Goal: Contribute content: Add original content to the website for others to see

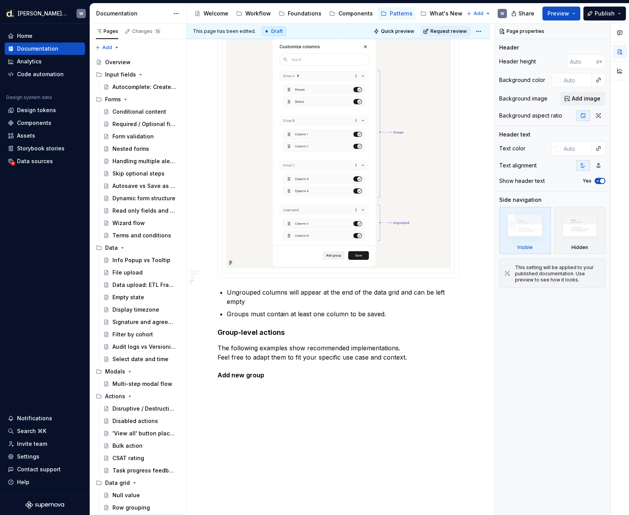
scroll to position [759, 0]
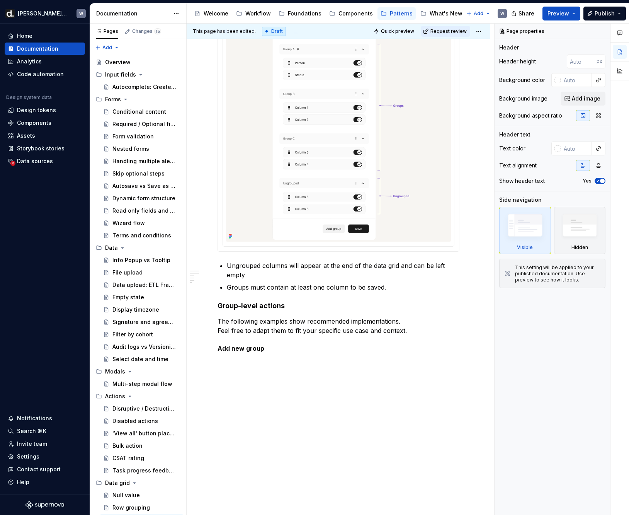
type textarea "*"
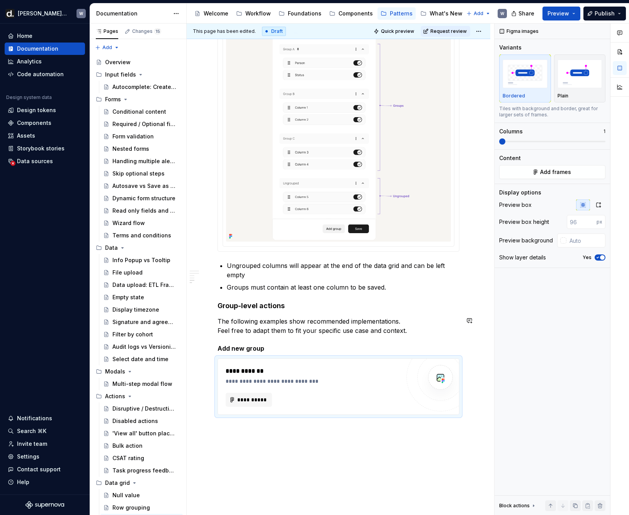
type textarea "*"
click at [265, 395] on button "**********" at bounding box center [249, 400] width 46 height 14
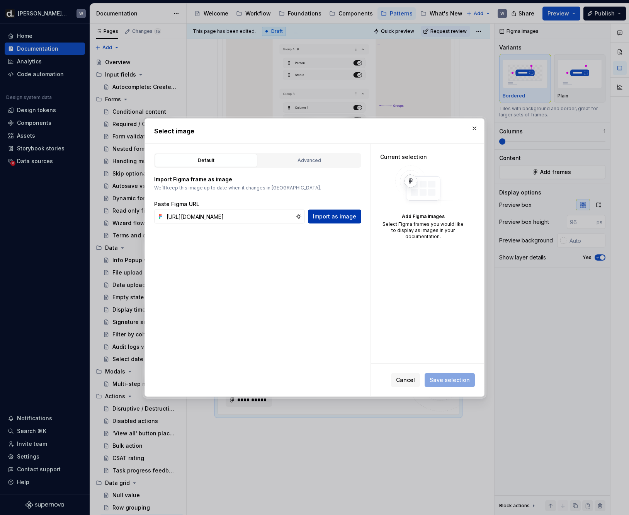
scroll to position [0, 232]
type input "[URL][DOMAIN_NAME]"
click at [335, 220] on span "Import as image" at bounding box center [334, 217] width 43 height 8
drag, startPoint x: 251, startPoint y: 215, endPoint x: 257, endPoint y: 216, distance: 6.7
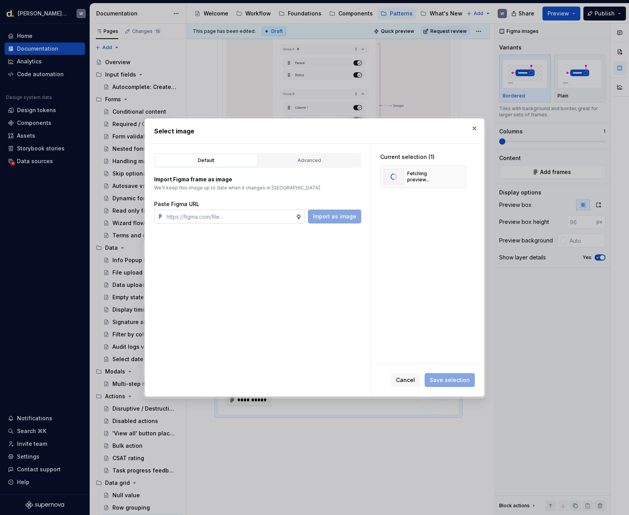
click at [251, 215] on input "text" at bounding box center [230, 217] width 132 height 14
paste input "[URL][DOMAIN_NAME]"
type input "[URL][DOMAIN_NAME]"
click at [335, 215] on span "Import as image" at bounding box center [334, 217] width 43 height 8
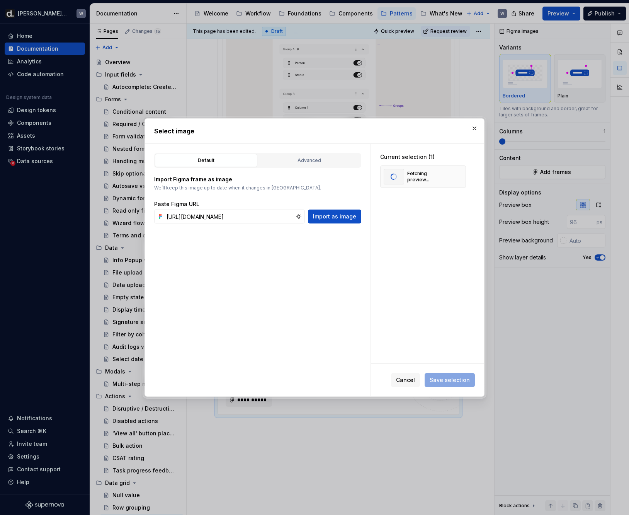
scroll to position [0, 0]
click at [239, 222] on input "text" at bounding box center [230, 217] width 132 height 14
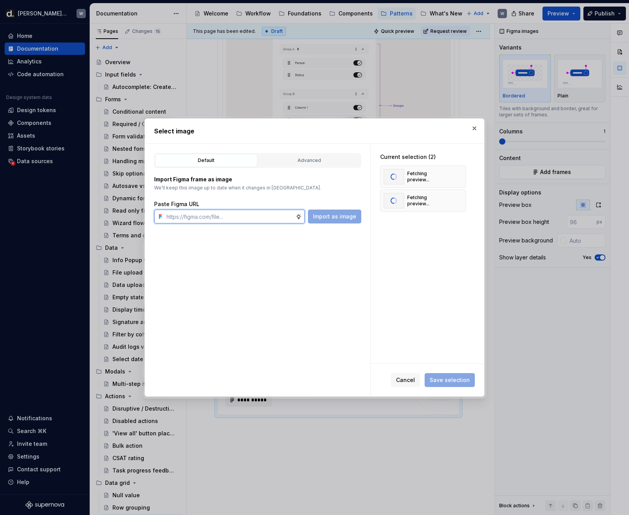
paste input "[URL][DOMAIN_NAME]"
type input "[URL][DOMAIN_NAME]"
click at [327, 219] on span "Import as image" at bounding box center [334, 217] width 43 height 8
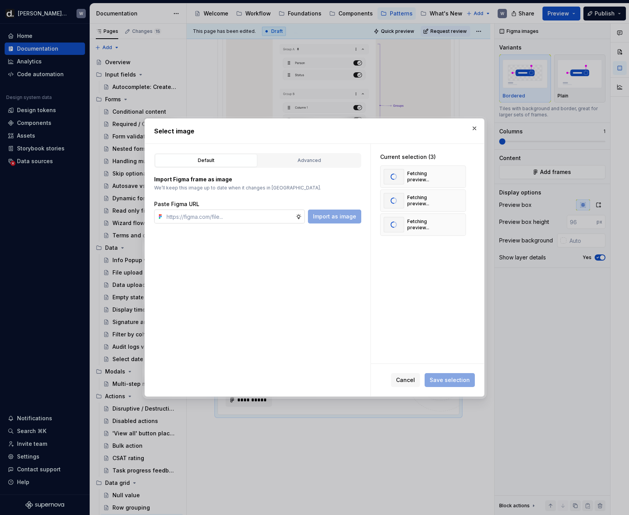
click at [232, 214] on input "text" at bounding box center [230, 217] width 132 height 14
paste input "[URL][DOMAIN_NAME]"
type input "[URL][DOMAIN_NAME]"
click at [332, 216] on span "Import as image" at bounding box center [334, 217] width 43 height 8
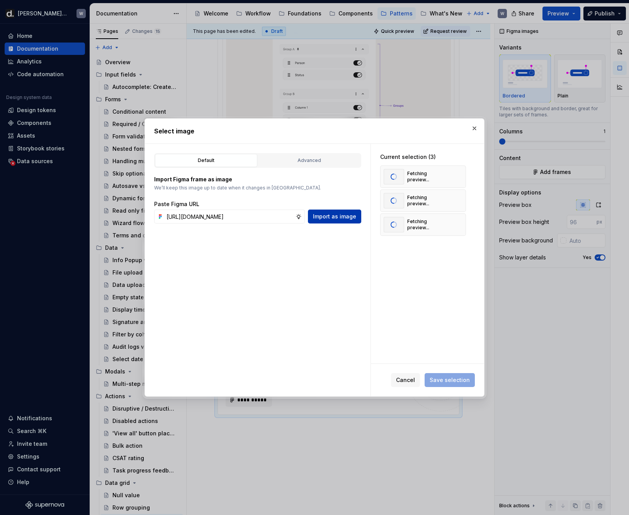
scroll to position [0, 0]
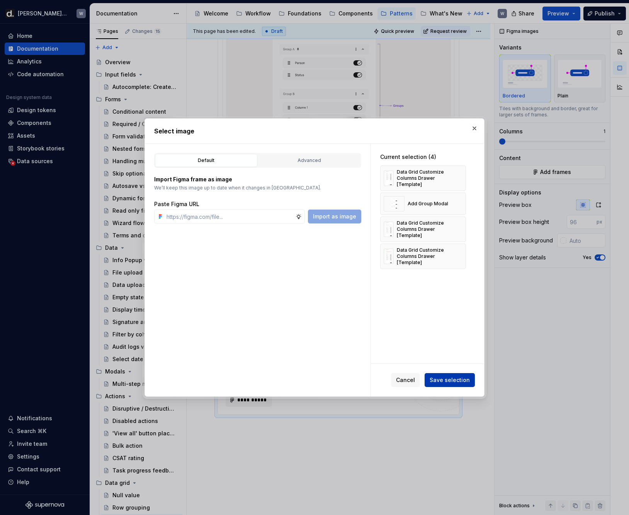
click at [454, 384] on button "Save selection" at bounding box center [450, 380] width 50 height 14
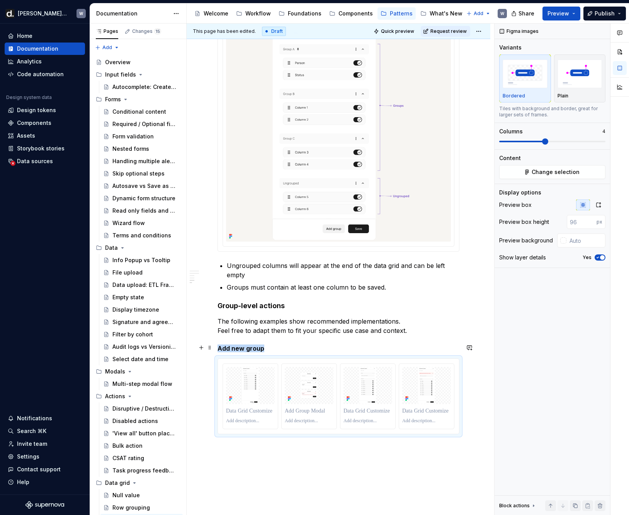
click at [272, 348] on h5 "Add new group" at bounding box center [339, 348] width 242 height 8
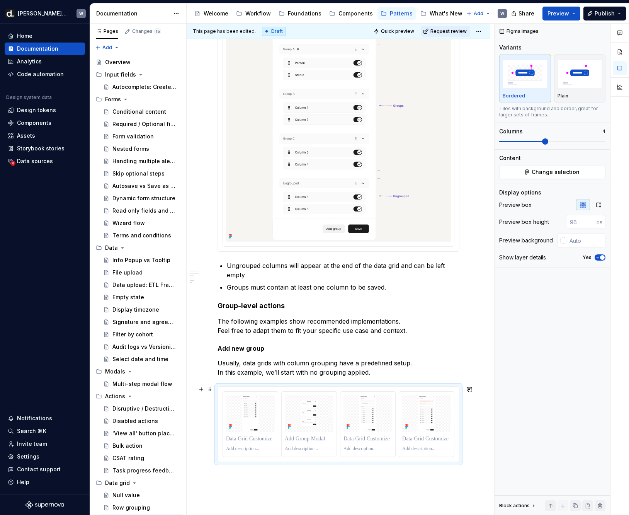
click at [281, 387] on div at bounding box center [338, 424] width 241 height 75
type textarea "*"
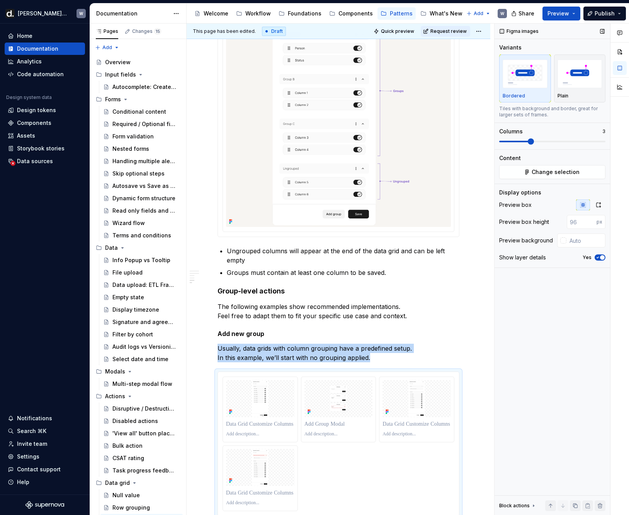
click at [528, 141] on span at bounding box center [531, 141] width 6 height 6
click at [596, 203] on icon "button" at bounding box center [599, 205] width 6 height 6
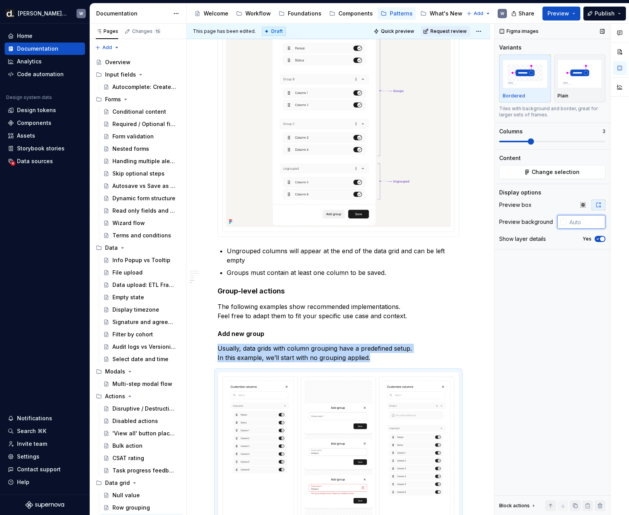
click at [577, 226] on input "text" at bounding box center [586, 222] width 39 height 14
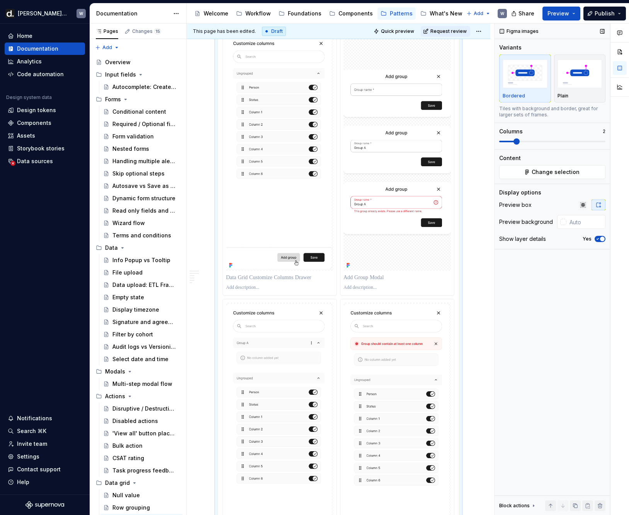
click at [518, 142] on span at bounding box center [517, 141] width 6 height 6
click at [580, 222] on input "text" at bounding box center [586, 222] width 39 height 14
type input "#F7F5F2"
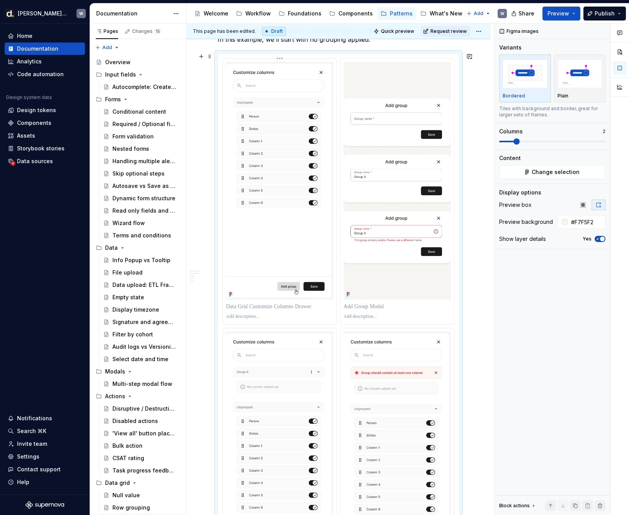
scroll to position [1079, 0]
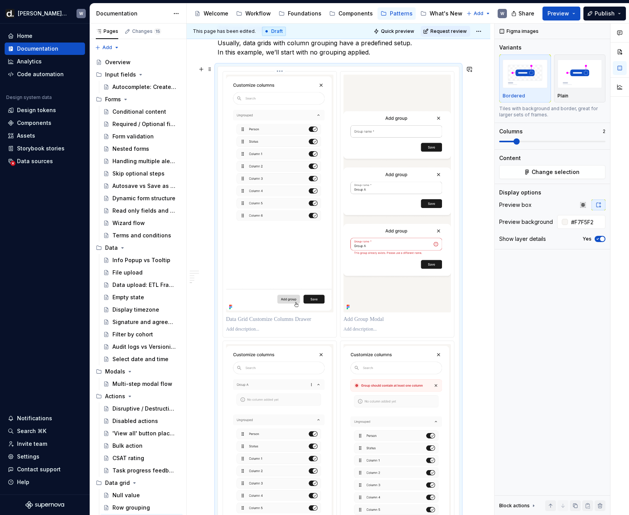
click at [283, 321] on p at bounding box center [279, 319] width 107 height 8
click at [247, 322] on div "**********" at bounding box center [279, 319] width 107 height 11
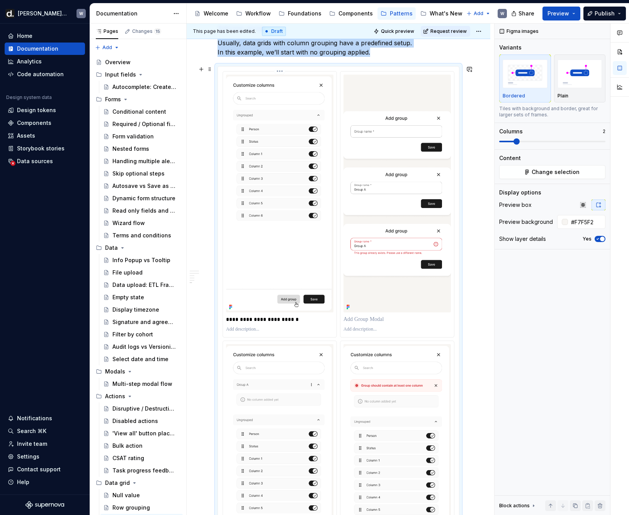
click at [245, 319] on p "**********" at bounding box center [279, 319] width 107 height 8
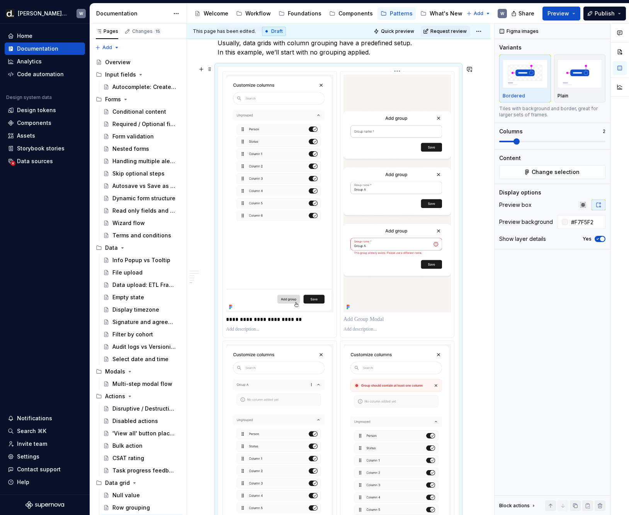
click at [363, 315] on p at bounding box center [397, 319] width 107 height 8
type textarea "*"
click at [361, 320] on p at bounding box center [397, 319] width 107 height 8
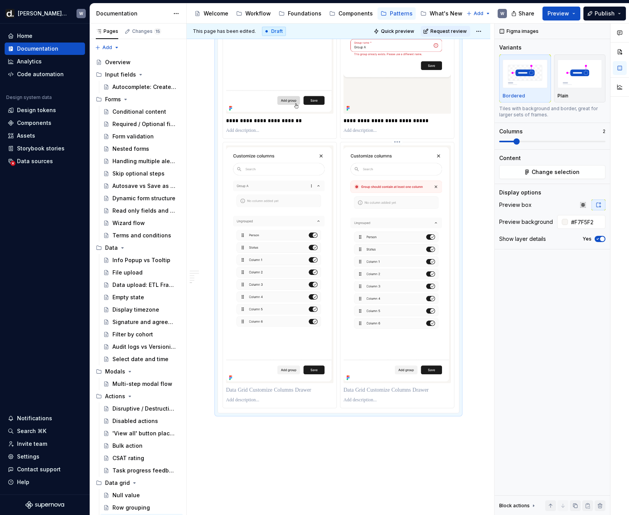
scroll to position [1308, 0]
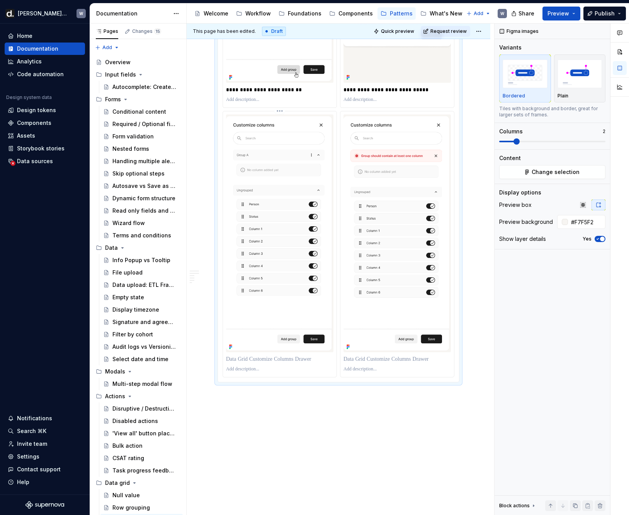
click at [266, 358] on p at bounding box center [279, 359] width 107 height 8
click at [370, 360] on p at bounding box center [397, 359] width 107 height 8
click at [398, 112] on html "[PERSON_NAME] UI W Home Documentation Analytics Code automation Design system d…" at bounding box center [314, 257] width 629 height 515
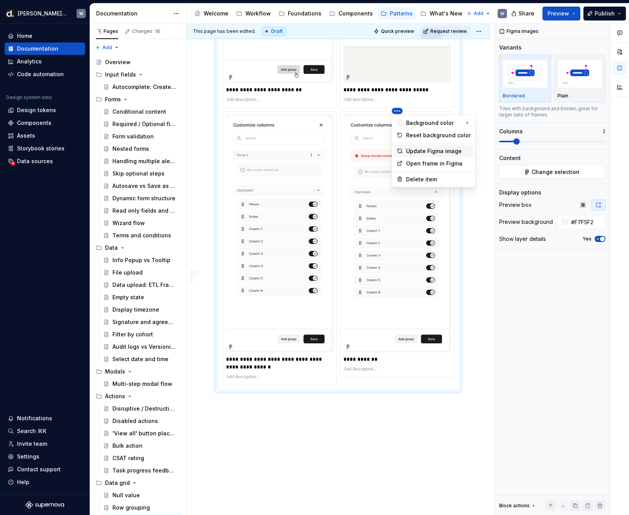
drag, startPoint x: 428, startPoint y: 150, endPoint x: 423, endPoint y: 152, distance: 5.2
click at [428, 150] on div "Update Figma image" at bounding box center [438, 151] width 65 height 8
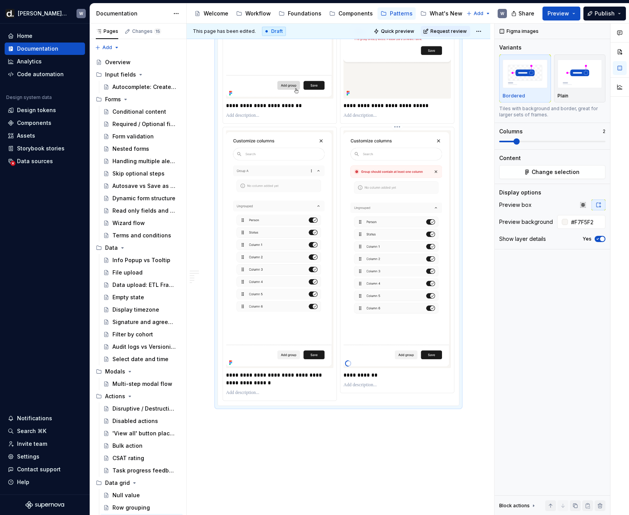
scroll to position [1297, 0]
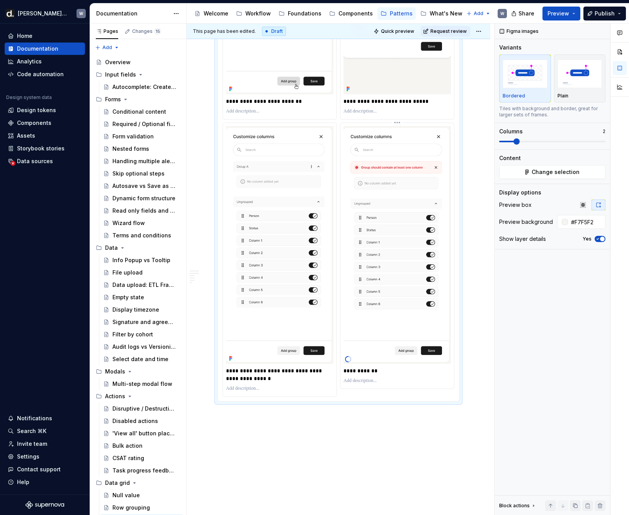
click at [384, 368] on p "**********" at bounding box center [397, 371] width 107 height 8
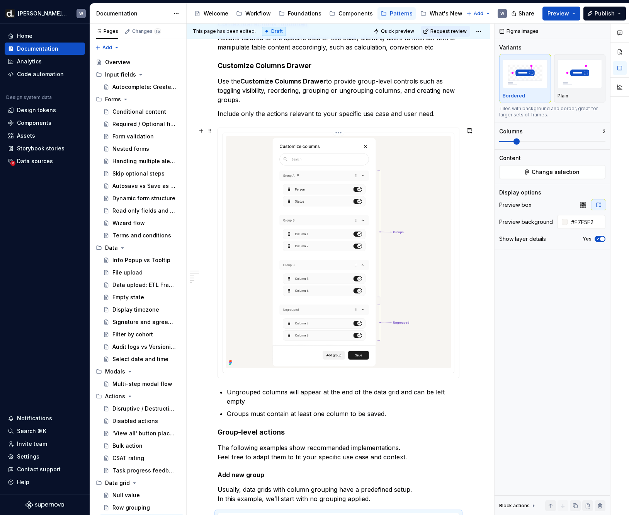
scroll to position [626, 0]
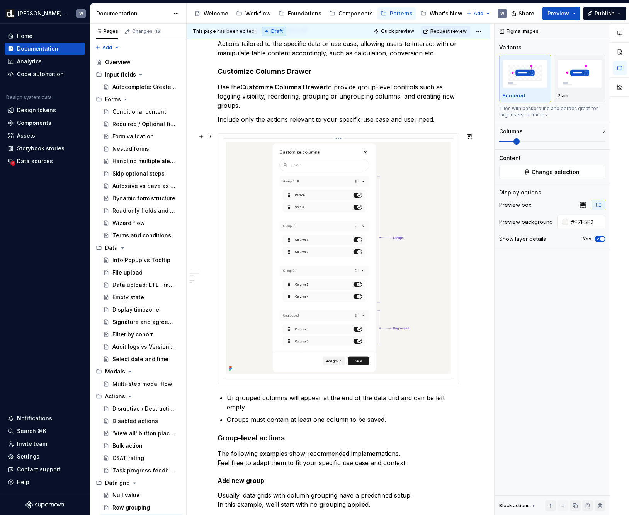
click at [340, 137] on html "[PERSON_NAME] UI W Home Documentation Analytics Code automation Design system d…" at bounding box center [314, 257] width 629 height 515
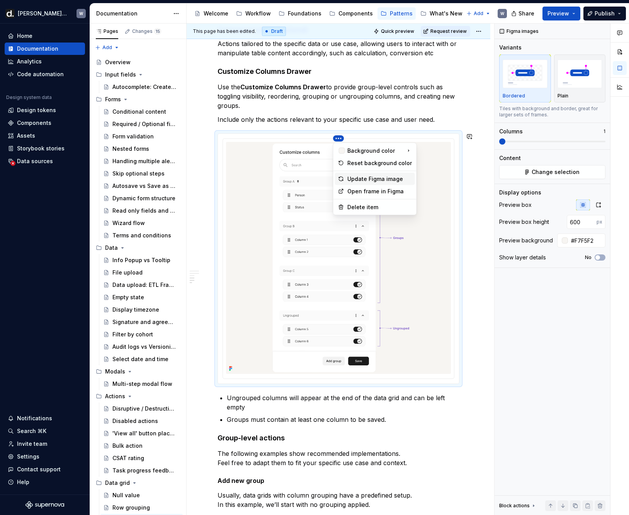
click at [382, 181] on div "Update Figma image" at bounding box center [380, 179] width 65 height 8
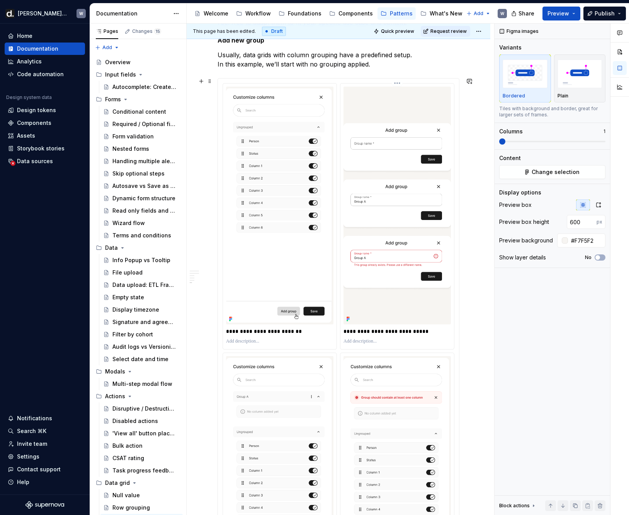
scroll to position [1330, 0]
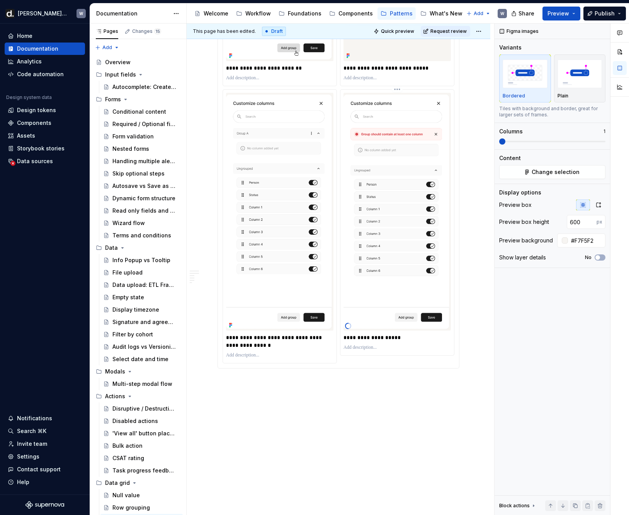
click at [410, 334] on p "**********" at bounding box center [397, 338] width 107 height 8
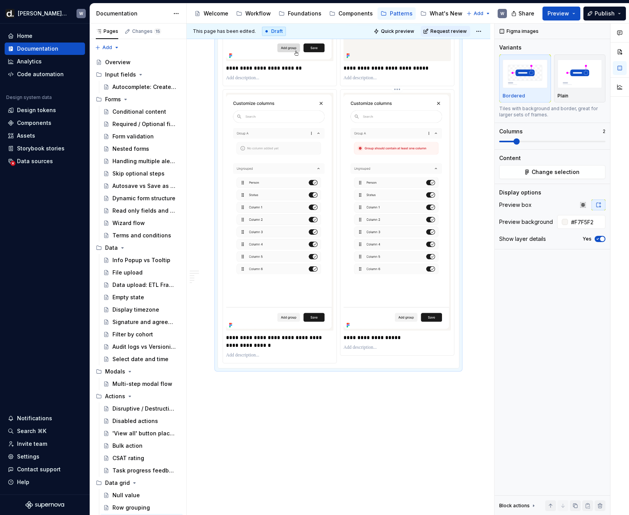
click at [385, 339] on p "**********" at bounding box center [397, 338] width 107 height 8
click at [300, 394] on div "This page has been edited. Draft Quick preview Request review Column grouping E…" at bounding box center [341, 270] width 308 height 492
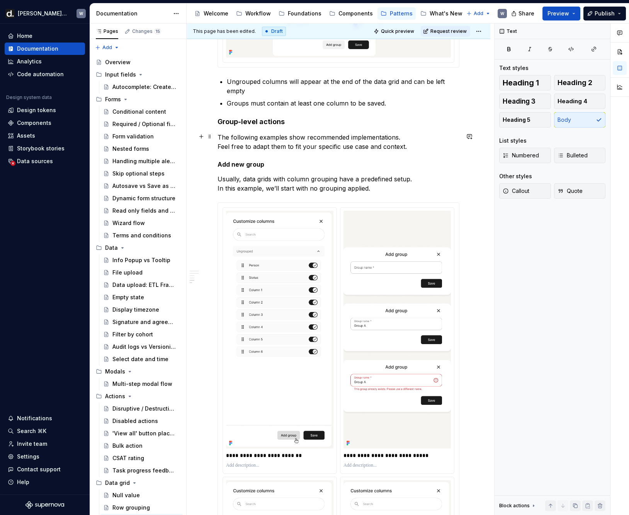
scroll to position [940, 0]
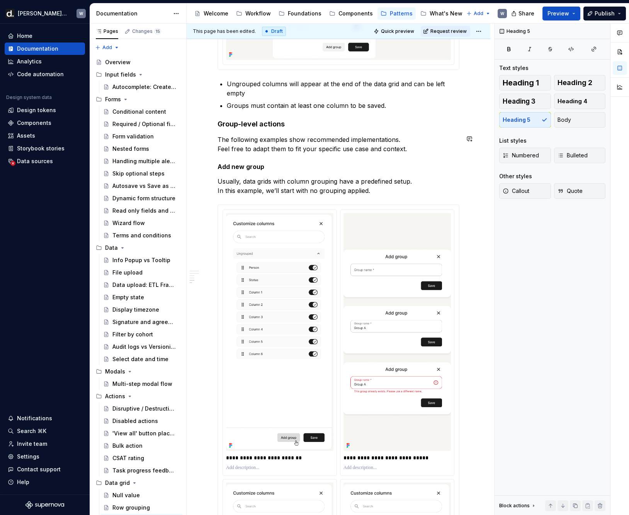
drag, startPoint x: 257, startPoint y: 169, endPoint x: 219, endPoint y: 169, distance: 37.9
click at [231, 169] on h5 "Add new group" at bounding box center [339, 167] width 242 height 8
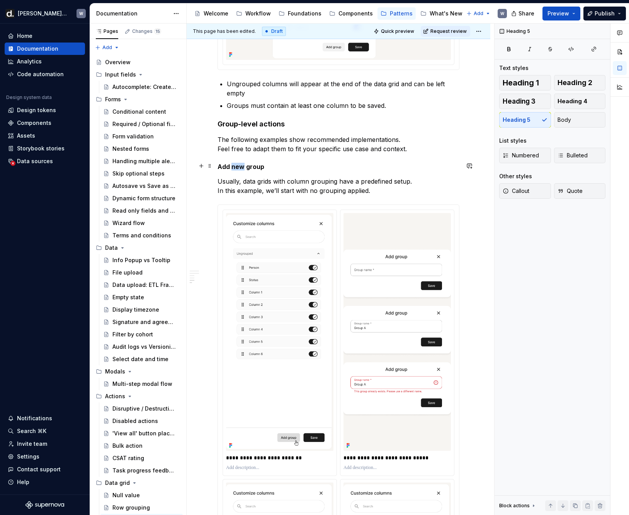
click at [231, 169] on h5 "Add new group" at bounding box center [339, 167] width 242 height 8
copy h5 "Add new group"
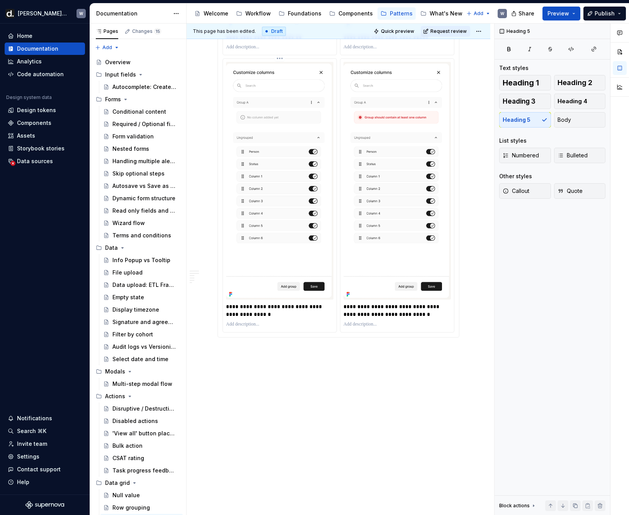
scroll to position [1364, 0]
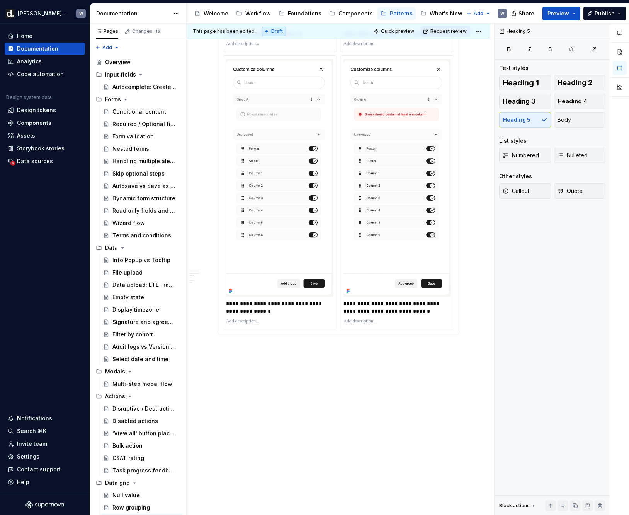
drag, startPoint x: 281, startPoint y: 333, endPoint x: 281, endPoint y: 337, distance: 4.3
click at [281, 333] on div "**********" at bounding box center [339, 58] width 242 height 554
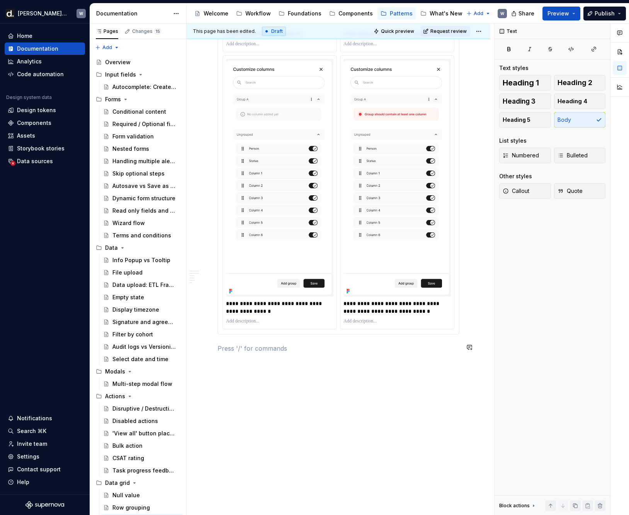
click at [254, 346] on p "Add new group" at bounding box center [339, 348] width 242 height 9
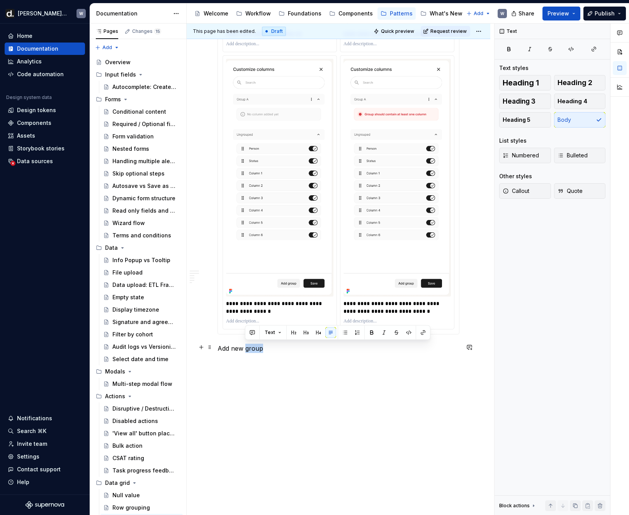
click at [254, 346] on p "Add new group" at bounding box center [339, 348] width 242 height 9
click at [569, 99] on span "Heading 4" at bounding box center [573, 101] width 30 height 8
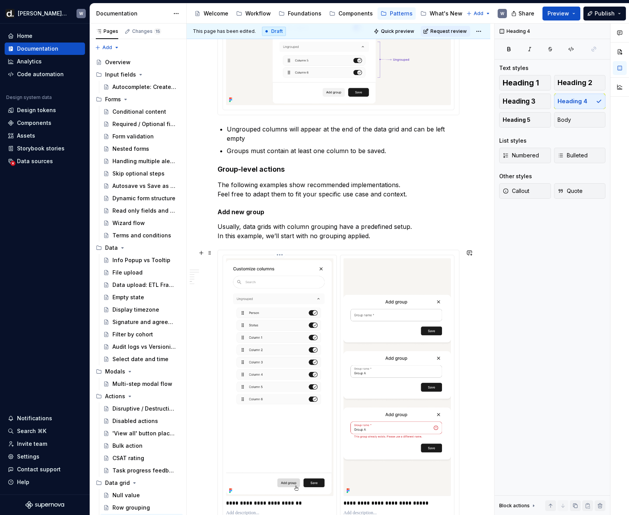
scroll to position [871, 0]
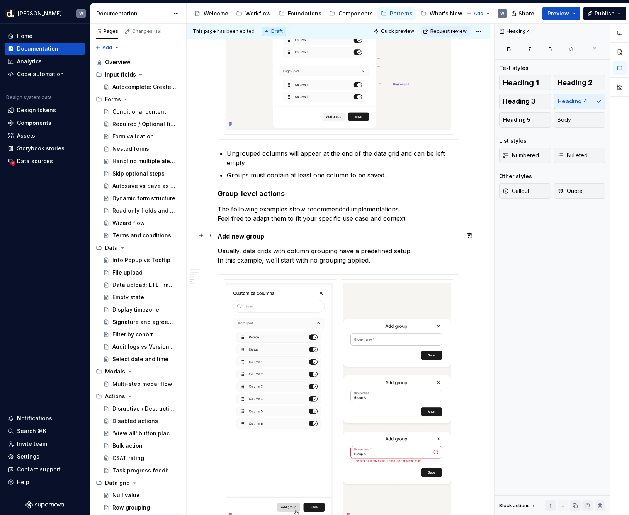
click at [254, 235] on h5 "Add new group" at bounding box center [339, 236] width 242 height 8
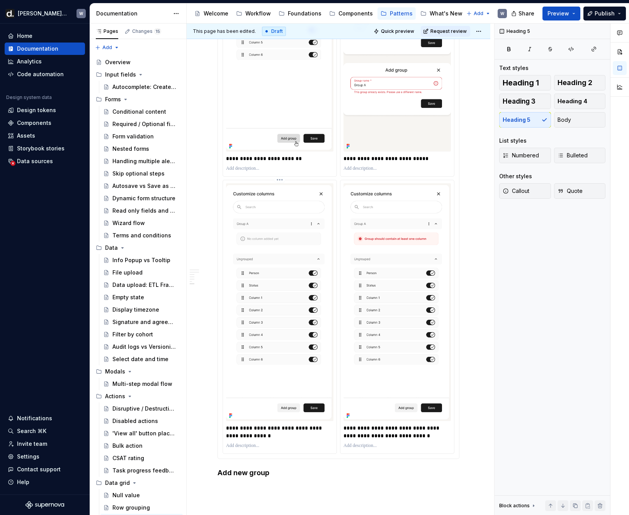
scroll to position [1364, 0]
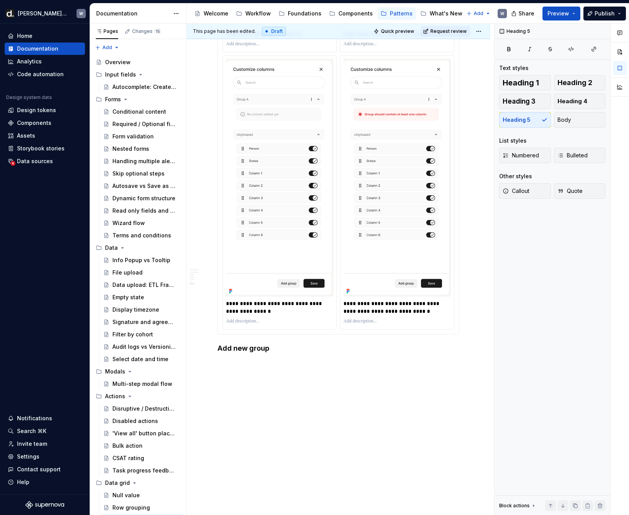
click at [256, 346] on h4 "Add new group" at bounding box center [339, 348] width 242 height 9
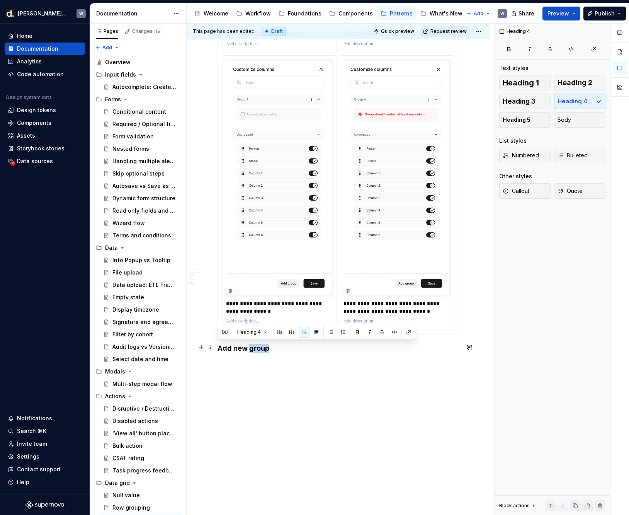
click at [256, 346] on h4 "Add new group" at bounding box center [339, 348] width 242 height 9
click at [533, 120] on button "Heading 5" at bounding box center [525, 119] width 52 height 15
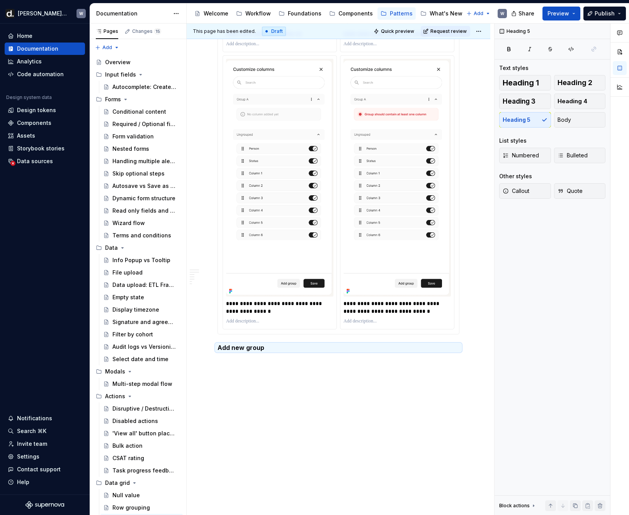
scroll to position [1362, 0]
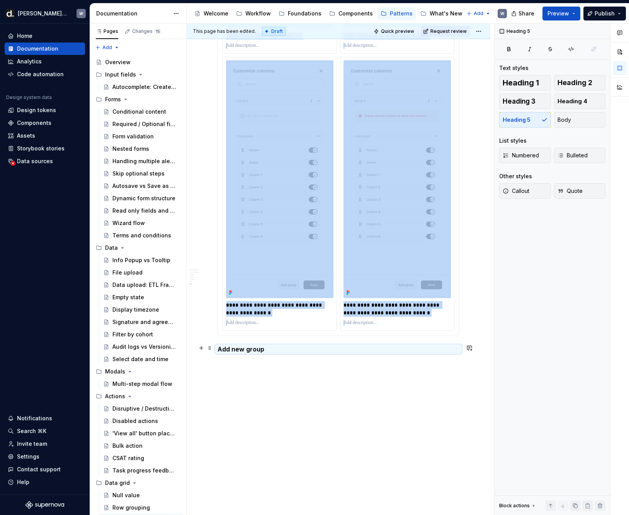
click at [236, 352] on h5 "Add new group" at bounding box center [339, 349] width 242 height 8
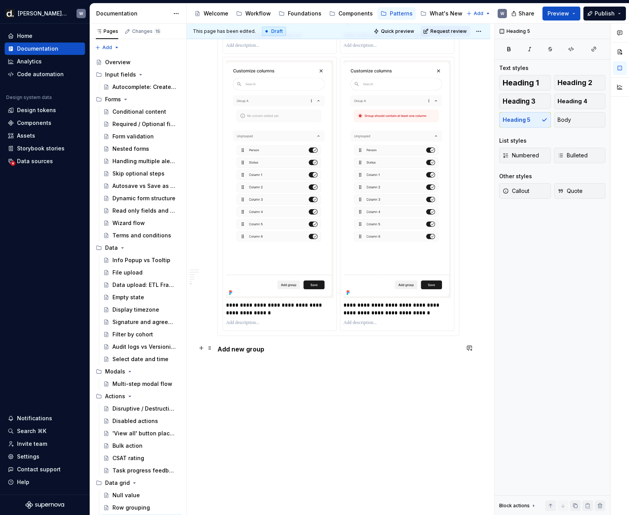
click at [236, 351] on h5 "Add new group" at bounding box center [339, 349] width 242 height 8
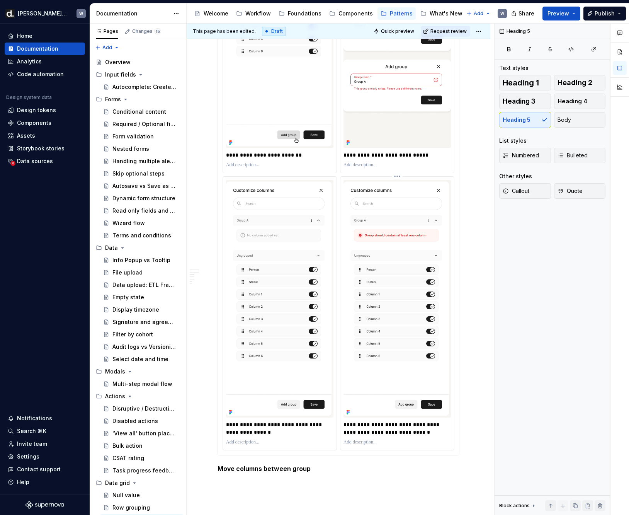
scroll to position [1336, 0]
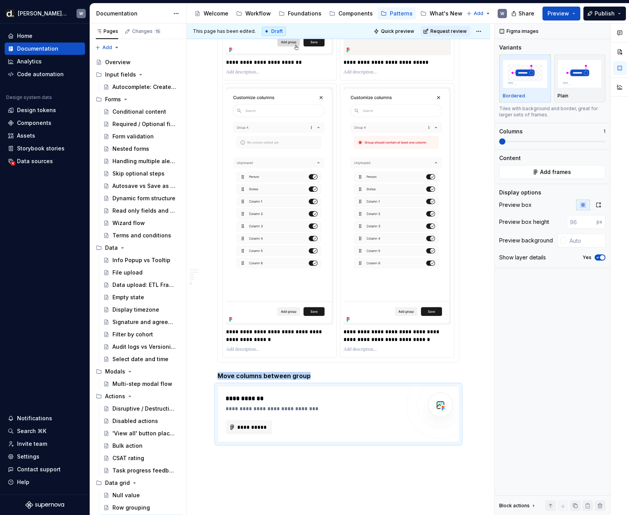
type textarea "*"
click at [261, 430] on button "**********" at bounding box center [249, 427] width 46 height 14
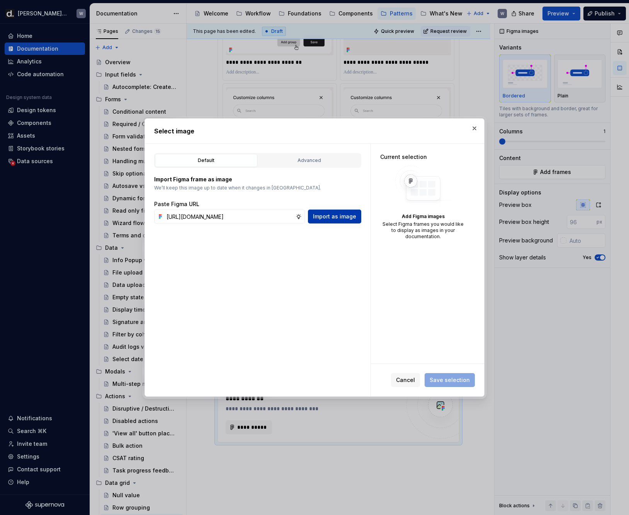
scroll to position [0, 232]
type input "[URL][DOMAIN_NAME]"
click at [353, 217] on span "Import as image" at bounding box center [334, 217] width 43 height 8
click at [205, 220] on input "text" at bounding box center [230, 217] width 132 height 14
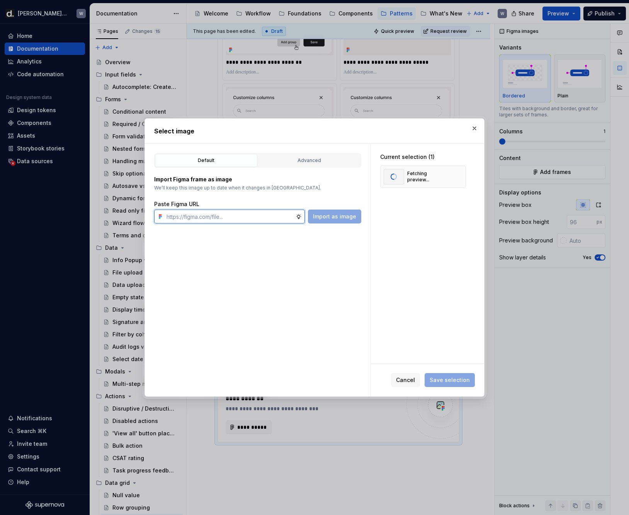
paste input "[URL][DOMAIN_NAME]"
type input "[URL][DOMAIN_NAME]"
click at [340, 226] on div "Default Advanced Import Figma frame as image We’ll keep this image up to date w…" at bounding box center [258, 270] width 226 height 252
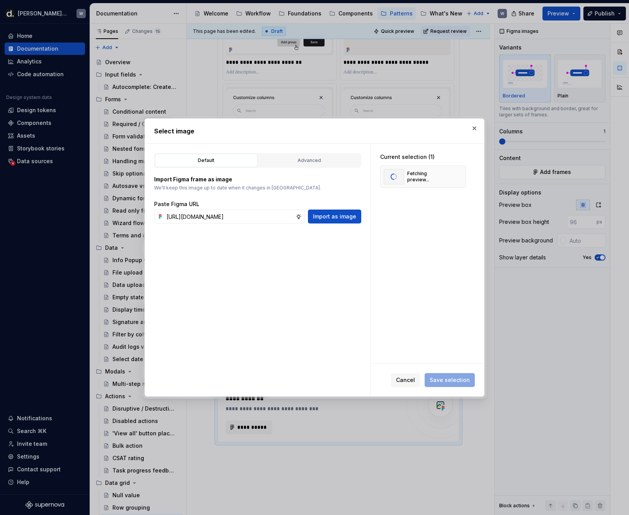
click at [340, 220] on span "Import as image" at bounding box center [334, 217] width 43 height 8
click at [237, 215] on input "text" at bounding box center [230, 217] width 132 height 14
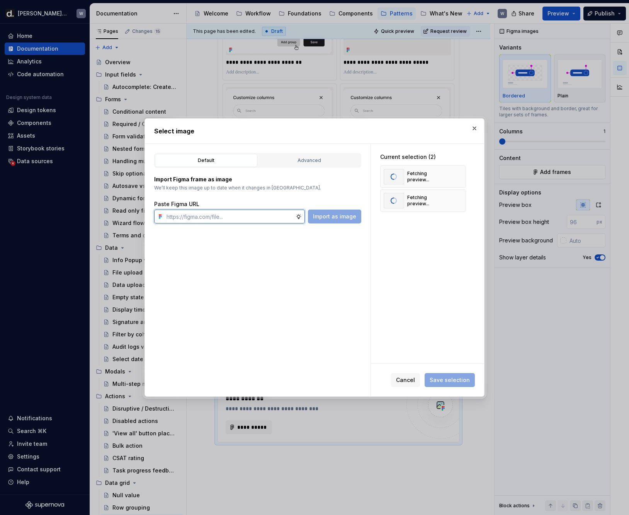
paste input "[URL][DOMAIN_NAME]"
type input "[URL][DOMAIN_NAME]"
click at [343, 219] on span "Import as image" at bounding box center [334, 217] width 43 height 8
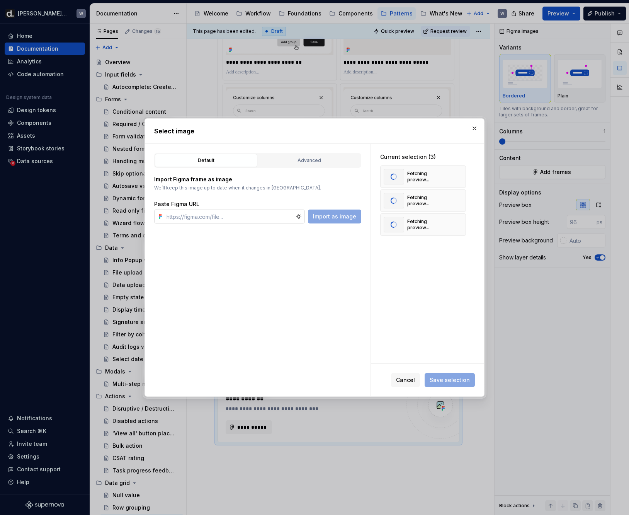
click at [274, 222] on input "text" at bounding box center [230, 217] width 132 height 14
paste input "[URL][DOMAIN_NAME]"
type input "[URL][DOMAIN_NAME]"
click at [341, 219] on span "Import as image" at bounding box center [334, 217] width 43 height 8
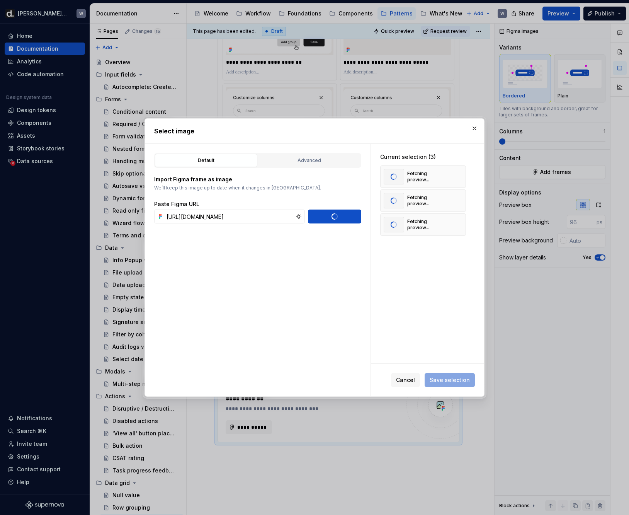
scroll to position [0, 0]
click at [405, 300] on div "Current selection (4) Fetching preview... Fetching preview... Fetching preview.…" at bounding box center [427, 254] width 113 height 220
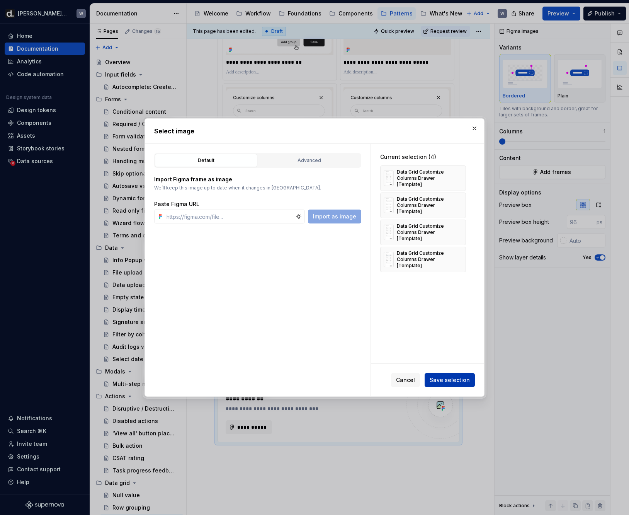
click at [460, 375] on button "Save selection" at bounding box center [450, 380] width 50 height 14
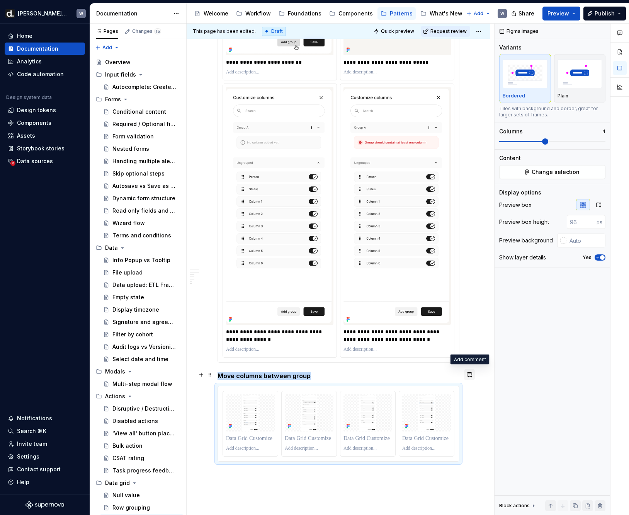
type textarea "*"
click at [597, 208] on icon "button" at bounding box center [599, 205] width 6 height 6
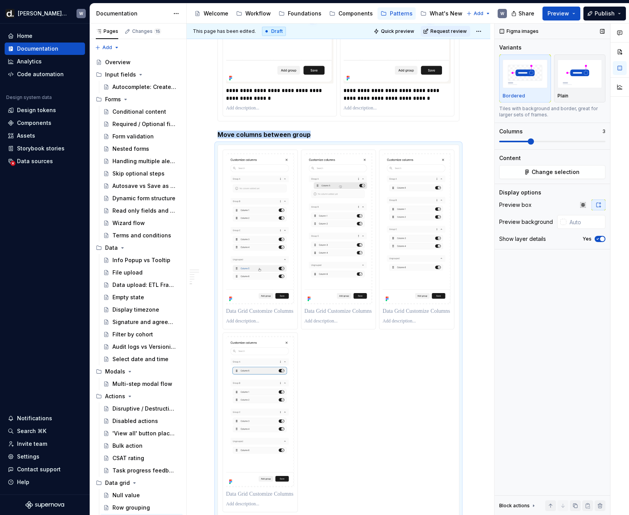
scroll to position [1696, 0]
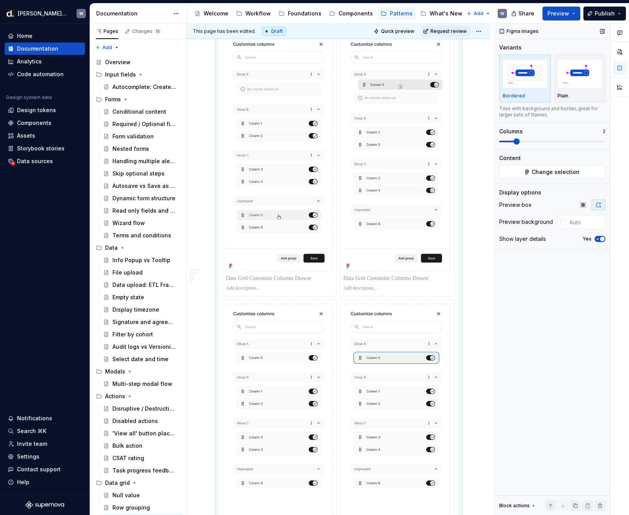
click at [518, 144] on span at bounding box center [517, 141] width 6 height 6
click at [576, 223] on input "text" at bounding box center [586, 222] width 39 height 14
type input "#F7F5F2"
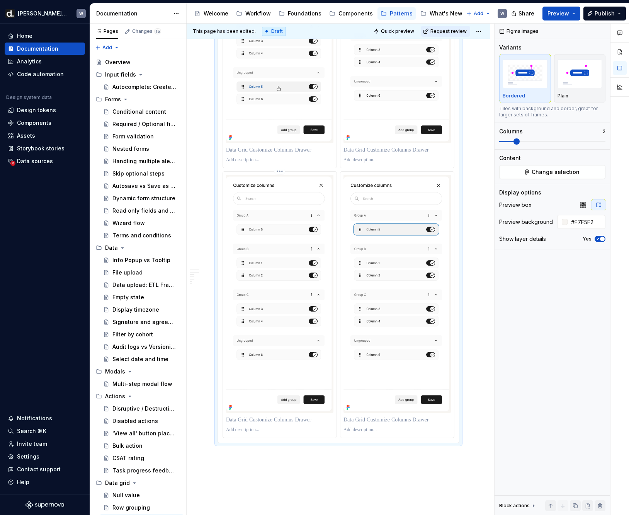
scroll to position [1669, 0]
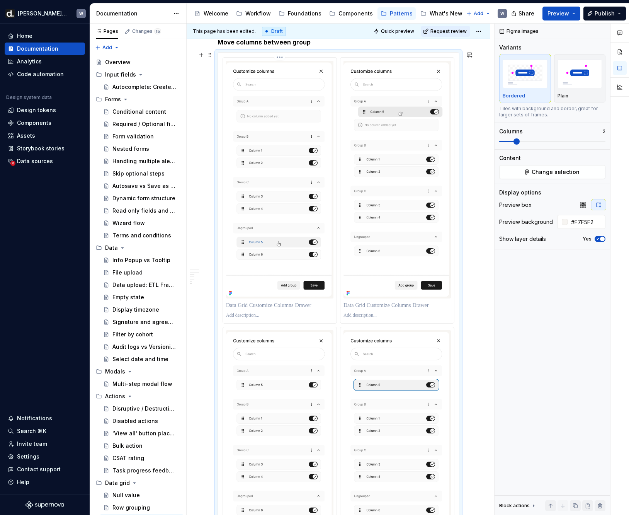
click at [289, 302] on p at bounding box center [279, 306] width 107 height 8
click at [281, 58] on html "[PERSON_NAME] UI W Home Documentation Analytics Code automation Design system d…" at bounding box center [314, 257] width 629 height 515
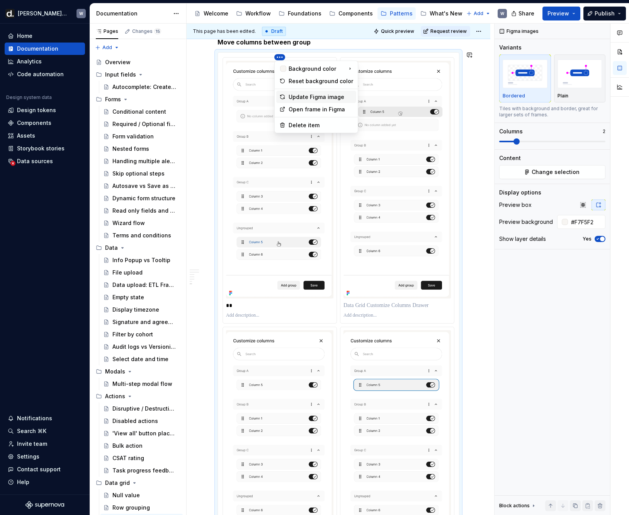
click at [303, 95] on div "Update Figma image" at bounding box center [321, 97] width 65 height 8
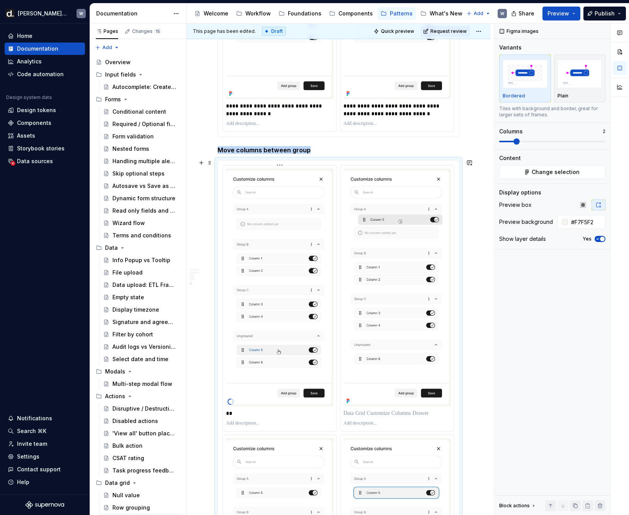
scroll to position [1603, 0]
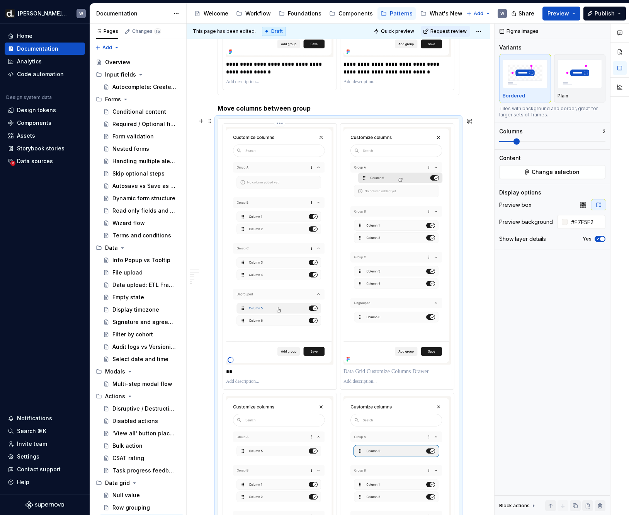
click at [267, 373] on p "**" at bounding box center [279, 372] width 107 height 8
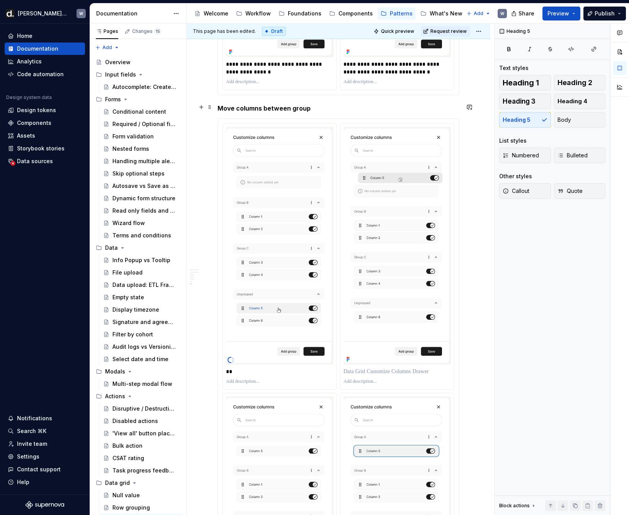
click at [331, 109] on h5 "Move columns between group" at bounding box center [339, 108] width 242 height 8
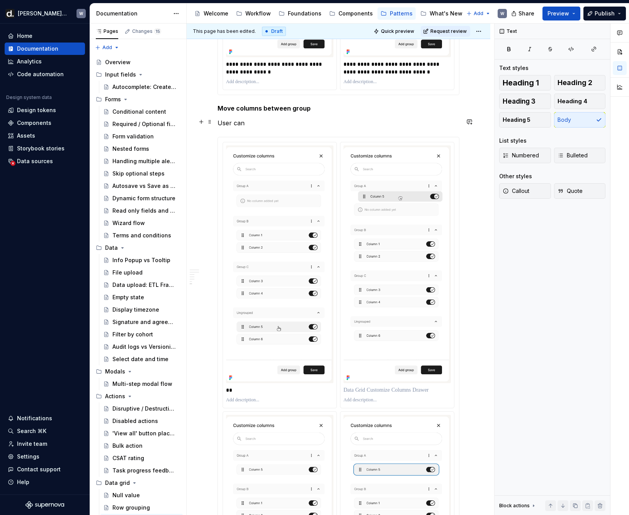
click at [228, 123] on p "User can" at bounding box center [339, 122] width 242 height 9
copy p "User can"
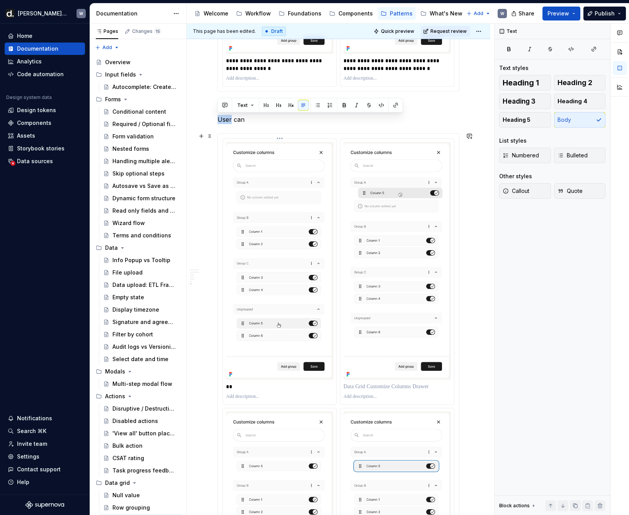
scroll to position [1611, 0]
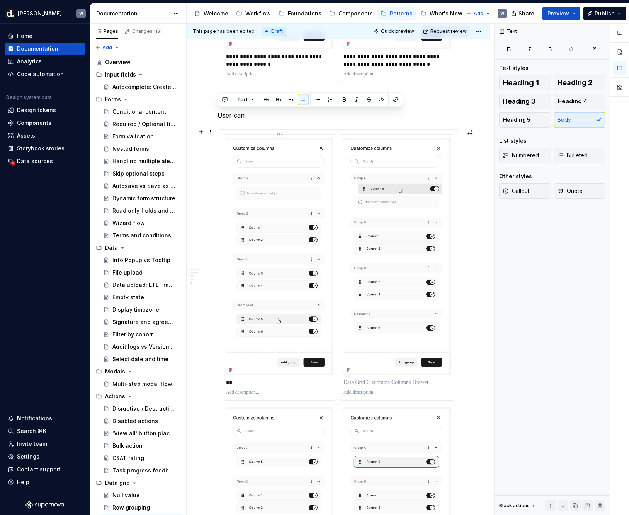
click at [259, 378] on p "**" at bounding box center [279, 382] width 107 height 8
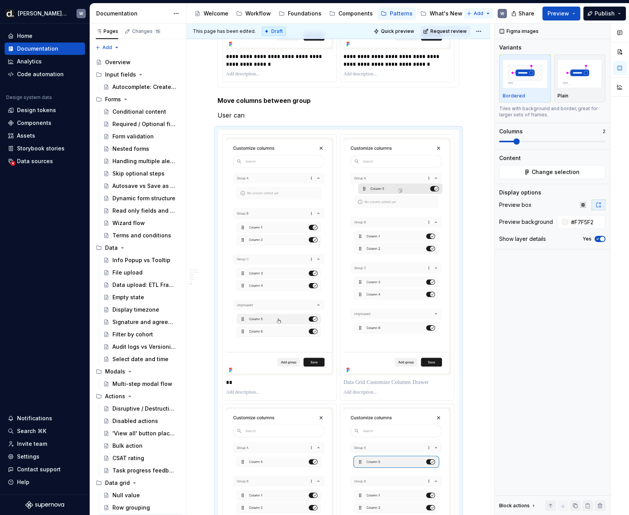
type textarea "*"
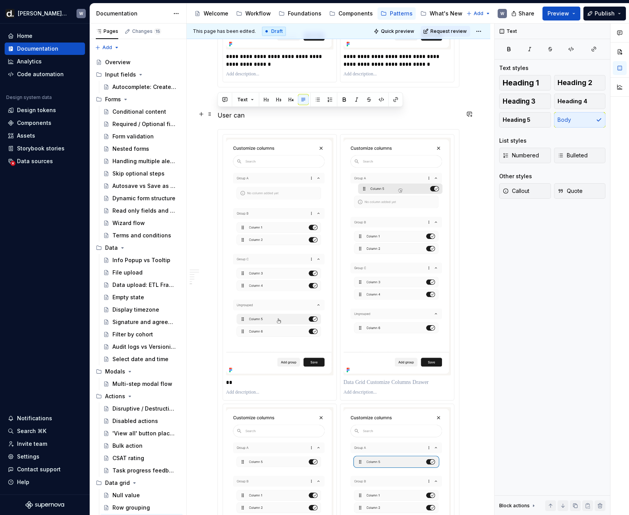
drag, startPoint x: 251, startPoint y: 112, endPoint x: 218, endPoint y: 111, distance: 32.9
click at [218, 111] on p "User can" at bounding box center [339, 115] width 242 height 9
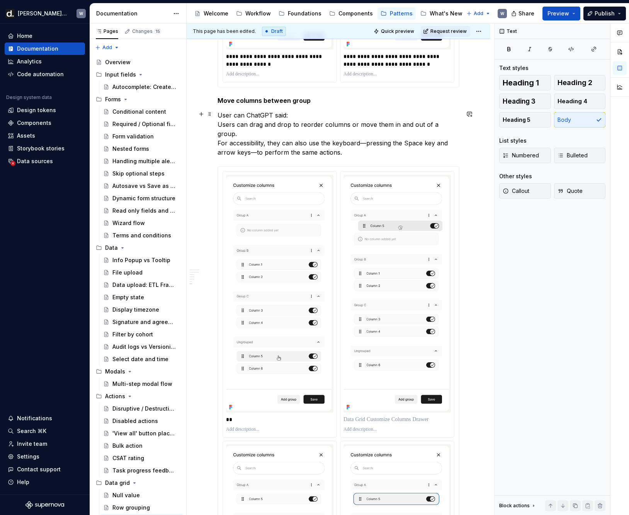
click at [299, 114] on p "User can ChatGPT said: Users can drag and drop to reorder columns or move them …" at bounding box center [339, 134] width 242 height 46
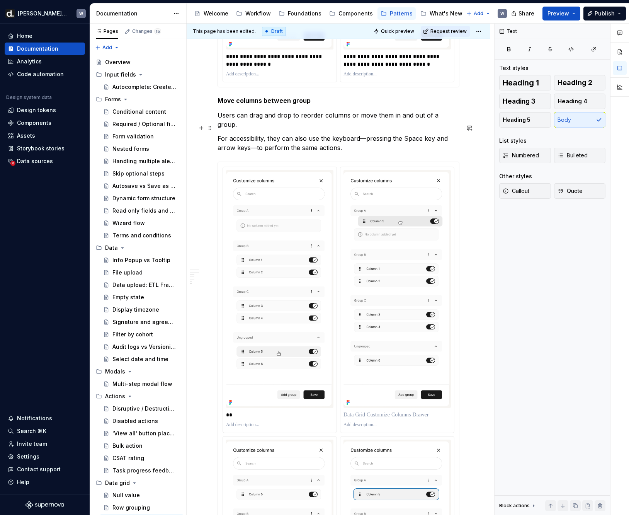
click at [388, 134] on p "For accessibility, they can also use the keyboard—pressing the Space key and ar…" at bounding box center [339, 143] width 242 height 19
click at [218, 139] on p "For accessibility, they can also use the keyboard—holding the Space key and arr…" at bounding box center [339, 143] width 242 height 19
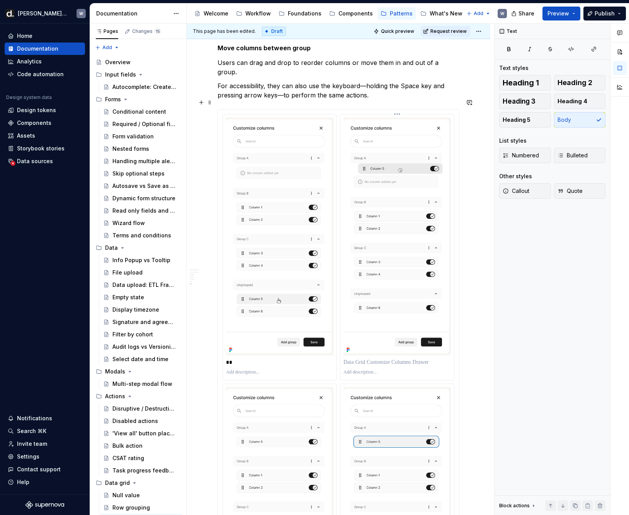
scroll to position [1670, 0]
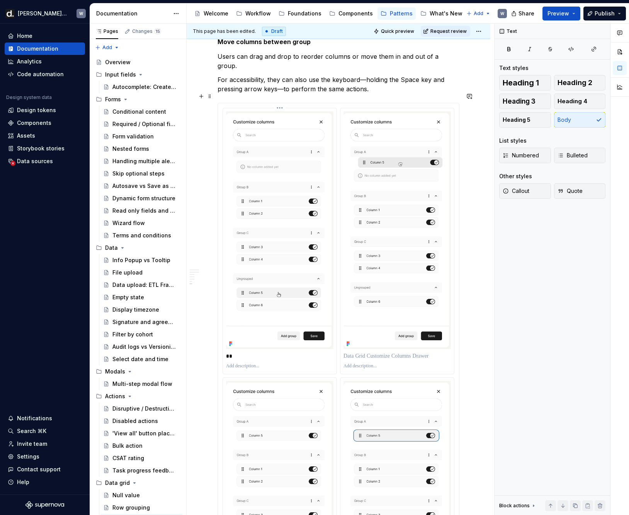
click at [270, 351] on div "**" at bounding box center [279, 356] width 107 height 11
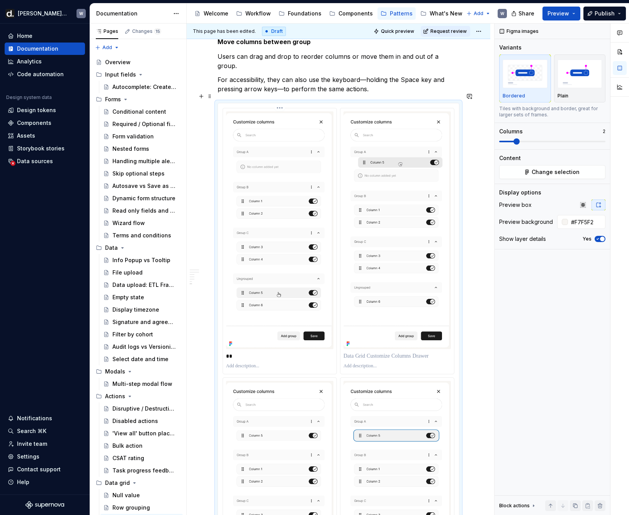
click at [271, 352] on p "**" at bounding box center [279, 356] width 107 height 8
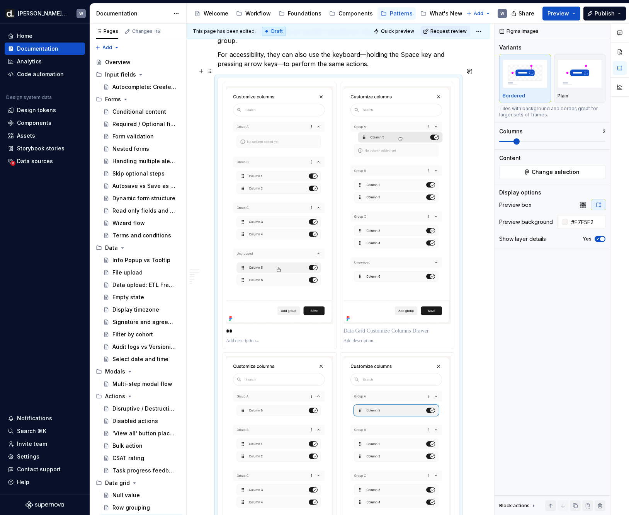
scroll to position [1727, 0]
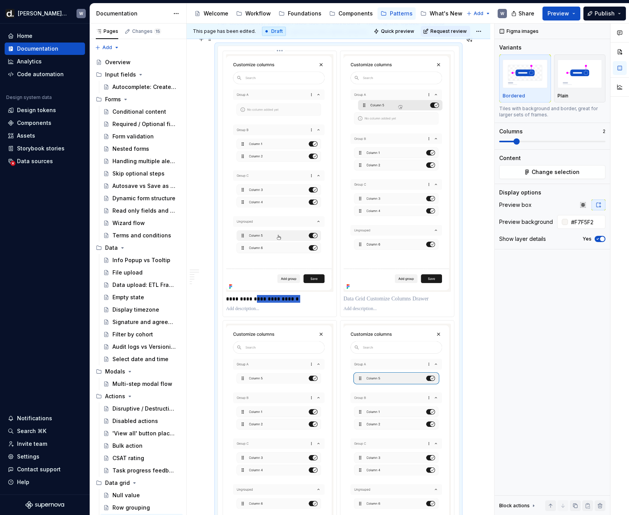
drag, startPoint x: 256, startPoint y: 289, endPoint x: 321, endPoint y: 293, distance: 65.9
click at [321, 293] on div "**********" at bounding box center [280, 184] width 114 height 266
click at [366, 293] on div at bounding box center [397, 298] width 107 height 11
click at [367, 295] on p at bounding box center [397, 299] width 107 height 8
click at [405, 295] on p "**********" at bounding box center [397, 299] width 107 height 8
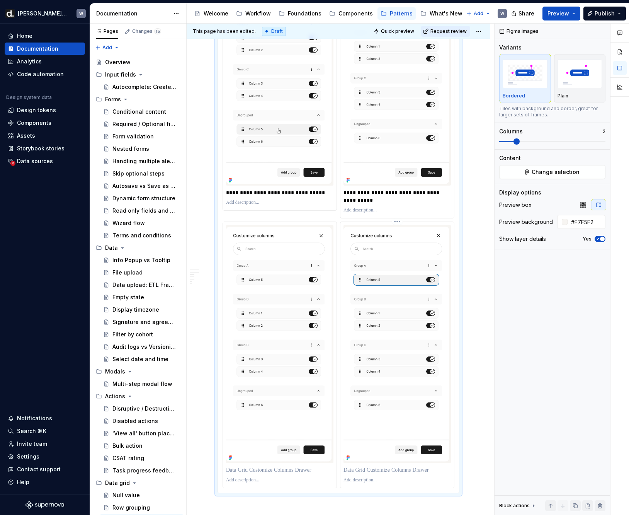
scroll to position [1838, 0]
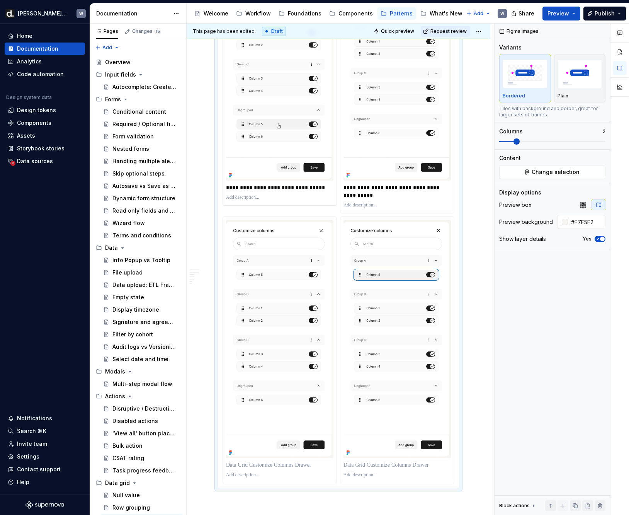
click at [314, 184] on p "**********" at bounding box center [279, 188] width 107 height 8
click at [318, 184] on p "**********" at bounding box center [279, 188] width 107 height 8
click at [261, 461] on p at bounding box center [279, 465] width 107 height 8
click at [366, 461] on p at bounding box center [397, 465] width 107 height 8
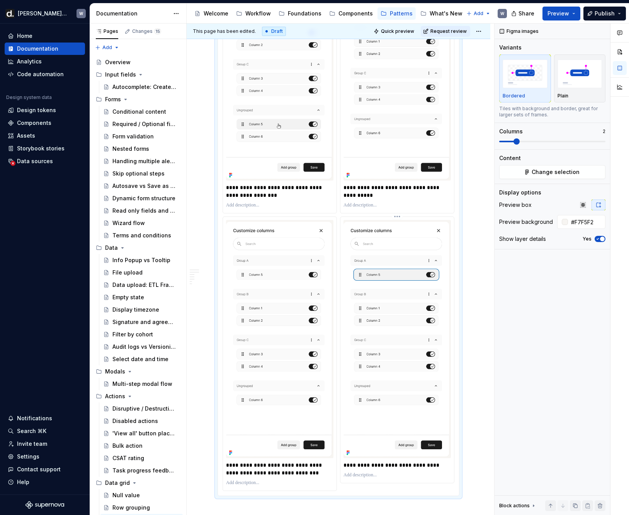
click at [360, 461] on p "**********" at bounding box center [397, 465] width 107 height 8
click at [373, 462] on p "**********" at bounding box center [397, 468] width 107 height 15
click at [430, 461] on p "**********" at bounding box center [397, 468] width 107 height 15
click at [395, 464] on p "**********" at bounding box center [397, 468] width 107 height 15
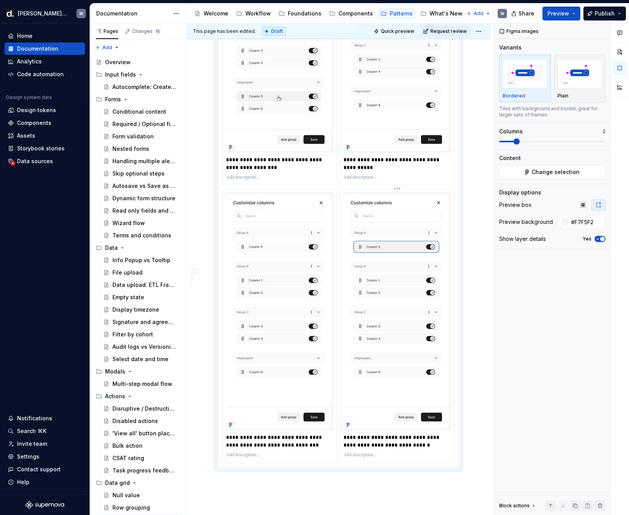
scroll to position [1971, 0]
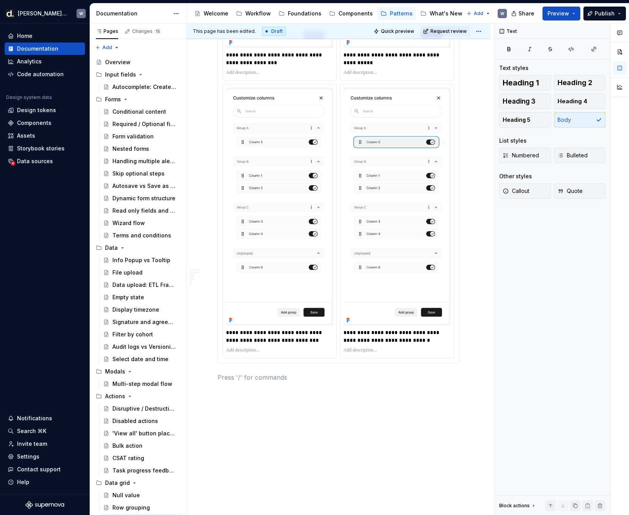
click at [365, 329] on p "**********" at bounding box center [397, 336] width 107 height 15
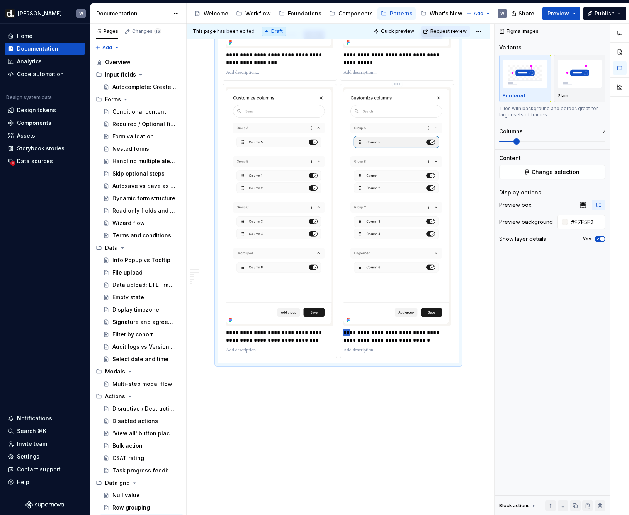
drag, startPoint x: 349, startPoint y: 320, endPoint x: 340, endPoint y: 320, distance: 8.9
click at [341, 320] on div "**********" at bounding box center [398, 220] width 114 height 273
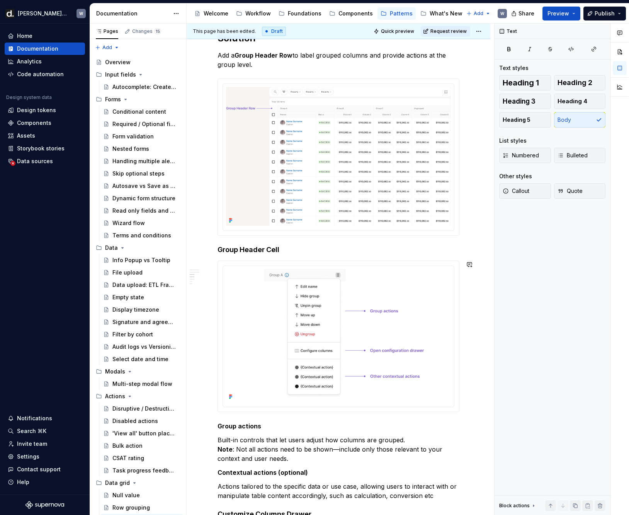
scroll to position [172, 0]
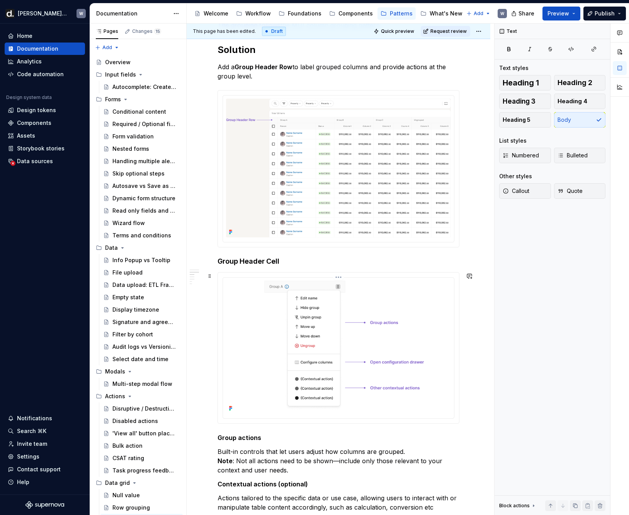
click at [361, 293] on img at bounding box center [338, 347] width 225 height 133
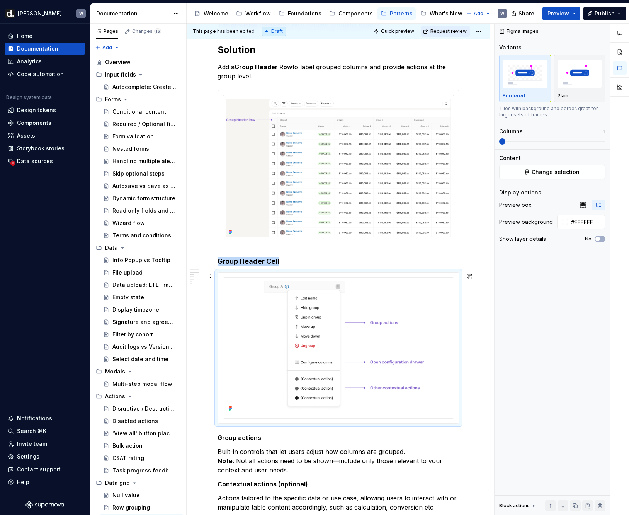
click at [340, 276] on div at bounding box center [338, 348] width 241 height 151
click at [339, 278] on html "[PERSON_NAME] UI W Home Documentation Analytics Code automation Design system d…" at bounding box center [314, 257] width 629 height 515
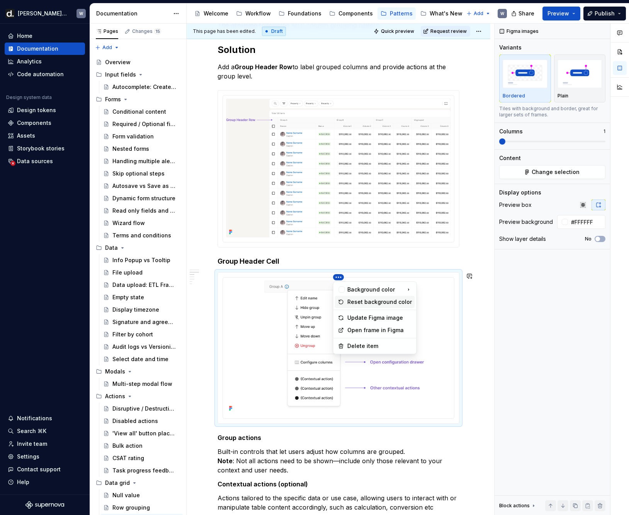
click at [361, 302] on div "Reset background color" at bounding box center [380, 302] width 65 height 8
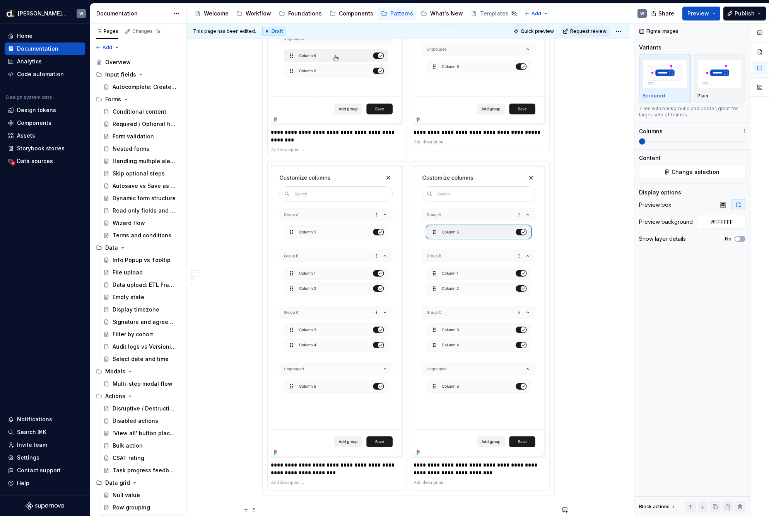
scroll to position [2237, 0]
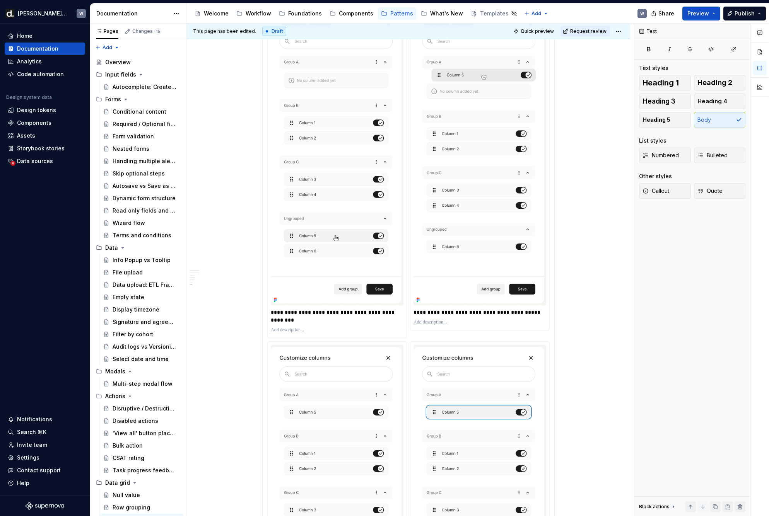
scroll to position [1598, 0]
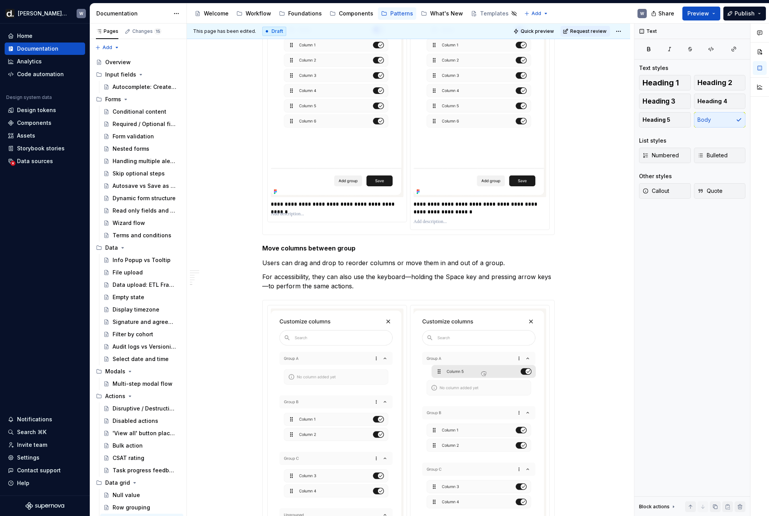
drag, startPoint x: 322, startPoint y: 248, endPoint x: 374, endPoint y: 246, distance: 51.8
click at [373, 246] on h5 "Move columns between group" at bounding box center [408, 248] width 292 height 8
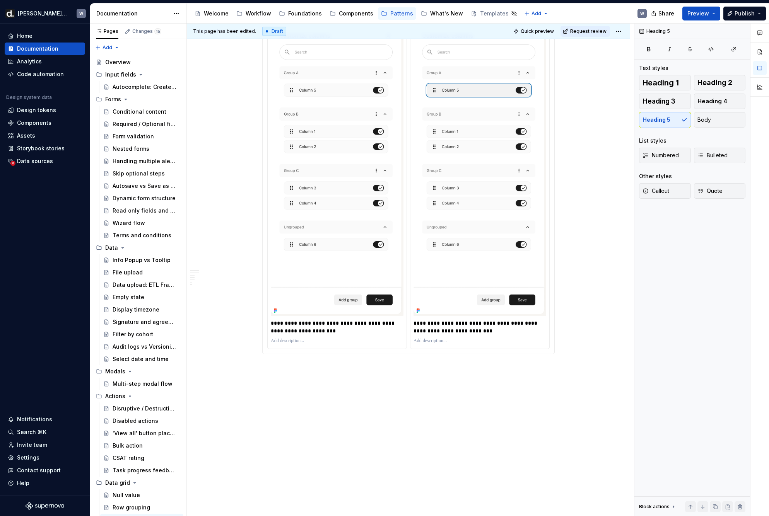
scroll to position [2237, 0]
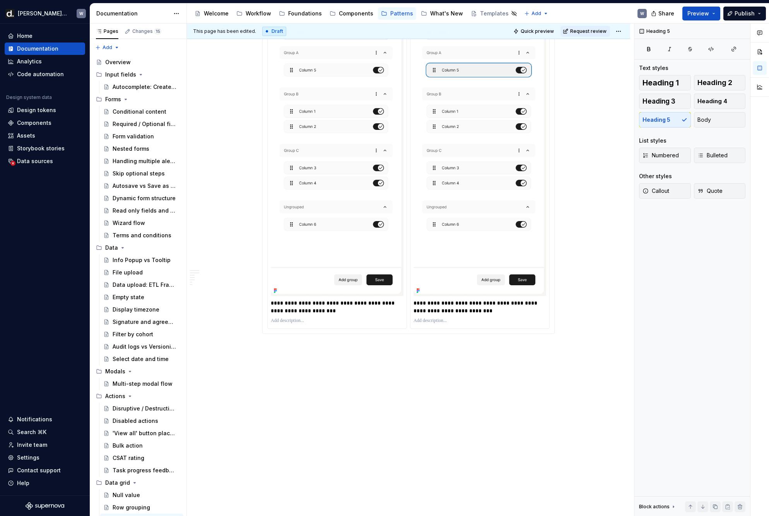
click at [323, 343] on p at bounding box center [408, 347] width 292 height 9
click at [292, 348] on p "Edit group name" at bounding box center [408, 347] width 292 height 9
click at [629, 118] on button "Heading 5" at bounding box center [665, 119] width 52 height 15
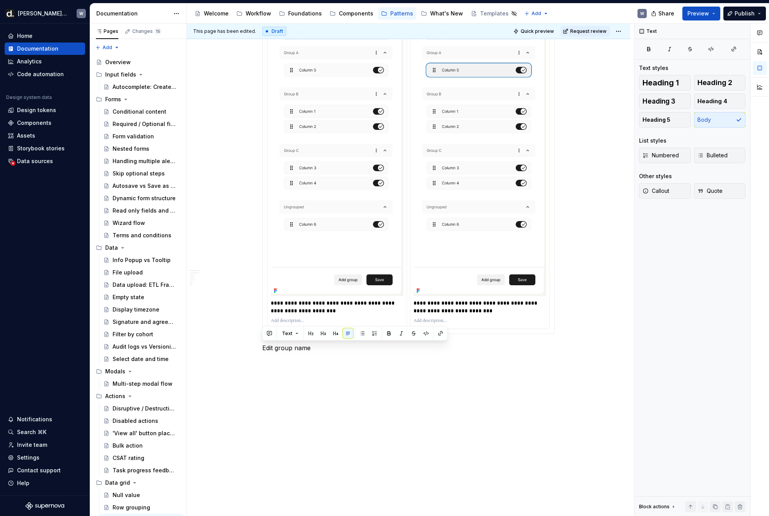
scroll to position [2235, 0]
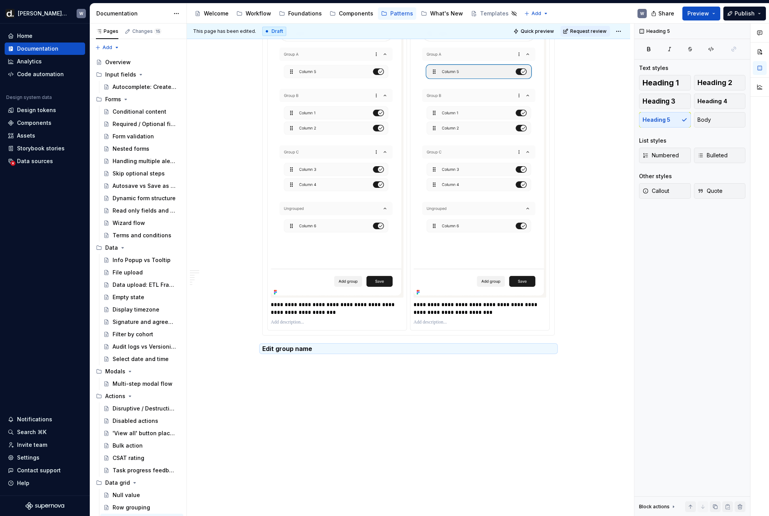
click at [362, 348] on h5 "Edit group name" at bounding box center [408, 349] width 292 height 8
click at [360, 349] on h5 "Edit group name" at bounding box center [408, 349] width 292 height 8
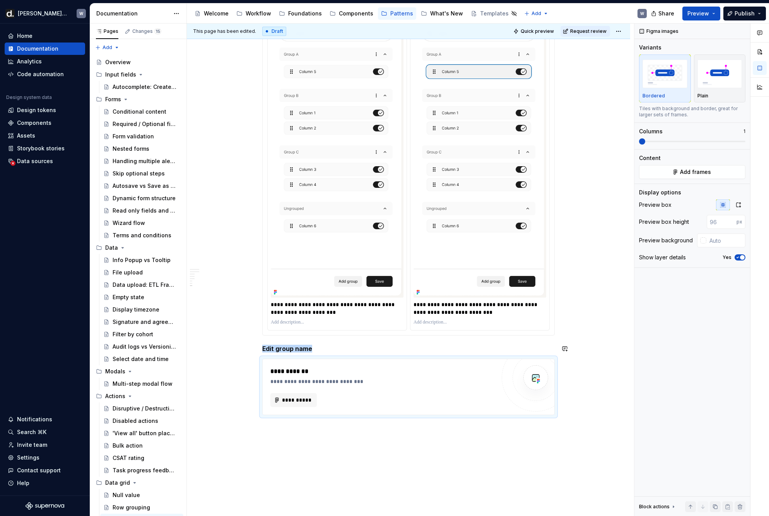
type textarea "*"
click at [287, 393] on button "**********" at bounding box center [293, 400] width 46 height 14
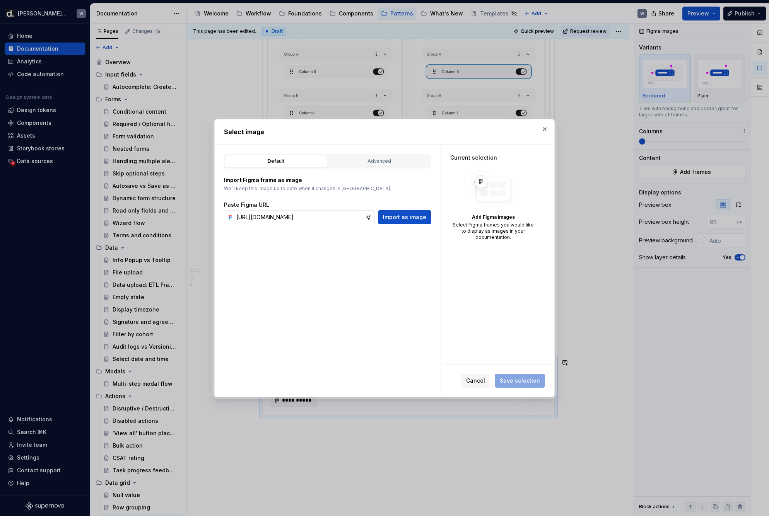
scroll to position [0, 232]
type input "[URL][DOMAIN_NAME]"
click at [397, 224] on div "Default Advanced Import Figma frame as image We’ll keep this image up to date w…" at bounding box center [328, 271] width 226 height 252
click at [400, 220] on span "Import as image" at bounding box center [404, 217] width 43 height 8
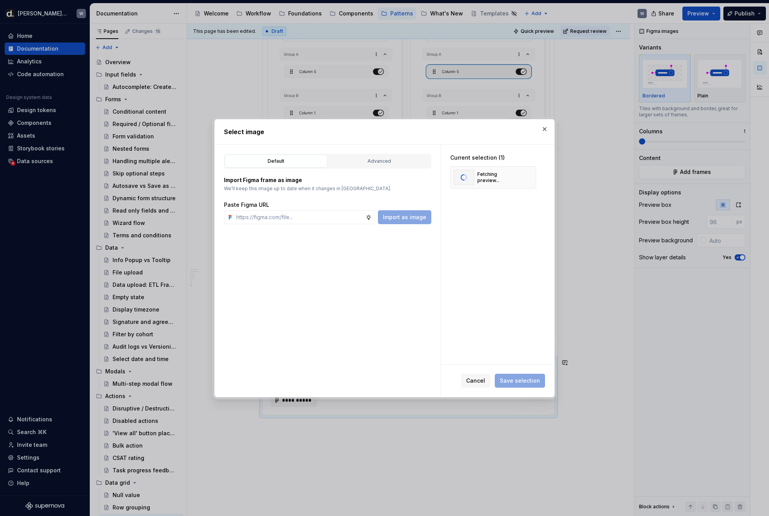
click at [348, 209] on div "Paste Figma URL Import as image" at bounding box center [327, 212] width 207 height 23
click at [347, 215] on input "text" at bounding box center [299, 217] width 132 height 14
paste input "[URL][DOMAIN_NAME]"
type input "[URL][DOMAIN_NAME]"
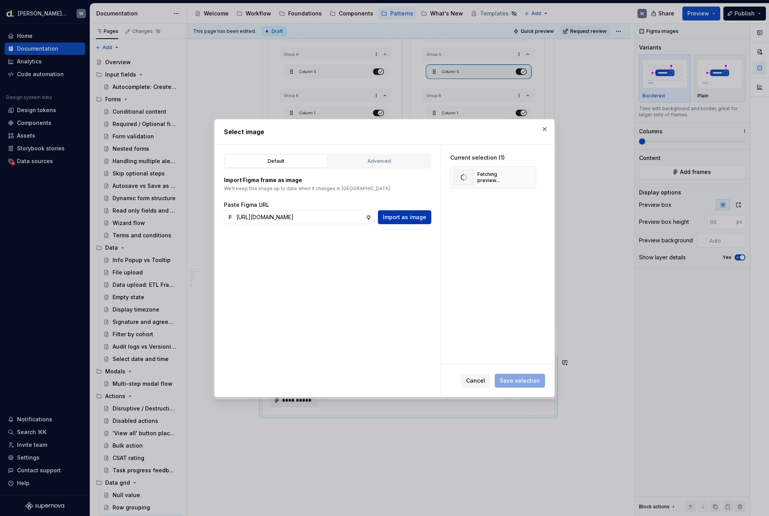
scroll to position [0, 0]
click at [422, 213] on span "Import as image" at bounding box center [404, 217] width 43 height 8
type textarea "*"
click at [527, 383] on span "Save selection" at bounding box center [519, 381] width 40 height 8
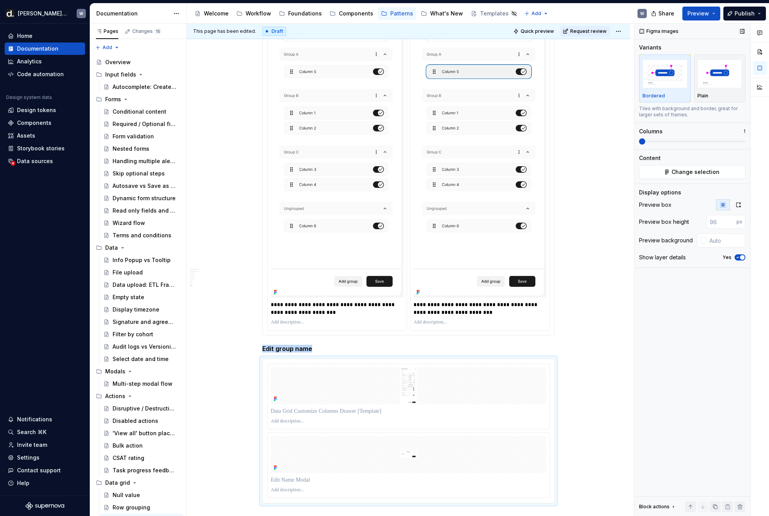
click at [629, 145] on span at bounding box center [642, 141] width 6 height 6
click at [629, 201] on button "button" at bounding box center [738, 204] width 14 height 11
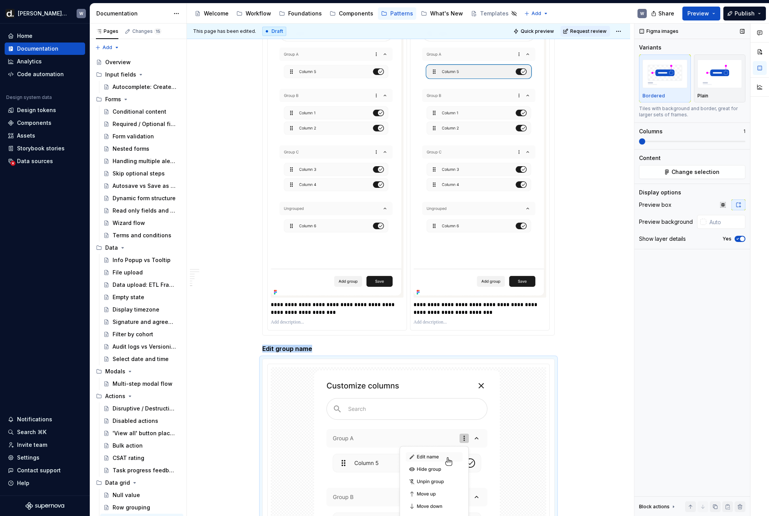
scroll to position [2410, 0]
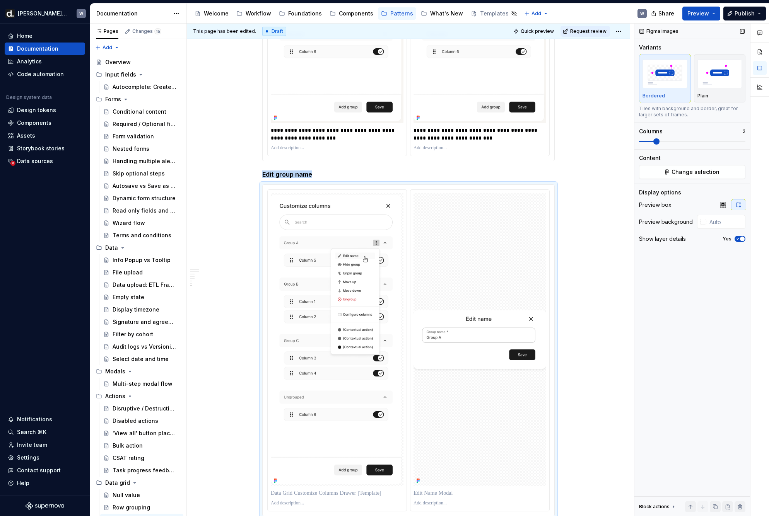
click at [629, 144] on span at bounding box center [656, 141] width 6 height 6
click at [629, 224] on input "text" at bounding box center [725, 222] width 39 height 14
type input "#F7F5F2"
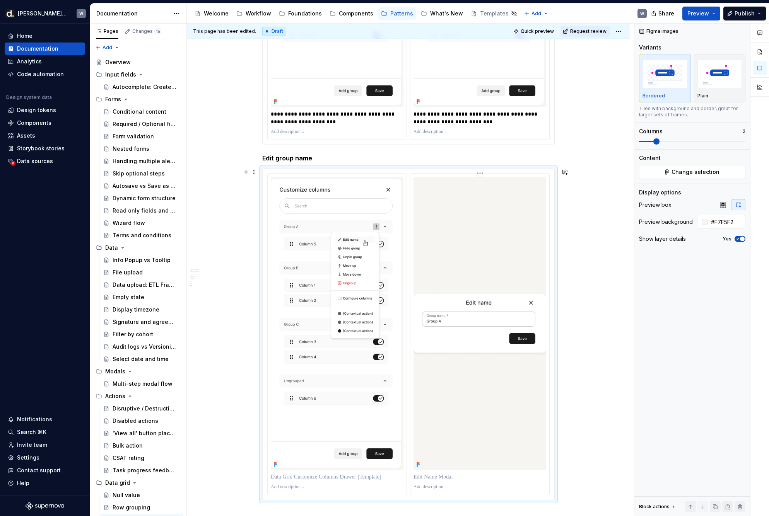
scroll to position [2519, 0]
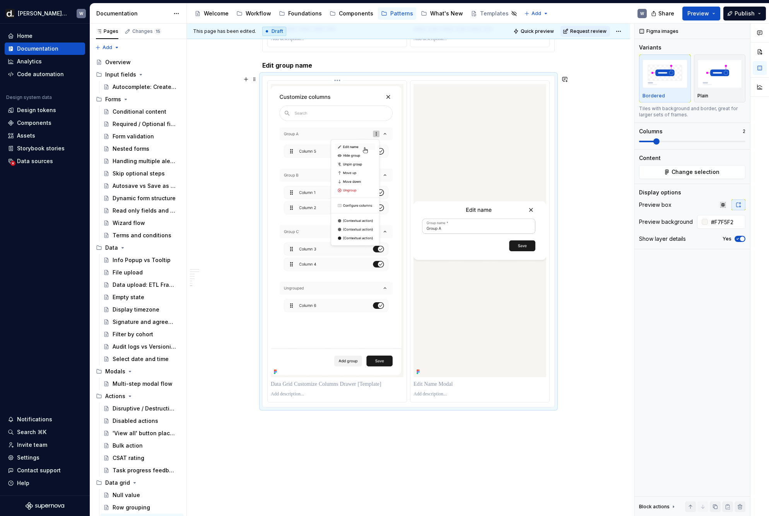
click at [346, 382] on p at bounding box center [337, 384] width 133 height 8
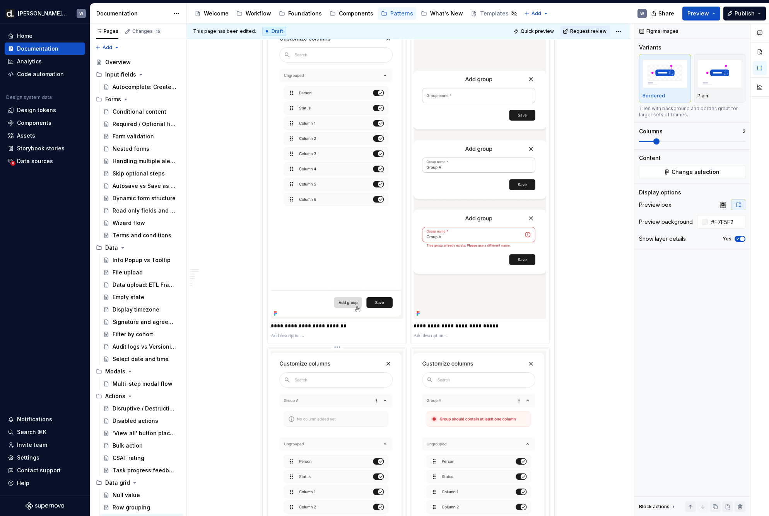
scroll to position [1125, 0]
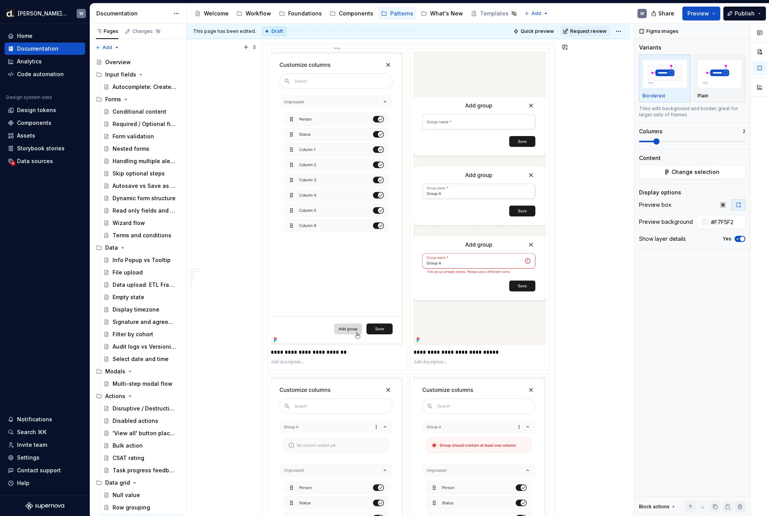
click at [320, 349] on p "**********" at bounding box center [337, 352] width 133 height 8
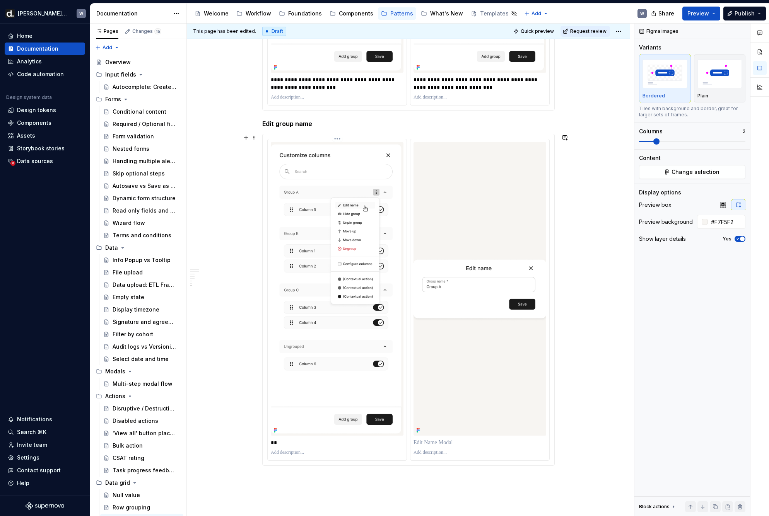
scroll to position [2574, 0]
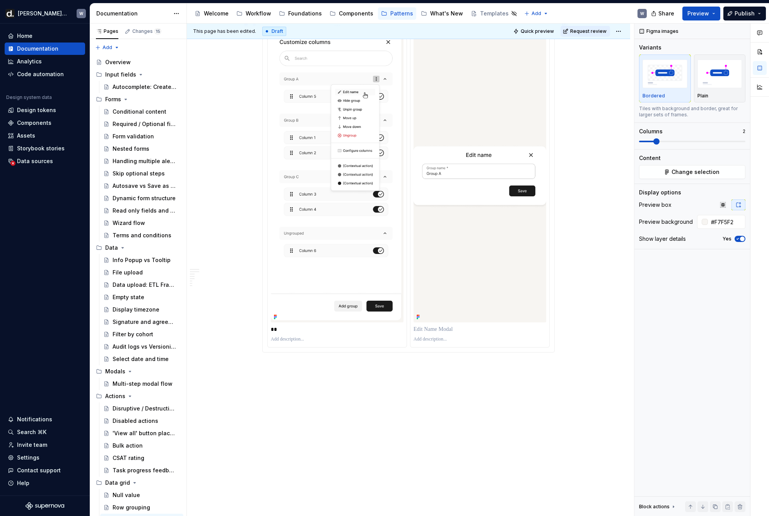
click at [280, 331] on p "**" at bounding box center [337, 330] width 133 height 8
click at [299, 328] on p "**********" at bounding box center [337, 330] width 133 height 8
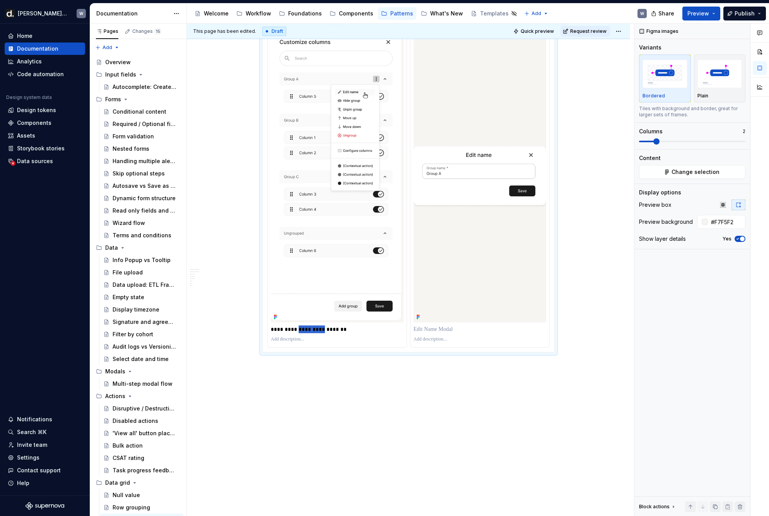
drag, startPoint x: 319, startPoint y: 329, endPoint x: 293, endPoint y: 328, distance: 25.5
click at [293, 328] on p "**********" at bounding box center [337, 330] width 133 height 8
click at [331, 333] on p "**********" at bounding box center [337, 330] width 133 height 8
click at [276, 330] on p "**********" at bounding box center [337, 330] width 133 height 8
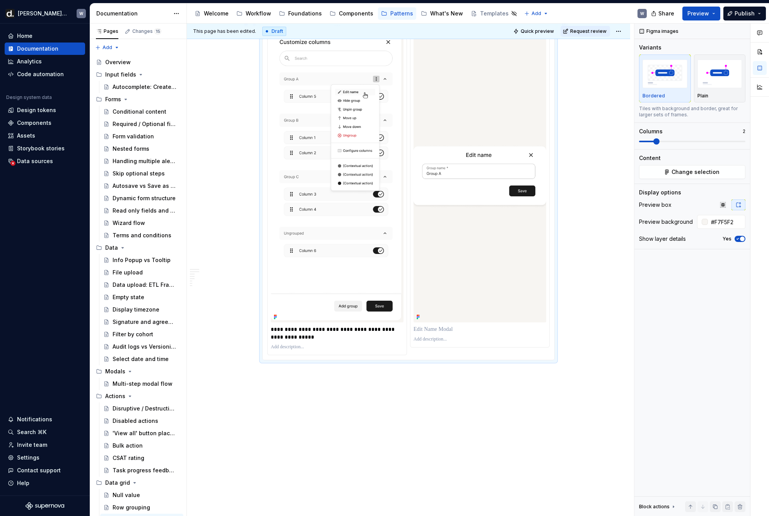
click at [300, 339] on p "**********" at bounding box center [337, 333] width 133 height 15
click at [451, 329] on p at bounding box center [479, 330] width 133 height 8
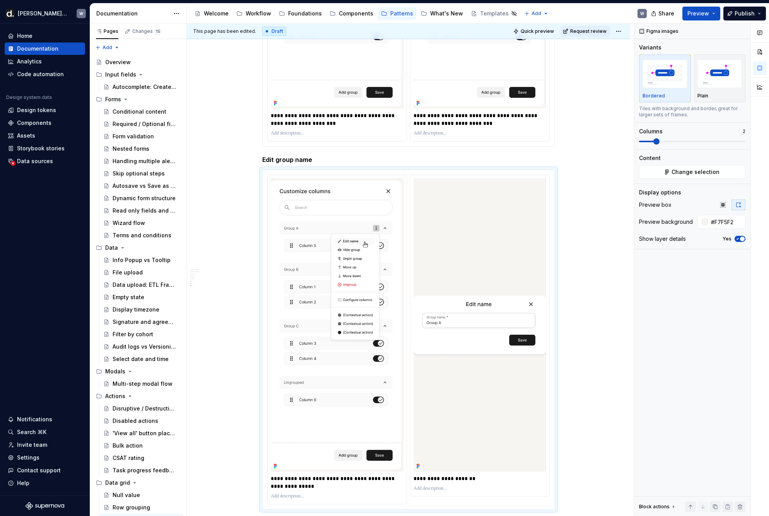
scroll to position [2540, 0]
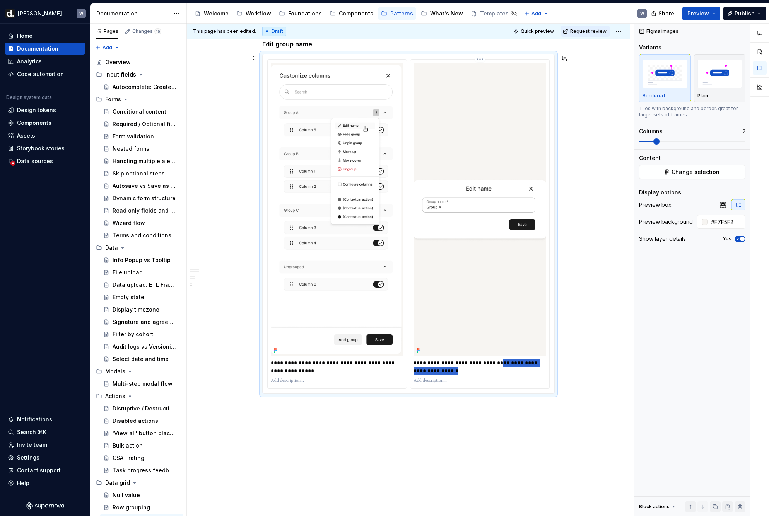
drag, startPoint x: 498, startPoint y: 362, endPoint x: 509, endPoint y: 376, distance: 18.4
click at [509, 376] on div "**********" at bounding box center [479, 224] width 139 height 329
click at [289, 418] on div "This page has been edited. Draft Quick preview Request review Column grouping E…" at bounding box center [410, 270] width 447 height 493
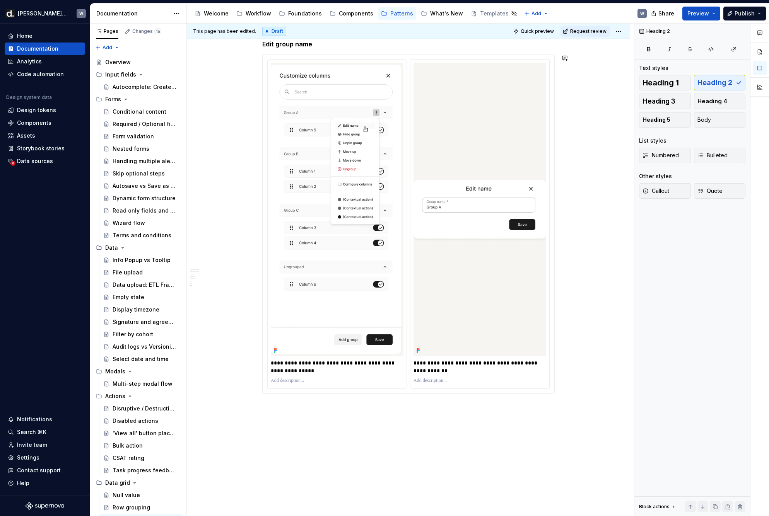
click at [293, 408] on div "This page has been edited. Draft Quick preview Request review Column grouping E…" at bounding box center [410, 270] width 447 height 493
click at [304, 412] on p "Hide / Show group" at bounding box center [408, 407] width 292 height 9
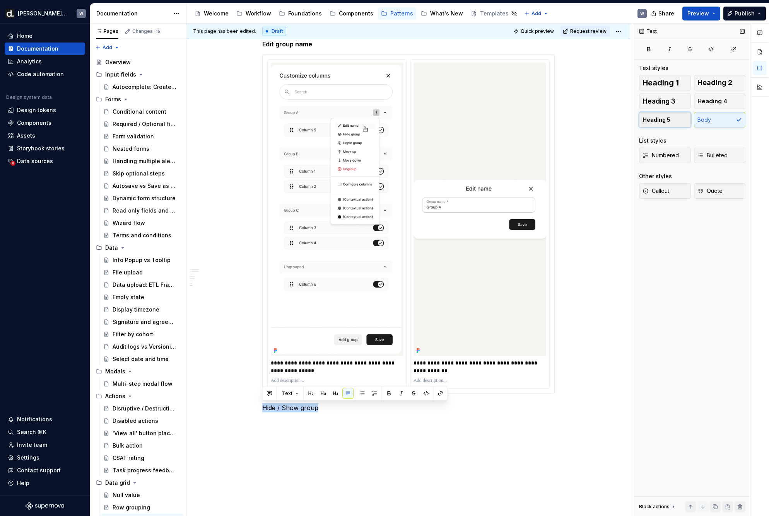
click at [629, 123] on span "Heading 5" at bounding box center [656, 120] width 28 height 8
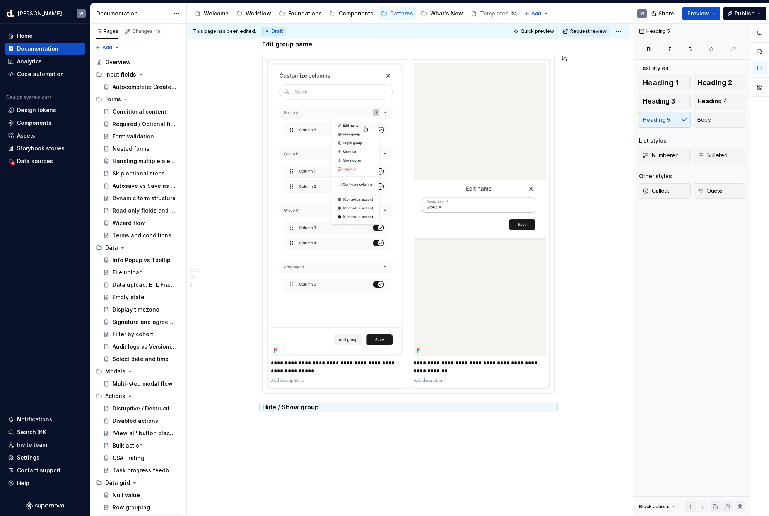
click at [345, 403] on h5 "Hide / Show group" at bounding box center [408, 407] width 292 height 8
click at [338, 408] on h5 "Hide / Show group" at bounding box center [408, 407] width 292 height 8
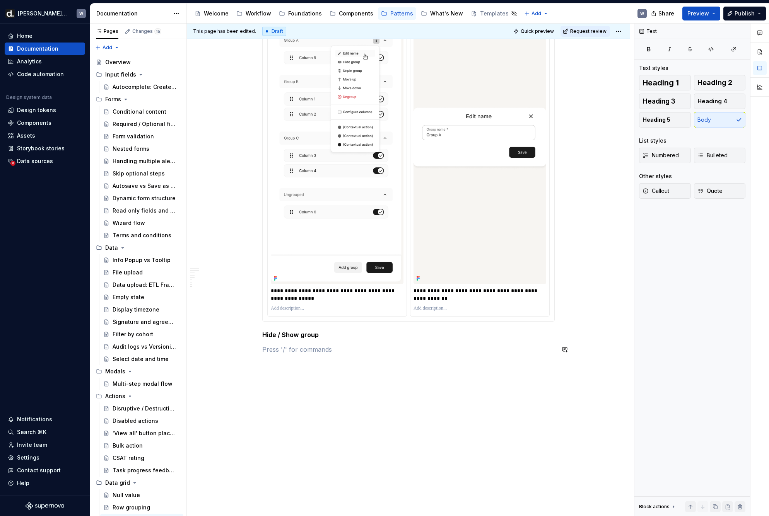
scroll to position [2614, 0]
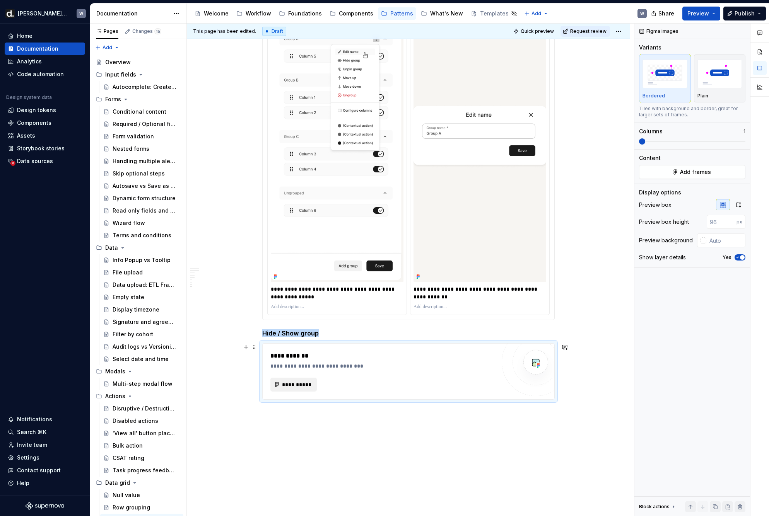
type textarea "*"
click at [314, 384] on button "**********" at bounding box center [293, 385] width 46 height 14
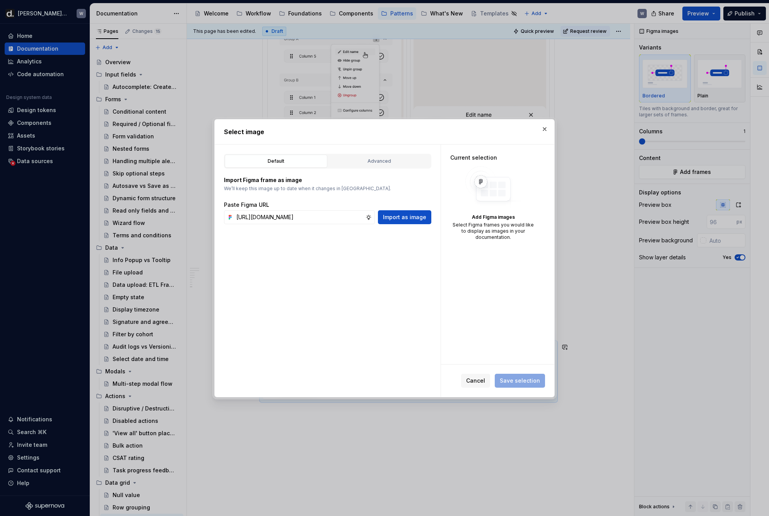
scroll to position [0, 232]
type input "[URL][DOMAIN_NAME]"
click at [397, 214] on span "Import as image" at bounding box center [404, 217] width 43 height 8
click at [300, 224] on div "Default Advanced Import Figma frame as image We’ll keep this image up to date w…" at bounding box center [328, 271] width 226 height 252
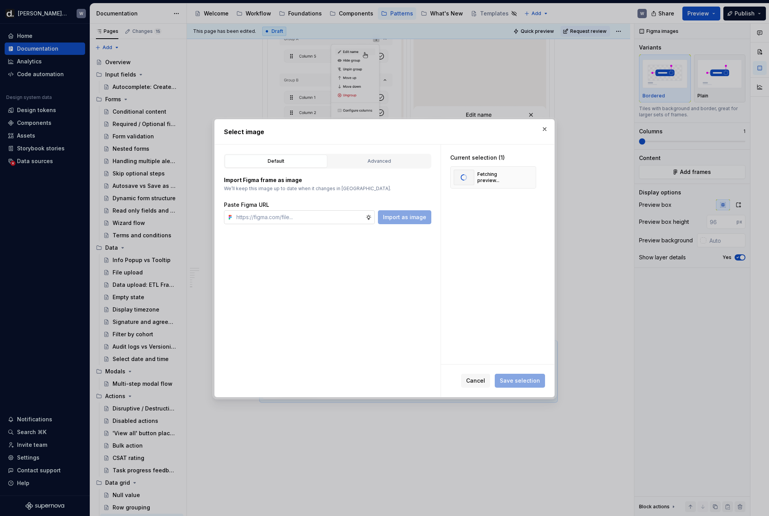
click at [359, 218] on input "text" at bounding box center [299, 217] width 132 height 14
paste input "[URL][DOMAIN_NAME]"
type input "[URL][DOMAIN_NAME]"
click at [416, 219] on span "Import as image" at bounding box center [404, 217] width 43 height 8
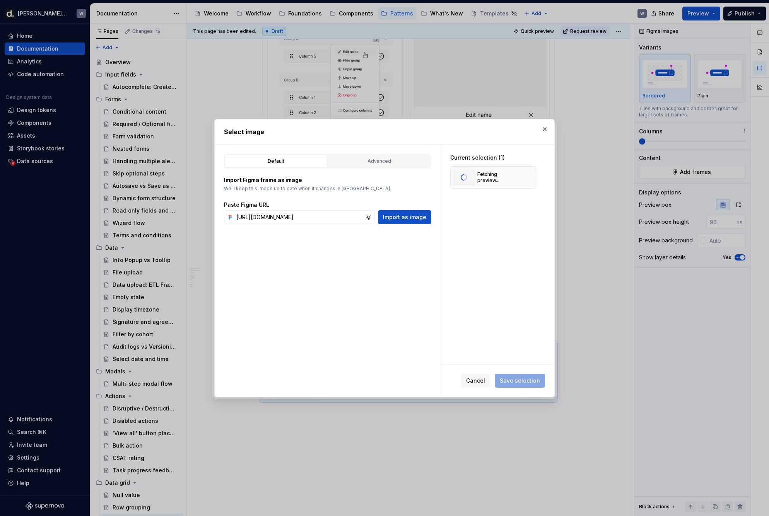
scroll to position [0, 0]
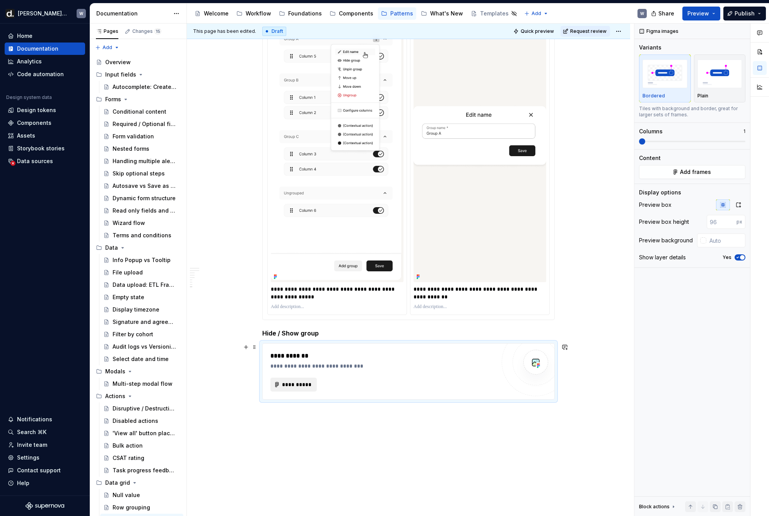
click at [307, 382] on span "**********" at bounding box center [296, 385] width 30 height 8
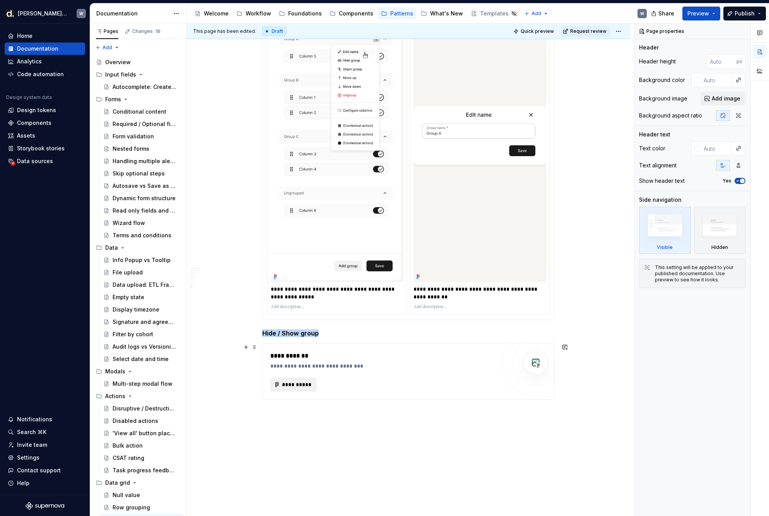
click at [304, 387] on span "**********" at bounding box center [296, 385] width 30 height 8
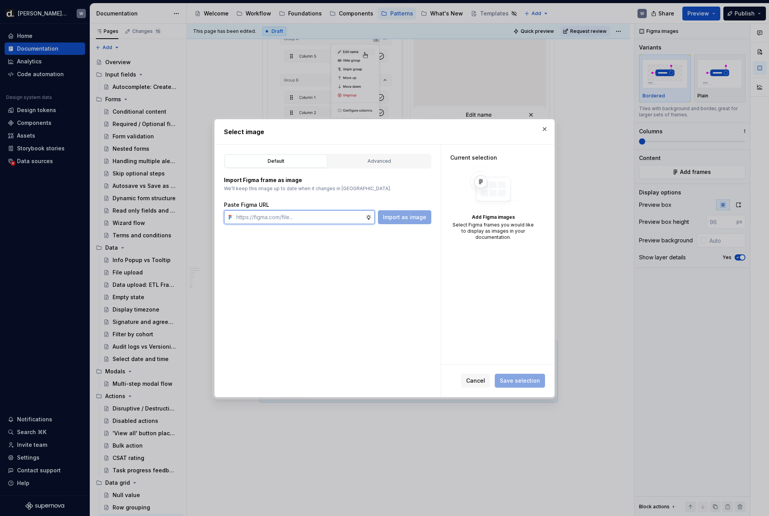
paste input "[URL][DOMAIN_NAME]"
type input "[URL][DOMAIN_NAME]"
click at [399, 222] on button "Import as image" at bounding box center [404, 217] width 53 height 14
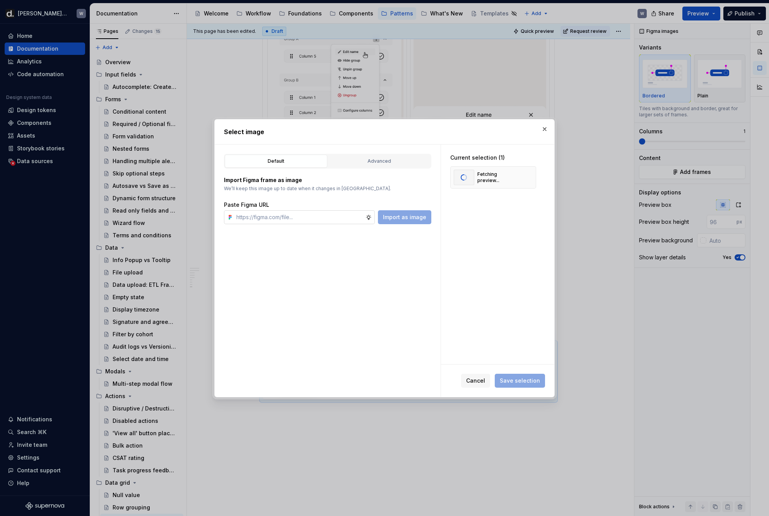
click at [319, 220] on input "text" at bounding box center [299, 217] width 132 height 14
paste input "[URL][DOMAIN_NAME]"
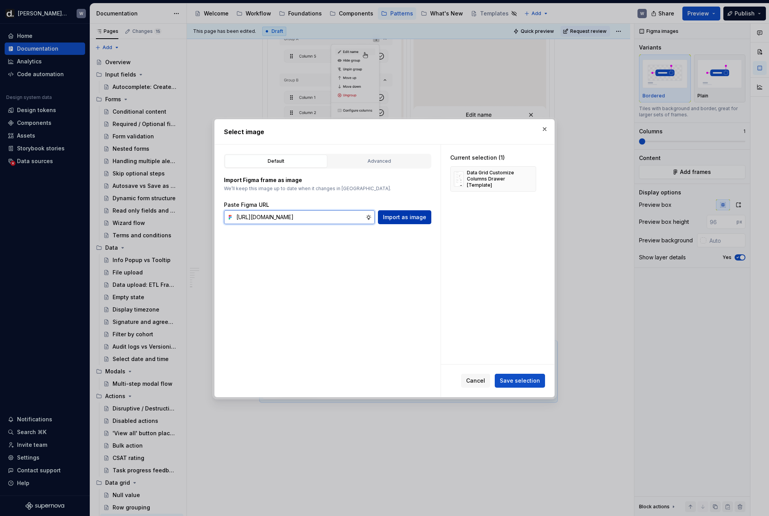
type input "[URL][DOMAIN_NAME]"
click at [407, 222] on button "Import as image" at bounding box center [404, 217] width 53 height 14
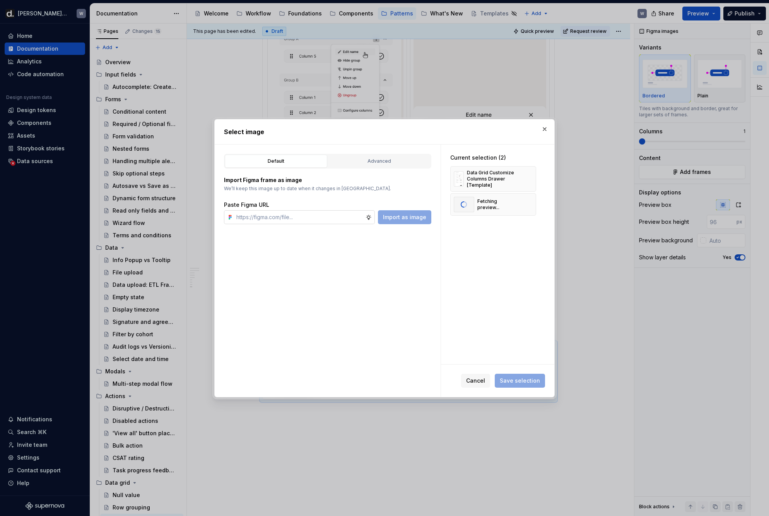
click at [291, 222] on input "text" at bounding box center [299, 217] width 132 height 14
paste input "[URL][DOMAIN_NAME]"
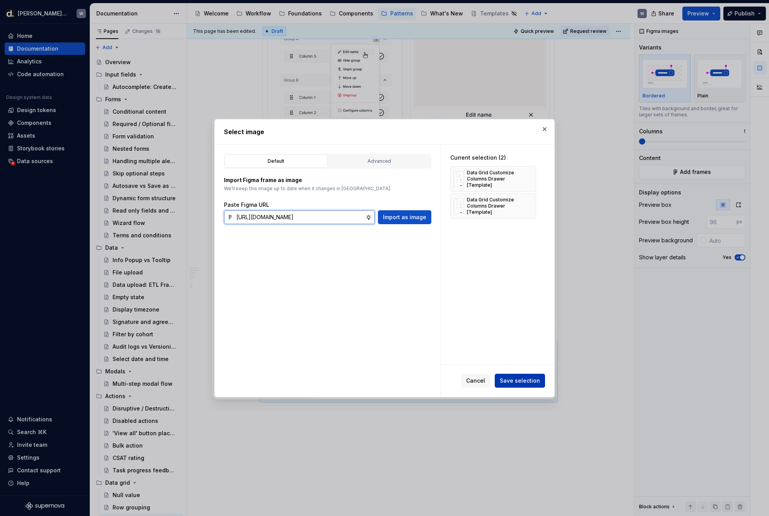
type input "[URL][DOMAIN_NAME]"
drag, startPoint x: 532, startPoint y: 377, endPoint x: 525, endPoint y: 377, distance: 7.4
click at [532, 377] on span "Save selection" at bounding box center [519, 381] width 40 height 8
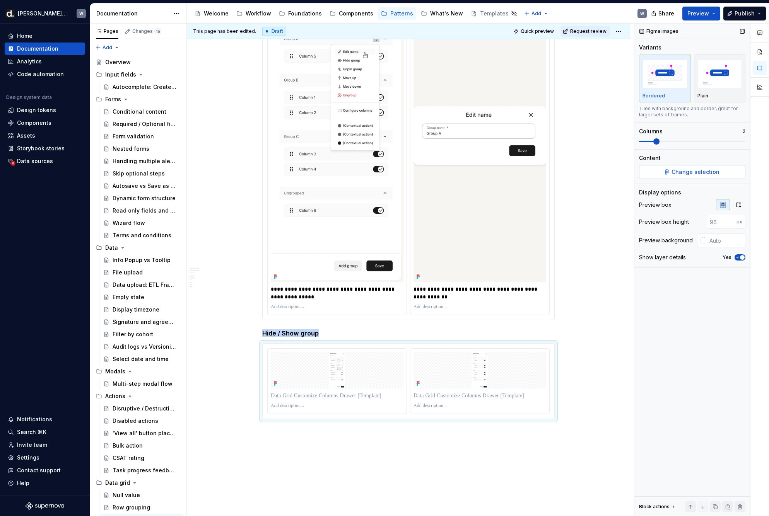
click at [629, 177] on button "Change selection" at bounding box center [692, 172] width 106 height 14
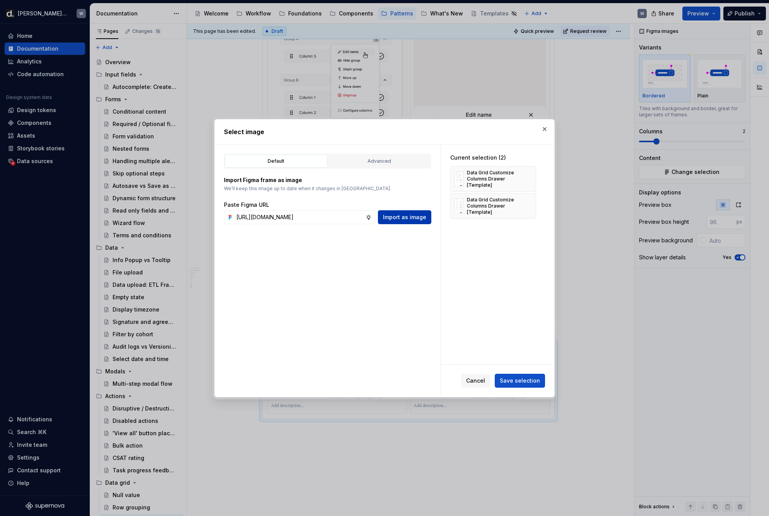
scroll to position [0, 232]
type input "[URL][DOMAIN_NAME]"
click at [404, 217] on span "Import as image" at bounding box center [404, 217] width 43 height 8
click at [339, 222] on input "text" at bounding box center [299, 217] width 132 height 14
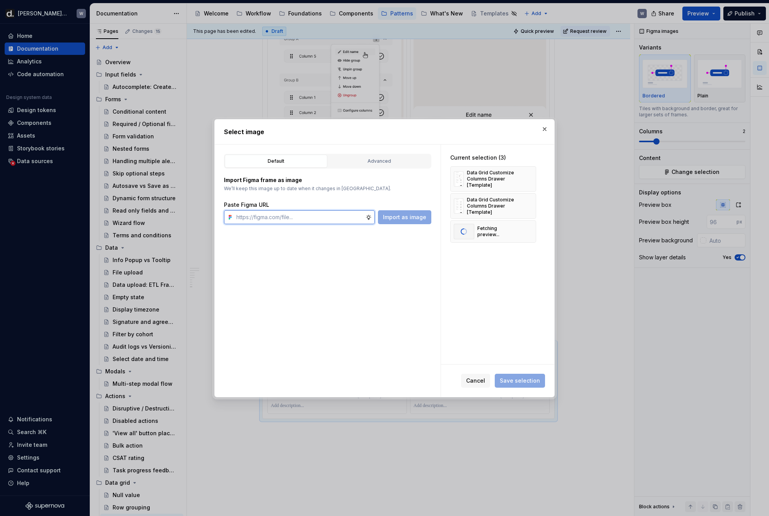
paste input "[URL][DOMAIN_NAME]"
type input "[URL][DOMAIN_NAME]"
click at [401, 220] on span "Import as image" at bounding box center [404, 217] width 43 height 8
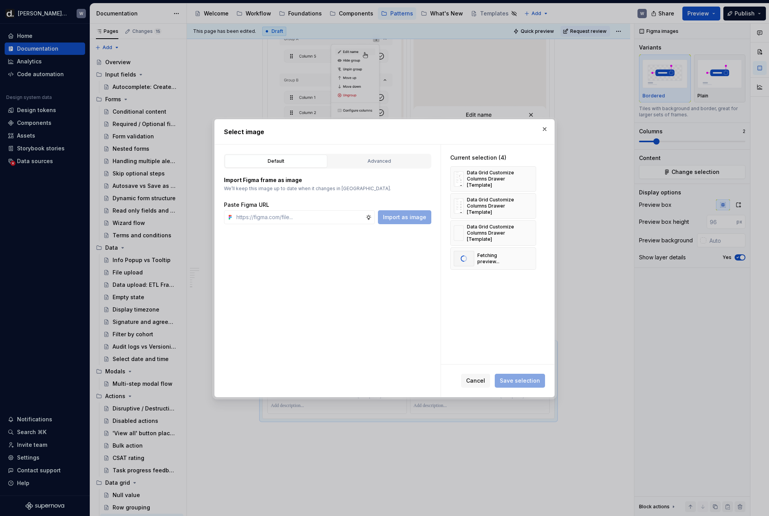
type textarea "*"
click at [499, 334] on div "Current selection (4) Data Grid Customize Columns Drawer [Template] Data Grid C…" at bounding box center [497, 255] width 113 height 220
click at [520, 376] on button "Save selection" at bounding box center [519, 381] width 50 height 14
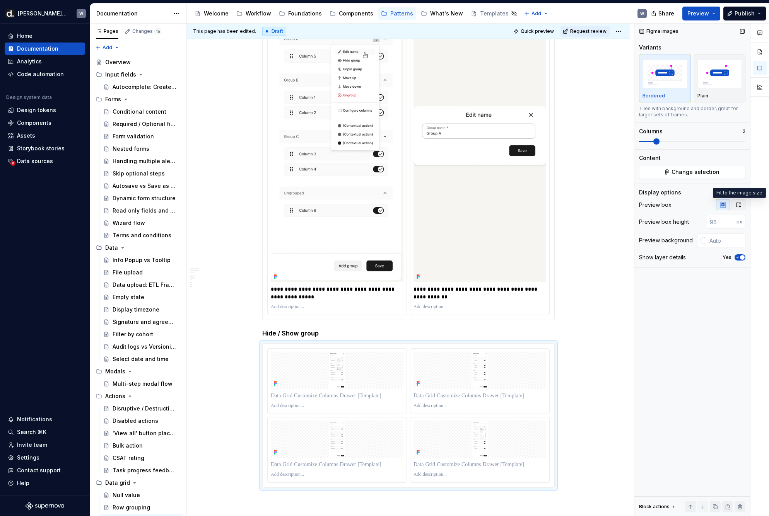
click at [629, 205] on icon "button" at bounding box center [738, 205] width 6 height 6
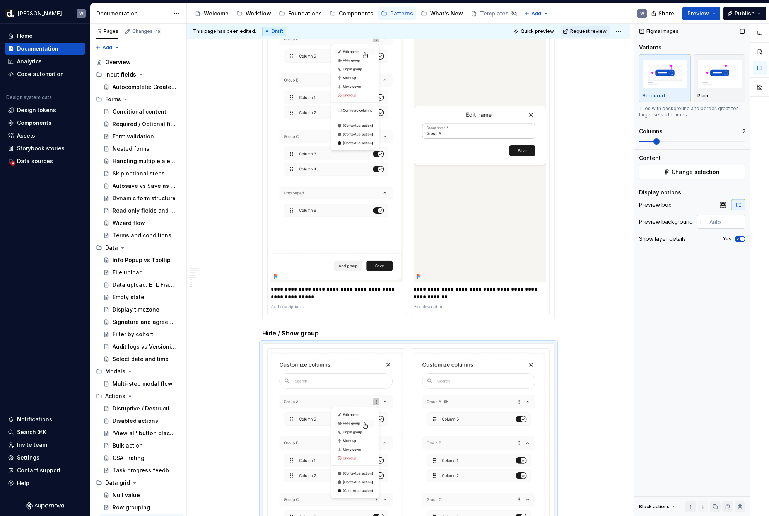
click at [629, 218] on input "text" at bounding box center [725, 222] width 39 height 14
type input "#F7F5F2"
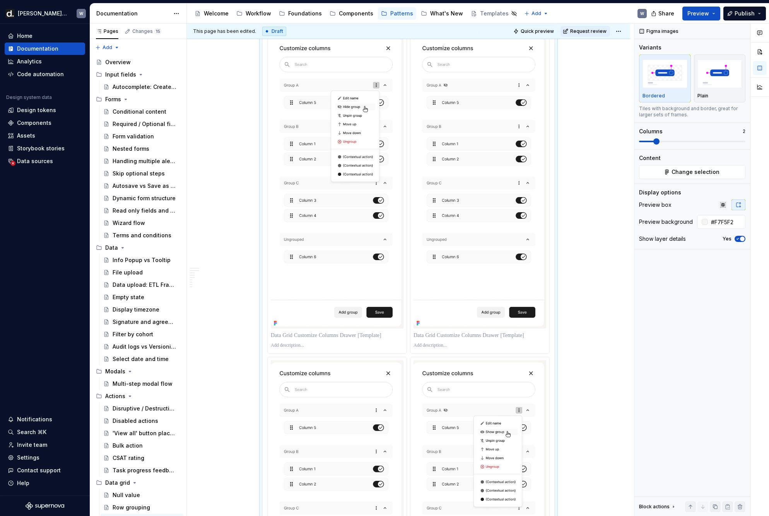
scroll to position [3077, 0]
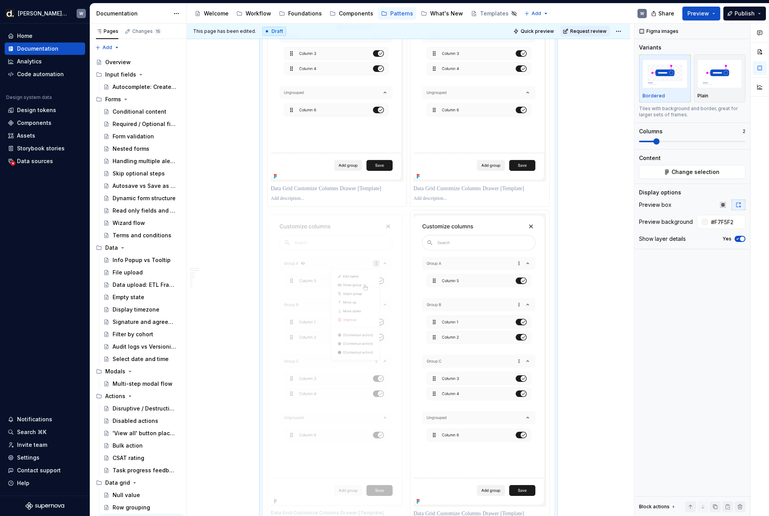
drag, startPoint x: 482, startPoint y: 306, endPoint x: 370, endPoint y: 306, distance: 112.1
click at [370, 306] on body "[PERSON_NAME] UI W Home Documentation Analytics Code automation Design system d…" at bounding box center [384, 258] width 769 height 516
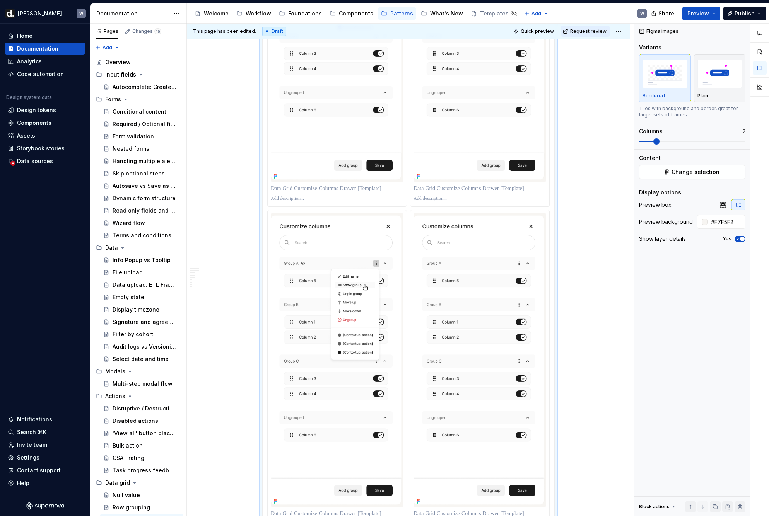
click at [319, 190] on p at bounding box center [337, 189] width 133 height 8
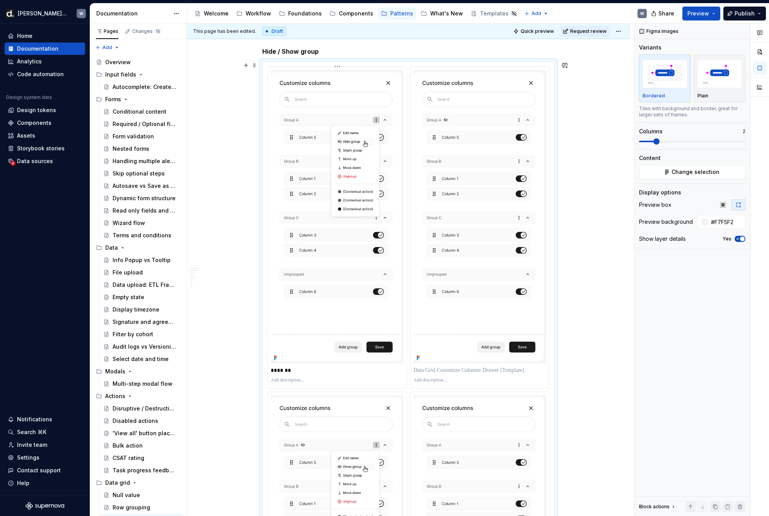
scroll to position [2839, 0]
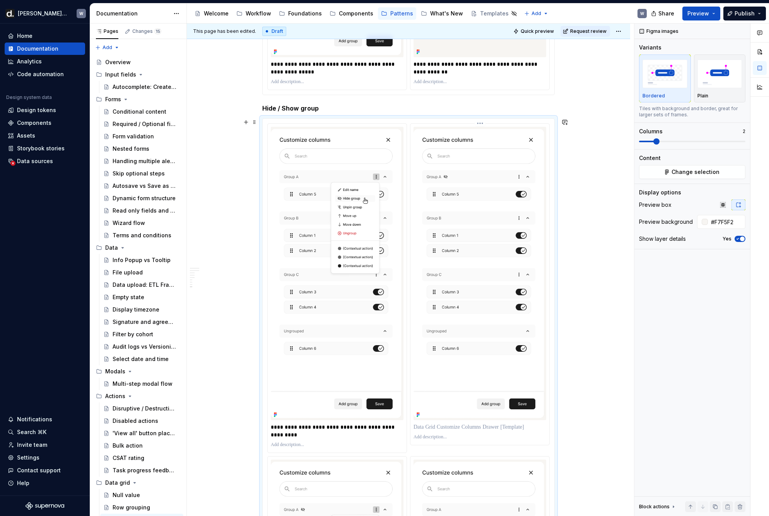
click at [448, 430] on p at bounding box center [479, 427] width 133 height 8
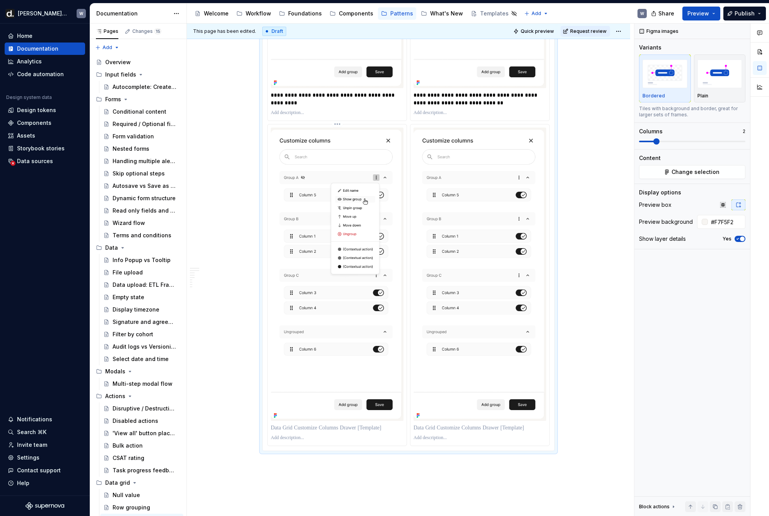
scroll to position [3185, 0]
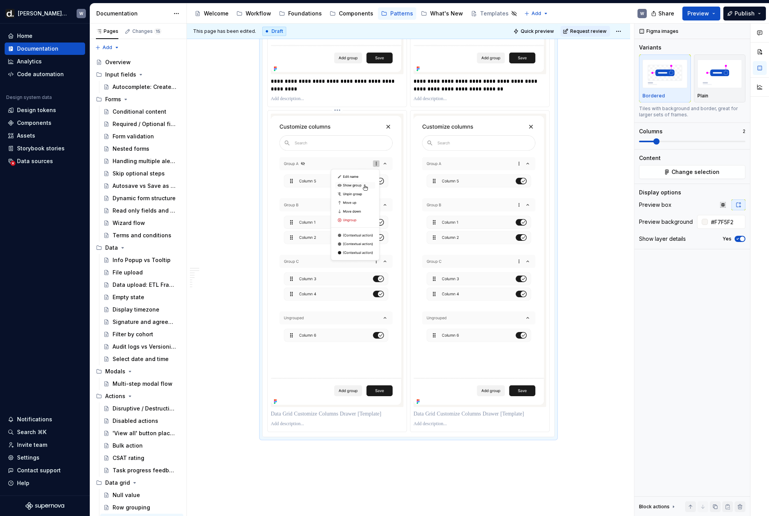
click at [316, 415] on p at bounding box center [337, 414] width 133 height 8
click at [293, 90] on p "**********" at bounding box center [337, 84] width 133 height 15
click at [428, 417] on p at bounding box center [479, 414] width 133 height 8
click at [269, 414] on div "**********" at bounding box center [337, 275] width 139 height 329
click at [429, 416] on p at bounding box center [479, 414] width 133 height 8
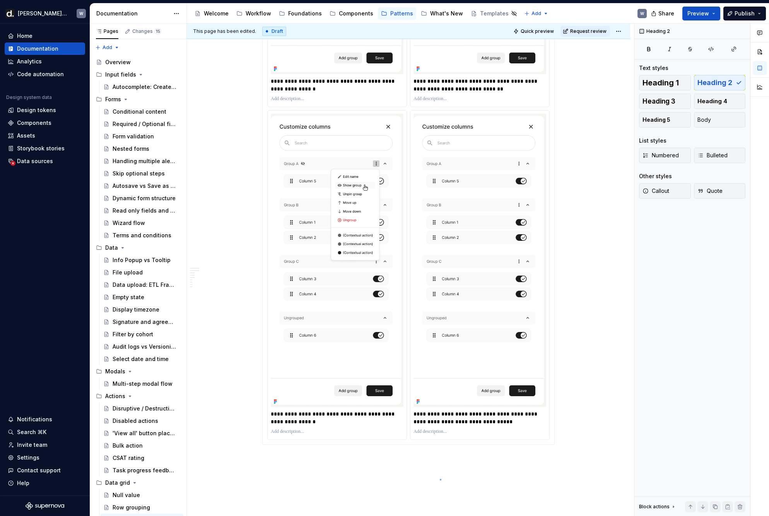
click at [440, 479] on div "This page has been edited. Draft Quick preview Request review Column grouping E…" at bounding box center [410, 270] width 447 height 493
click at [460, 426] on div "**********" at bounding box center [479, 274] width 139 height 329
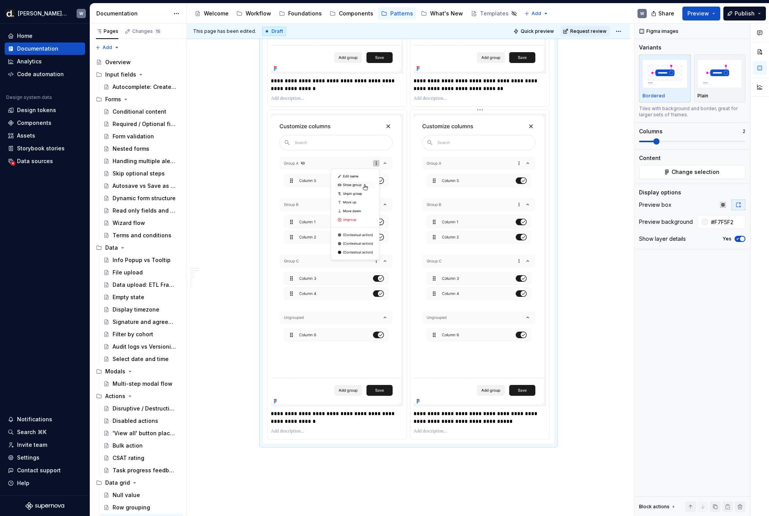
drag, startPoint x: 460, startPoint y: 426, endPoint x: 462, endPoint y: 422, distance: 4.8
click at [460, 426] on div "**********" at bounding box center [479, 417] width 133 height 19
click at [462, 422] on p "**********" at bounding box center [479, 417] width 133 height 15
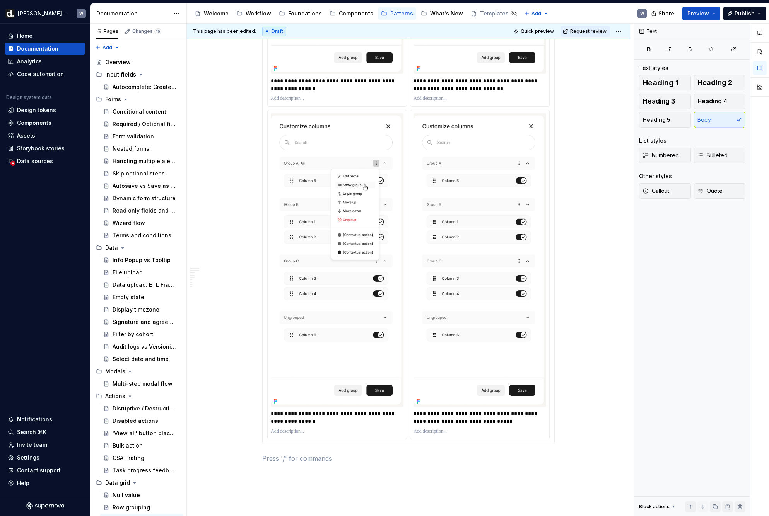
click at [447, 457] on p at bounding box center [408, 458] width 292 height 9
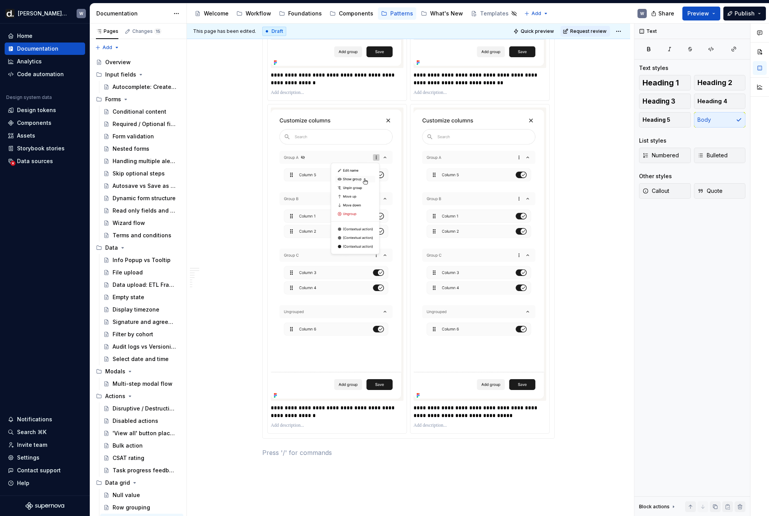
scroll to position [3296, 0]
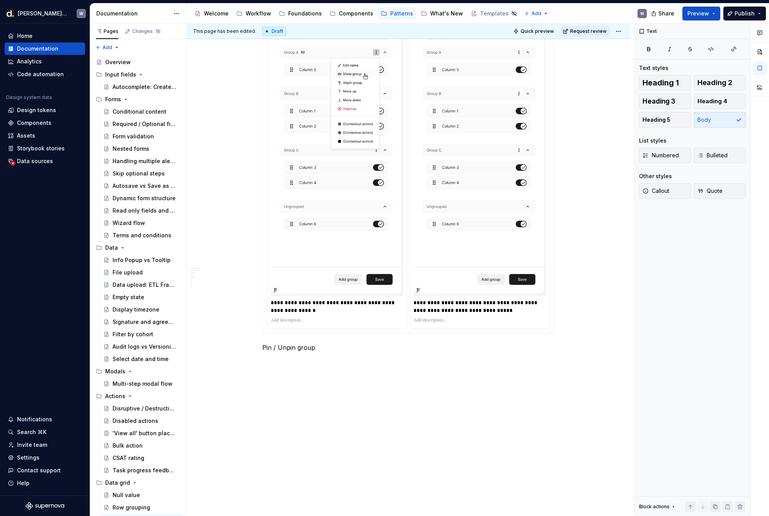
click at [294, 349] on p "Pin / Unpin group" at bounding box center [408, 347] width 292 height 9
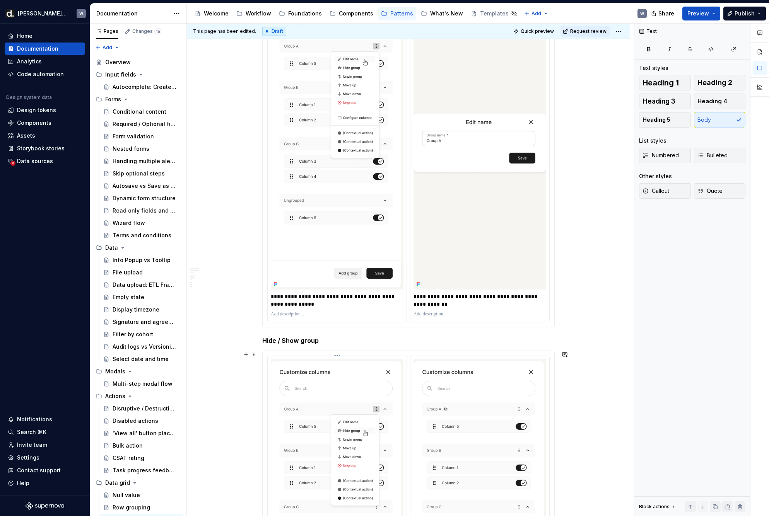
scroll to position [2561, 0]
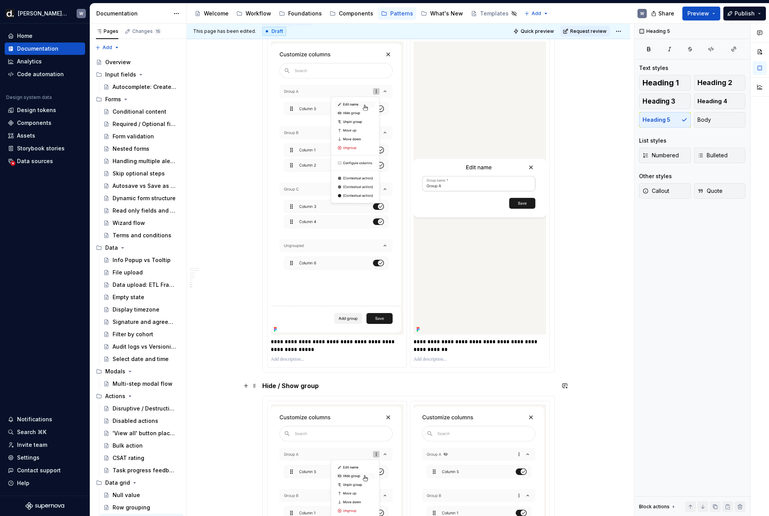
click at [299, 385] on h5 "Hide / Show group" at bounding box center [408, 386] width 292 height 8
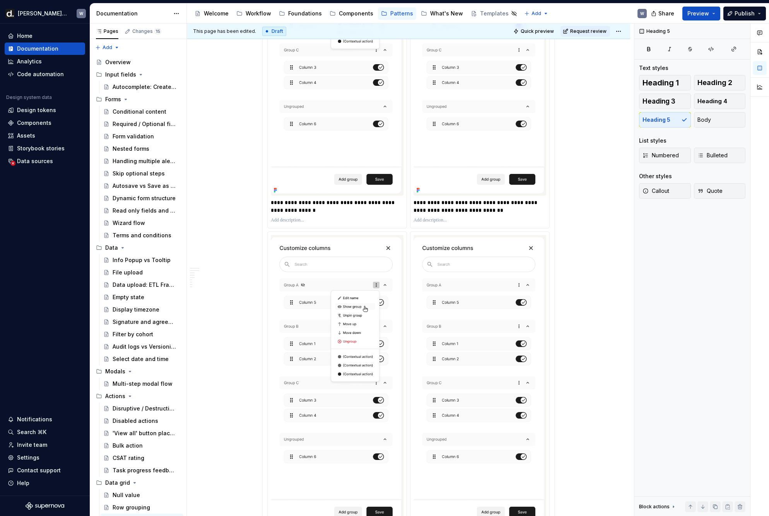
scroll to position [3296, 0]
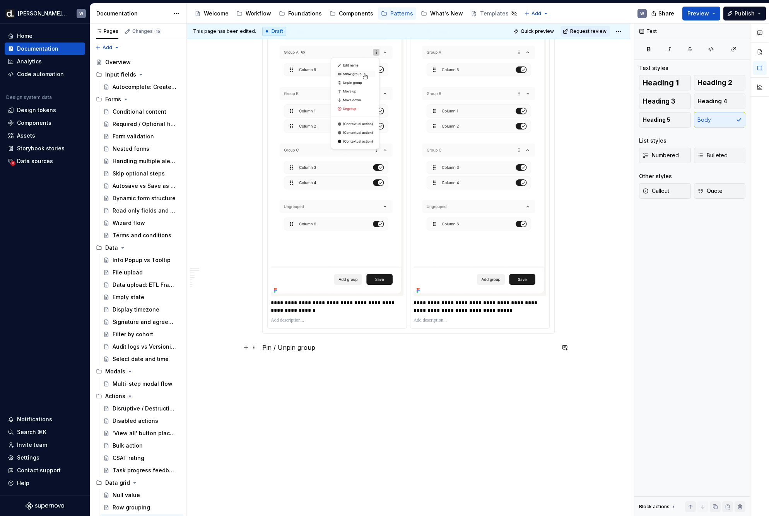
click at [294, 348] on p "Pin / Unpin group" at bounding box center [408, 347] width 292 height 9
click at [293, 348] on p "Pin / Unpina group" at bounding box center [408, 347] width 292 height 9
click at [303, 348] on p "Pin / Unpin a group" at bounding box center [408, 347] width 292 height 9
drag, startPoint x: 304, startPoint y: 347, endPoint x: 252, endPoint y: 346, distance: 52.6
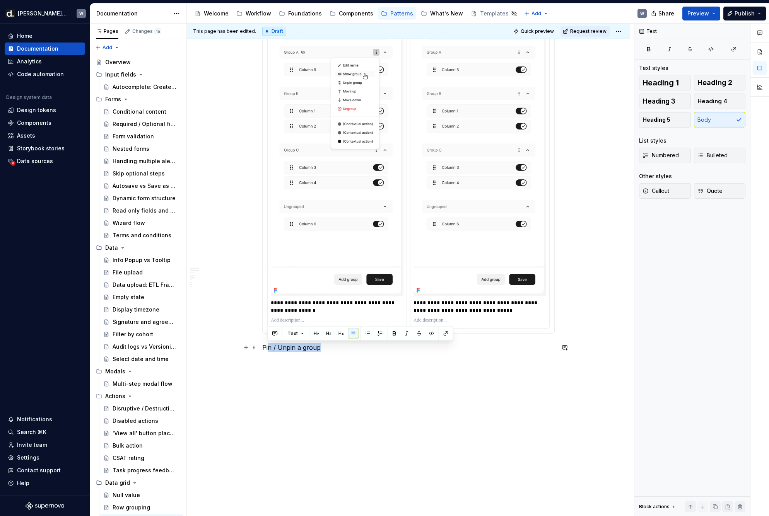
click at [294, 349] on p "Pin / Unpin a group" at bounding box center [408, 347] width 292 height 9
click at [629, 127] on button "Heading 5" at bounding box center [665, 119] width 52 height 15
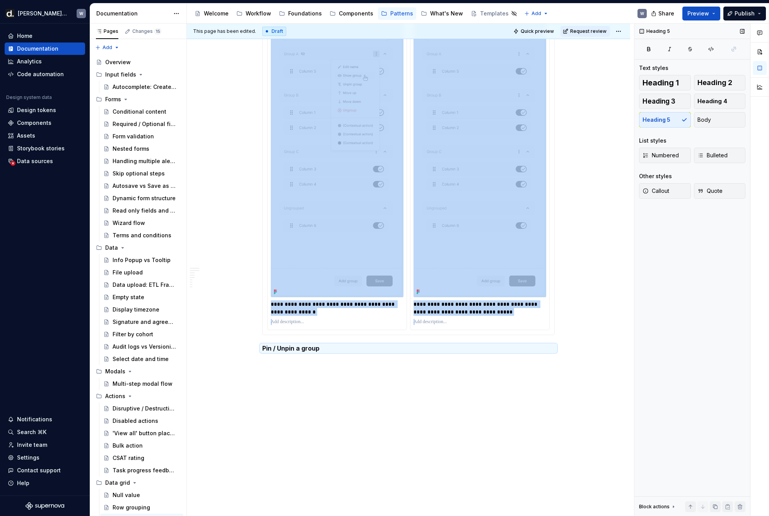
scroll to position [3295, 0]
click at [325, 344] on h5 "Pin / Unpin a group" at bounding box center [408, 348] width 292 height 8
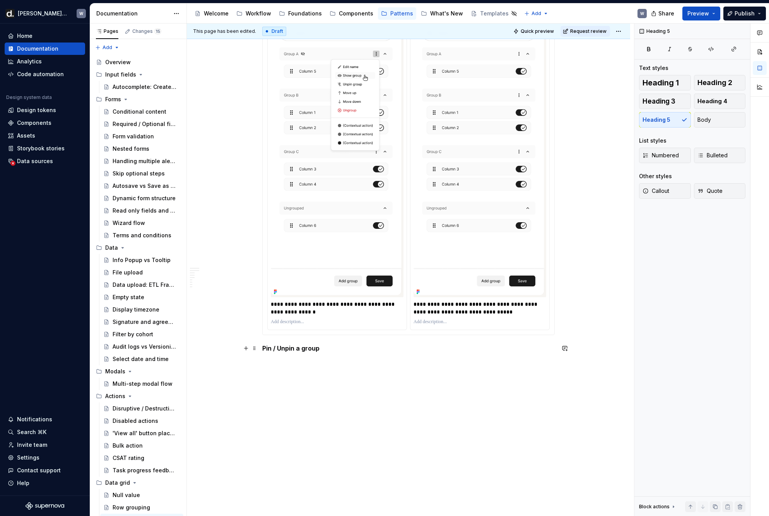
click at [325, 346] on h5 "Pin / Unpin a group" at bounding box center [408, 348] width 292 height 8
click at [294, 361] on p at bounding box center [408, 362] width 292 height 9
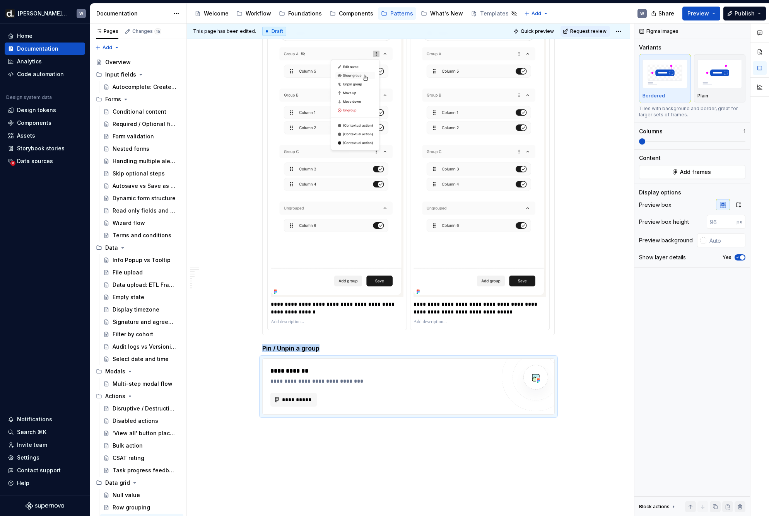
type textarea "*"
click at [292, 396] on span "**********" at bounding box center [296, 400] width 30 height 8
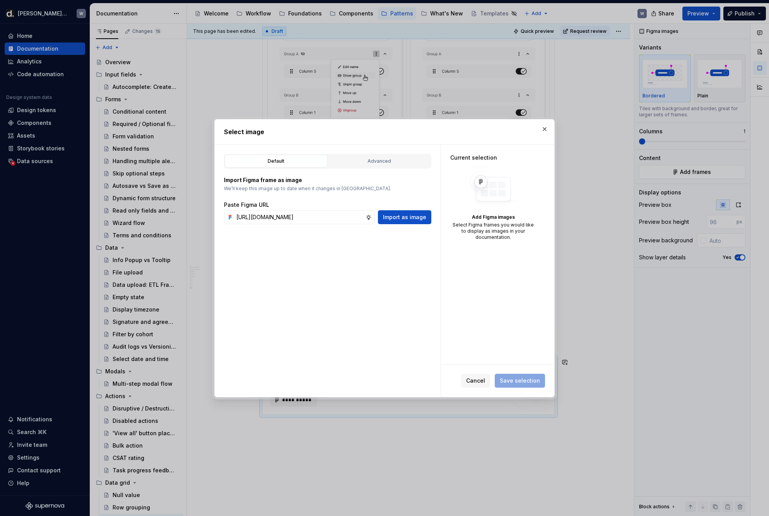
scroll to position [0, 232]
type input "[URL][DOMAIN_NAME]"
click at [396, 211] on button "Import as image" at bounding box center [404, 217] width 53 height 14
click at [348, 217] on input "text" at bounding box center [299, 217] width 132 height 14
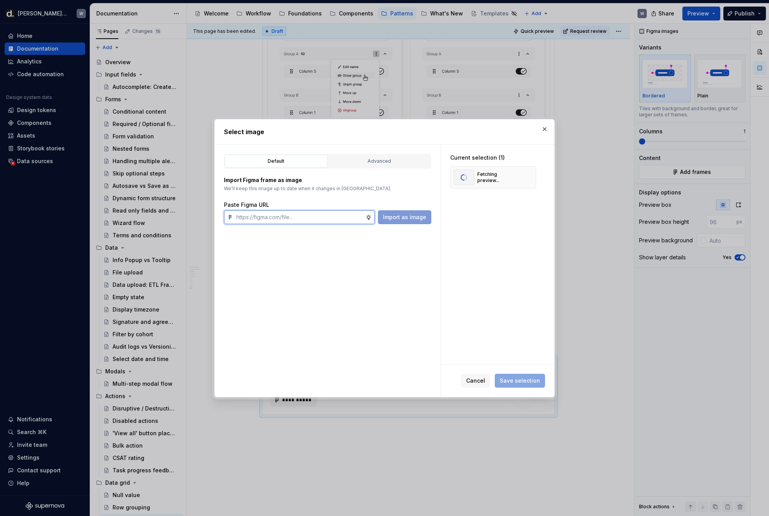
paste input "[URL][DOMAIN_NAME]"
type input "[URL][DOMAIN_NAME]"
click at [404, 218] on span "Import as image" at bounding box center [404, 217] width 43 height 8
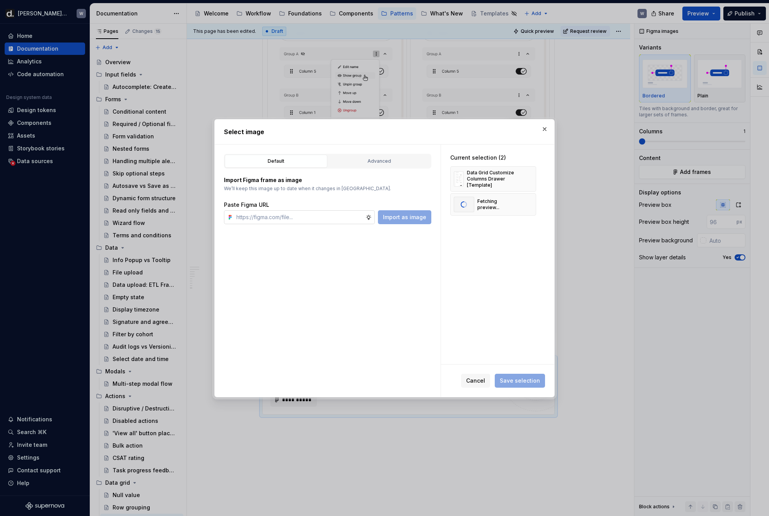
click at [358, 216] on input "text" at bounding box center [299, 217] width 132 height 14
paste input "[URL][DOMAIN_NAME]"
type input "[URL][DOMAIN_NAME]"
click at [413, 218] on span "Import as image" at bounding box center [404, 217] width 43 height 8
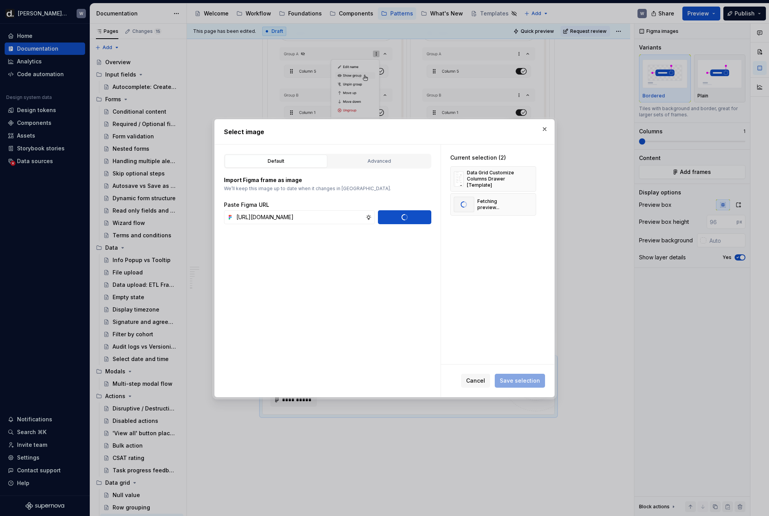
scroll to position [0, 0]
click at [292, 222] on input "text" at bounding box center [299, 217] width 132 height 14
paste input "[URL][DOMAIN_NAME]"
type input "[URL][DOMAIN_NAME]"
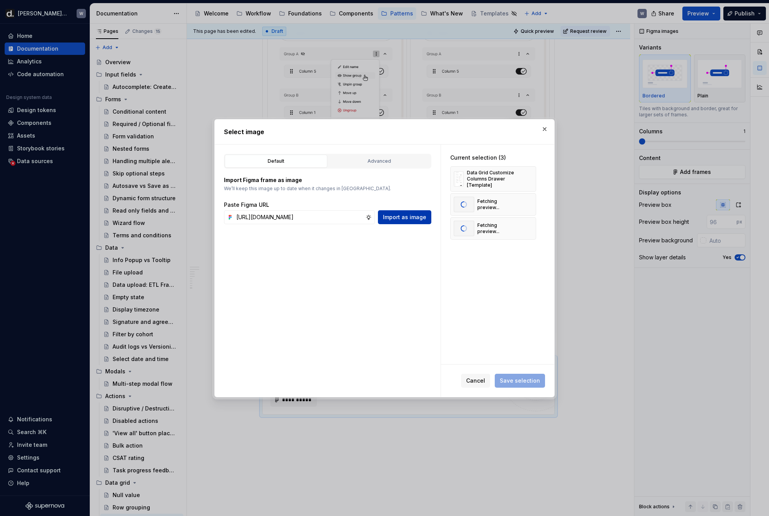
click at [407, 218] on span "Import as image" at bounding box center [404, 217] width 43 height 8
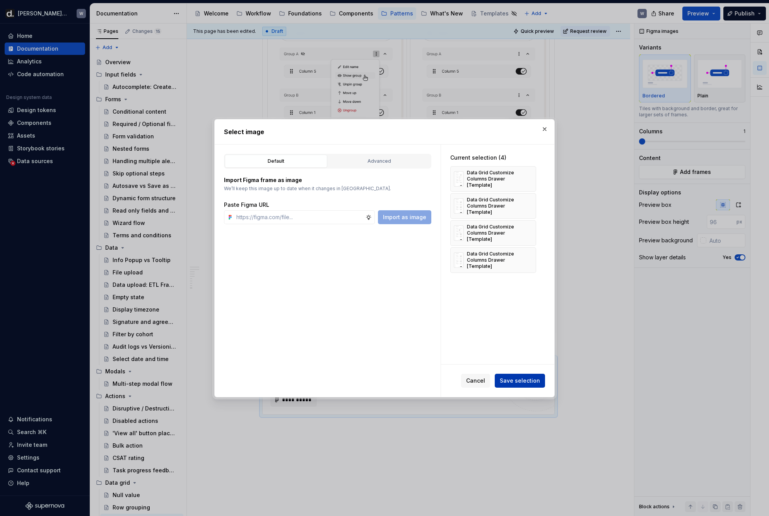
click at [522, 380] on span "Save selection" at bounding box center [519, 381] width 40 height 8
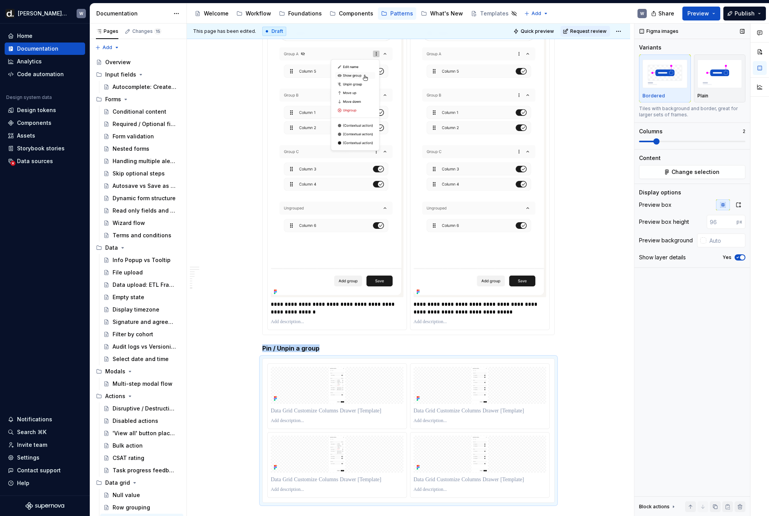
click at [629, 145] on span at bounding box center [656, 141] width 6 height 6
click at [629, 210] on button "button" at bounding box center [738, 204] width 14 height 11
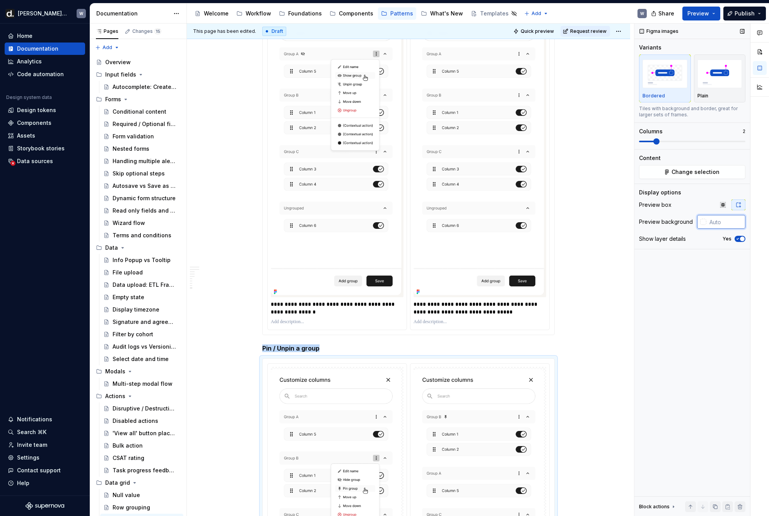
click at [629, 222] on input "text" at bounding box center [725, 222] width 39 height 14
type input "#F7F5F2"
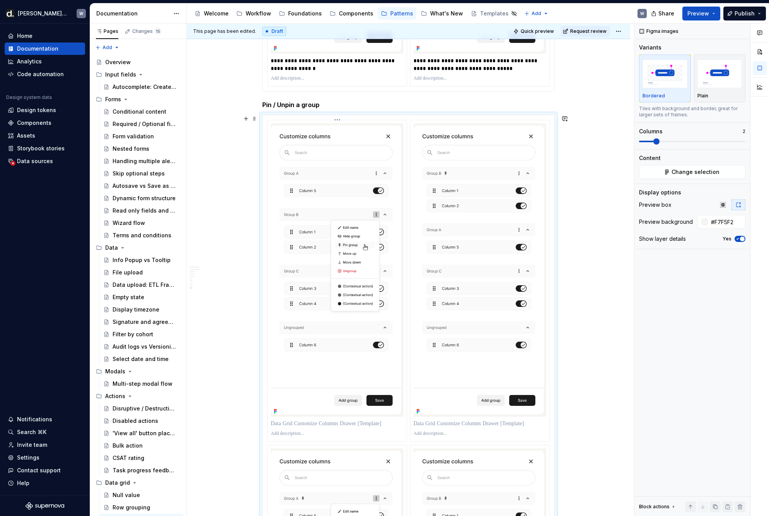
scroll to position [3554, 0]
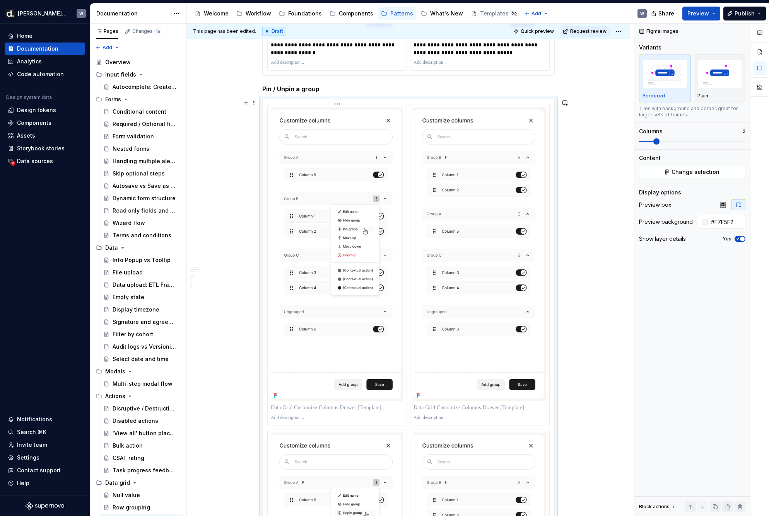
click at [325, 407] on p at bounding box center [337, 408] width 133 height 8
type textarea "*"
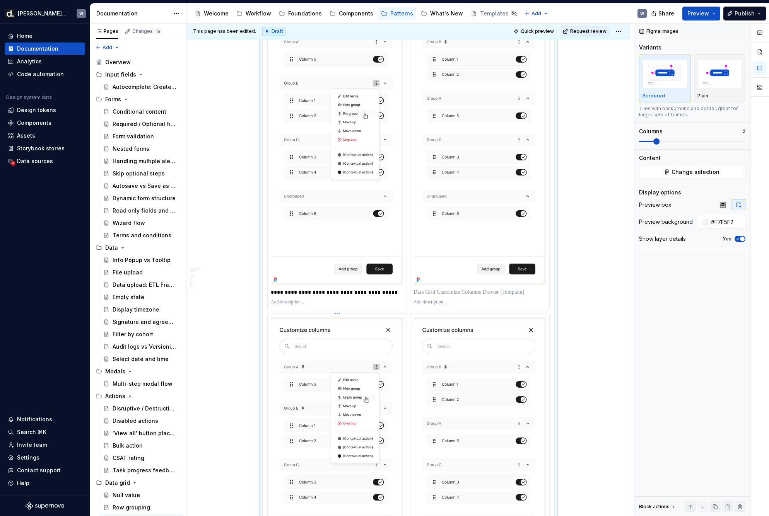
scroll to position [3670, 0]
click at [393, 292] on p "**********" at bounding box center [337, 292] width 133 height 8
click at [390, 292] on p "**********" at bounding box center [337, 292] width 133 height 8
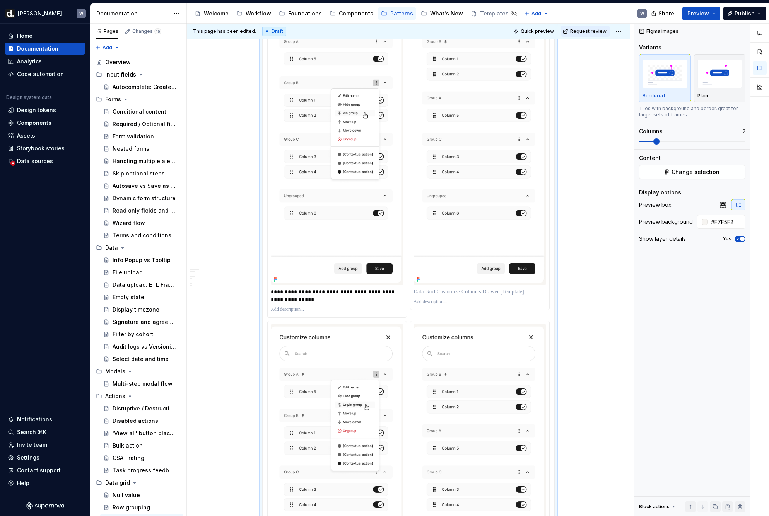
click at [455, 294] on p at bounding box center [479, 292] width 133 height 8
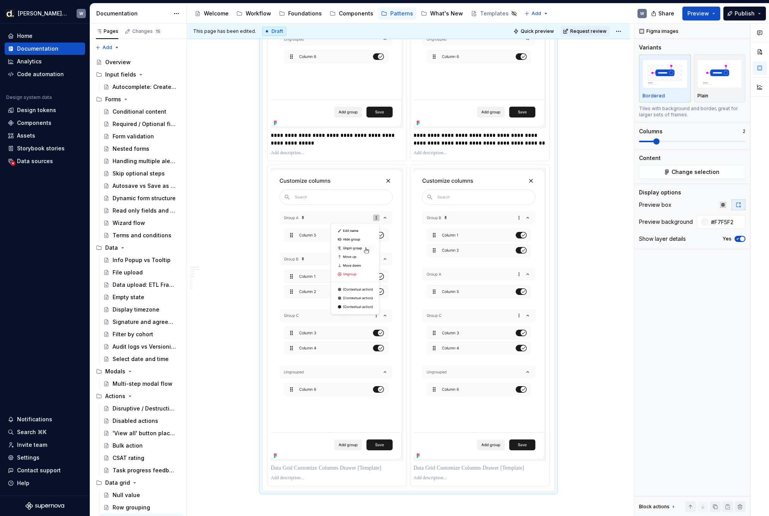
scroll to position [3837, 0]
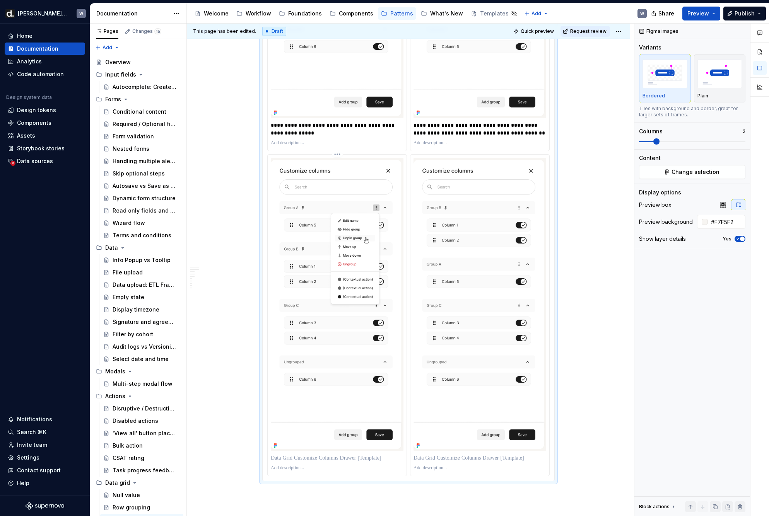
click at [293, 456] on p at bounding box center [337, 458] width 133 height 8
click at [421, 457] on p at bounding box center [479, 457] width 133 height 8
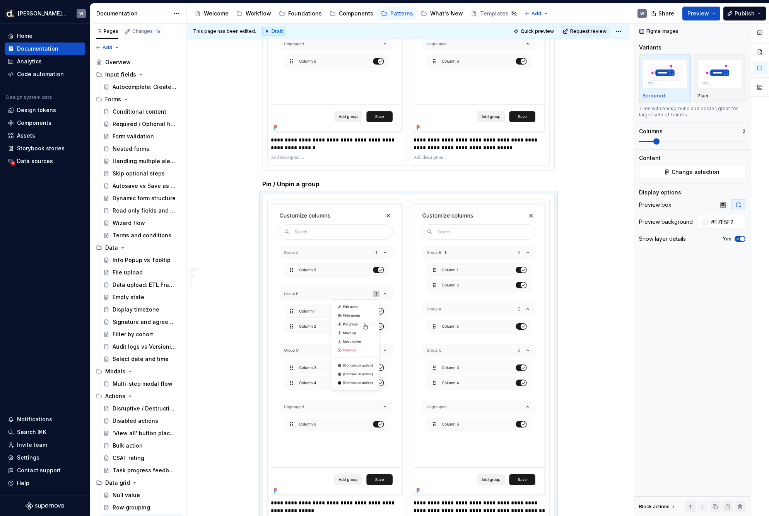
scroll to position [3339, 0]
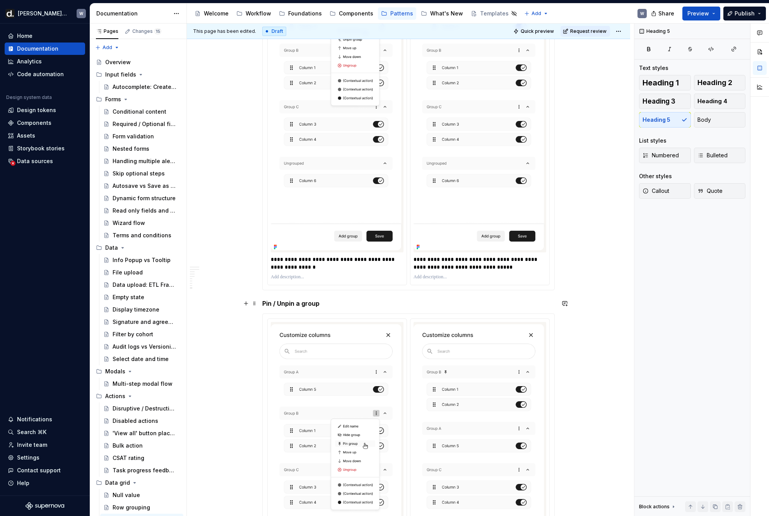
click at [331, 302] on h5 "Pin / Unpin a group" at bounding box center [408, 304] width 292 height 8
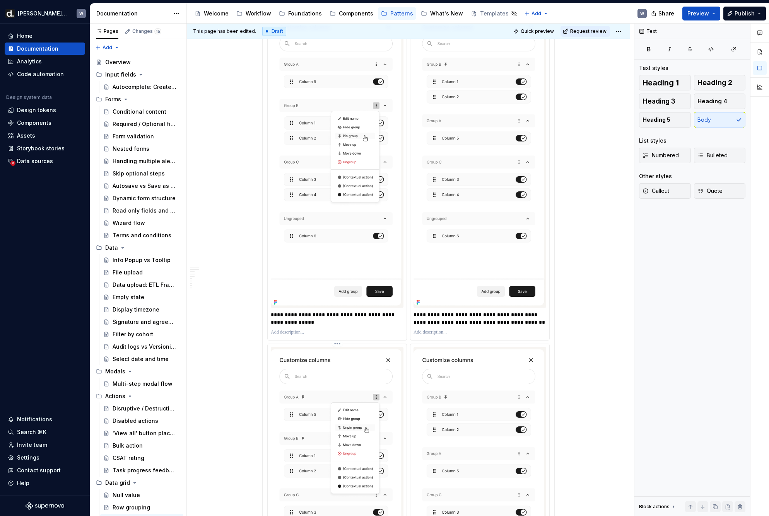
scroll to position [4001, 0]
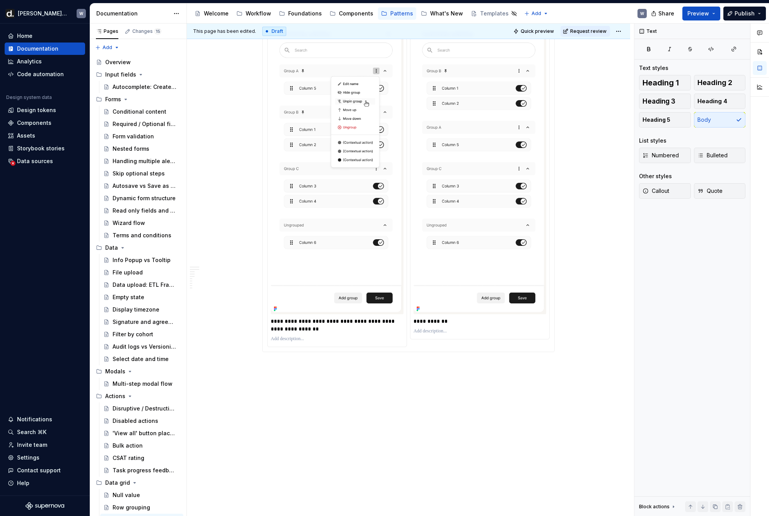
click at [455, 324] on p "**********" at bounding box center [479, 321] width 133 height 8
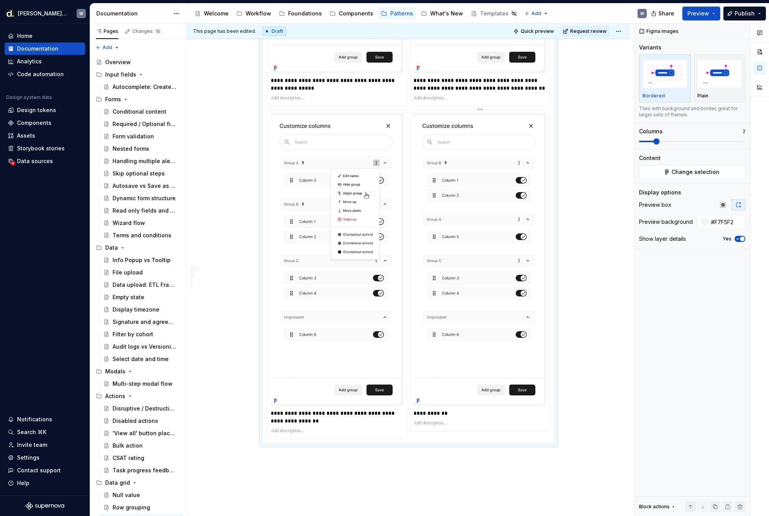
scroll to position [3904, 0]
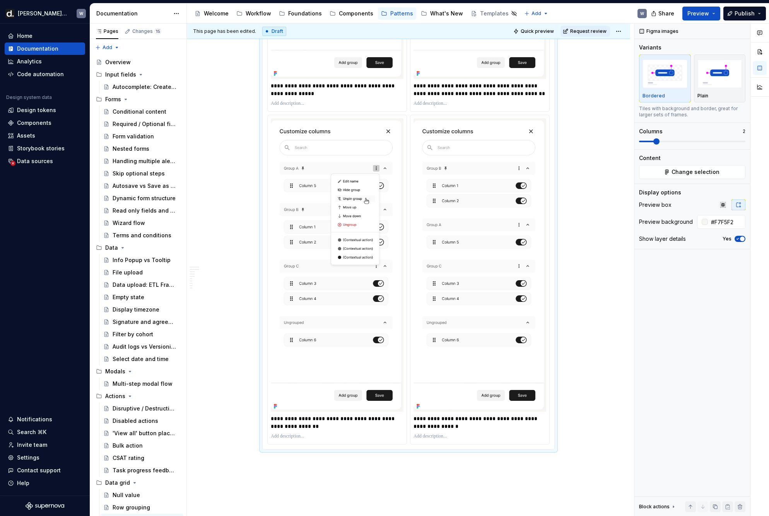
click at [459, 95] on p "**********" at bounding box center [479, 89] width 133 height 15
click at [465, 428] on p "**********" at bounding box center [479, 422] width 133 height 15
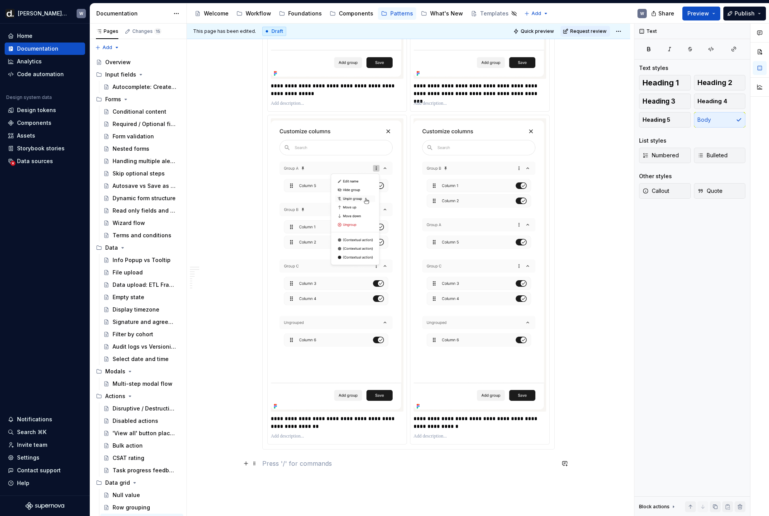
click at [315, 466] on p at bounding box center [408, 463] width 292 height 9
click at [305, 465] on p "Show icons in this order:  pin/unpin --> visible/invisible --> other contextual…" at bounding box center [408, 463] width 292 height 9
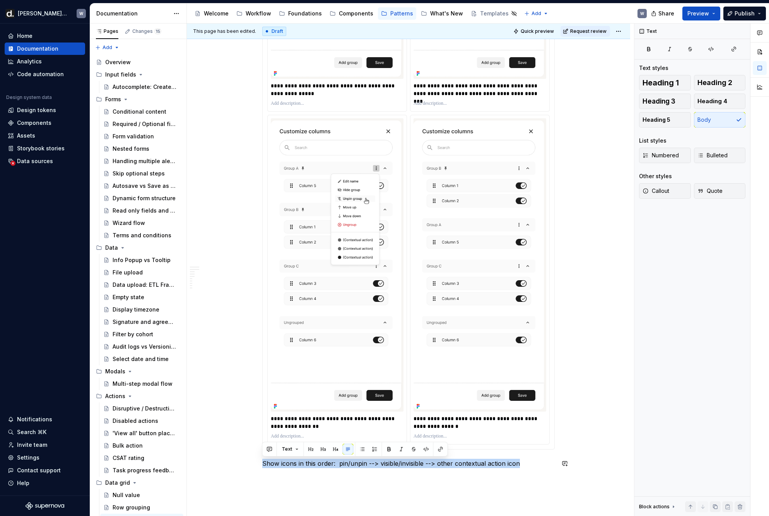
copy p "Show icons in this order:  pin/unpin --> visible/invisible --> other contextual…"
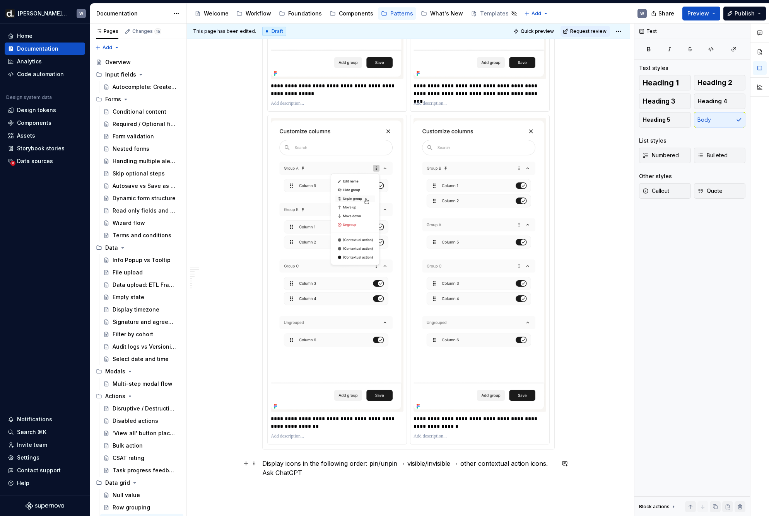
click at [368, 464] on p "Display icons in the following order: pin/unpin → visible/invisible → other con…" at bounding box center [408, 468] width 292 height 19
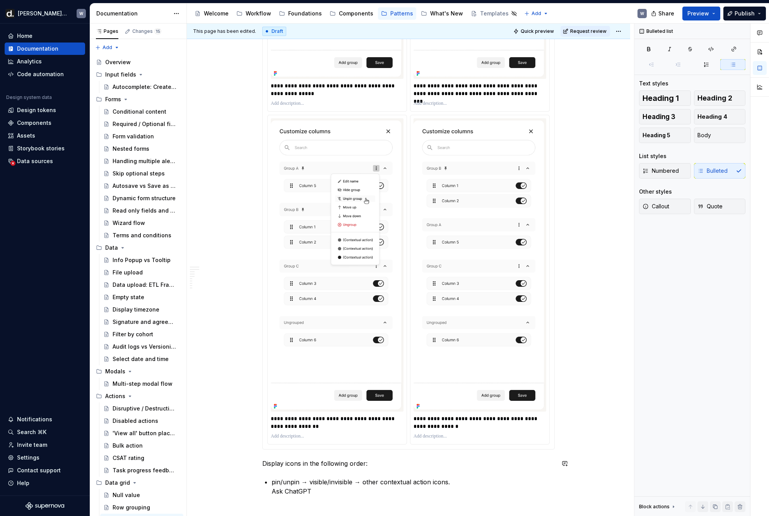
scroll to position [3921, 0]
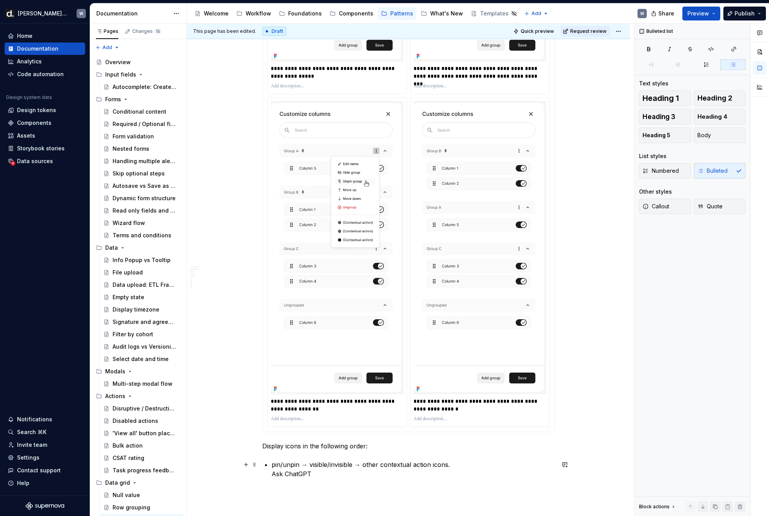
click at [370, 470] on p "pin/unpin → visible/invisible → other contextual action icons. Ask ChatGPT" at bounding box center [412, 469] width 283 height 19
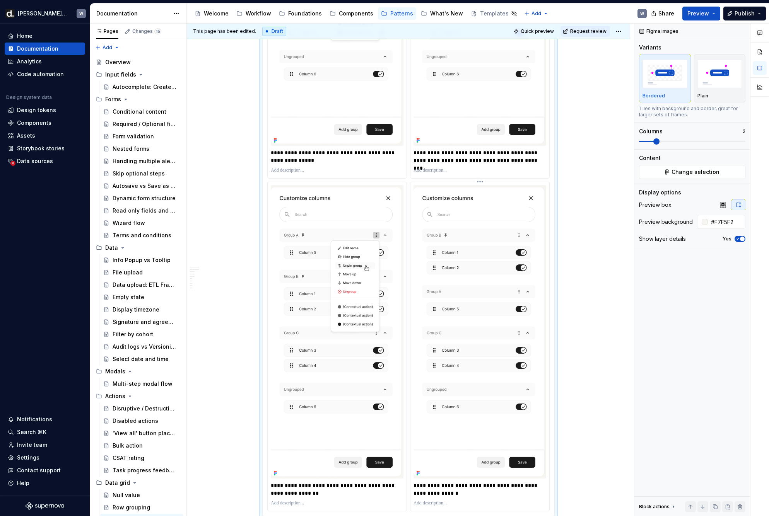
scroll to position [4048, 0]
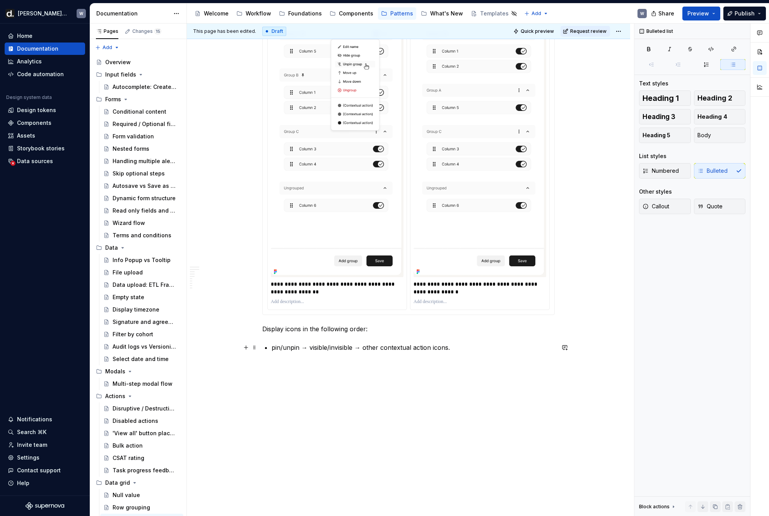
click at [272, 348] on p "pin/unpin → visible/invisible → other contextual action icons." at bounding box center [412, 347] width 283 height 9
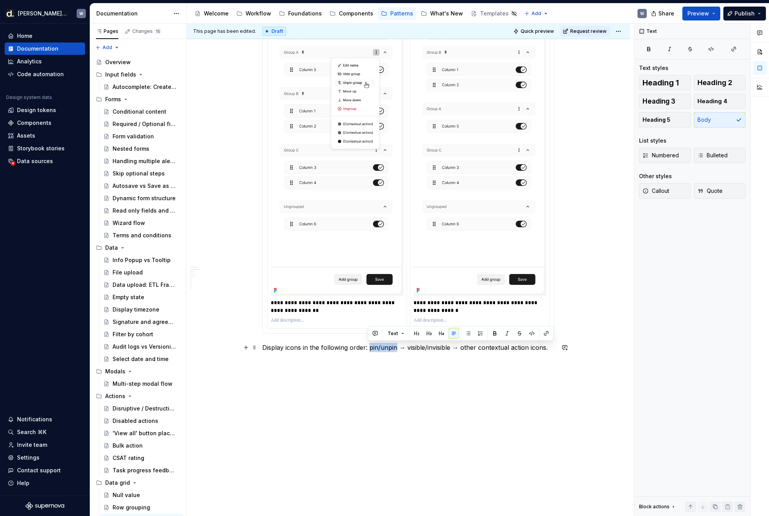
drag, startPoint x: 393, startPoint y: 347, endPoint x: 367, endPoint y: 347, distance: 26.3
click at [367, 347] on p "Display icons in the following order: pin/unpin → visible/invisible → other con…" at bounding box center [408, 347] width 292 height 9
drag, startPoint x: 406, startPoint y: 348, endPoint x: 451, endPoint y: 346, distance: 44.9
click at [451, 346] on p "Display icons in the following order: pin/unpin → visible/invisible → other con…" at bounding box center [408, 347] width 292 height 9
click at [467, 348] on p "Display icons in the following order: pin/unpin → visible/invisible → other con…" at bounding box center [408, 347] width 292 height 9
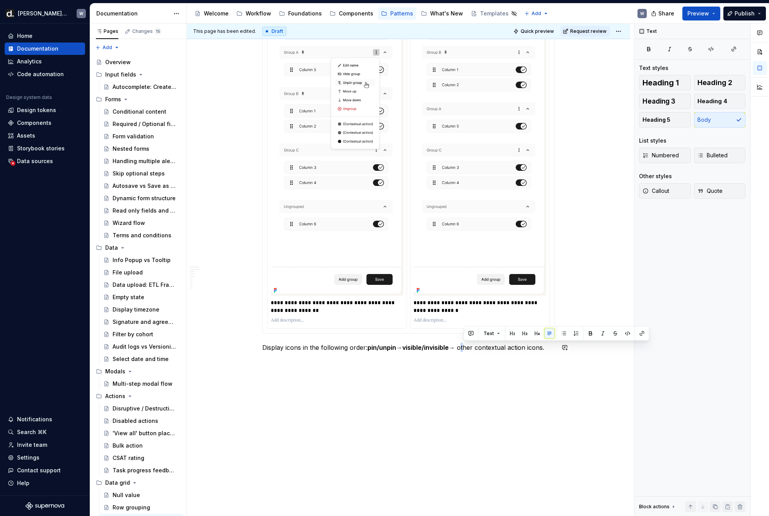
drag, startPoint x: 513, startPoint y: 346, endPoint x: 529, endPoint y: 346, distance: 16.6
click at [529, 346] on p "Display icons in the following order: pin/unpin → visible/invisible → other con…" at bounding box center [408, 347] width 292 height 9
click at [527, 347] on p "Display icons in the following order: pin/unpin → visible/invisible → other con…" at bounding box center [408, 347] width 292 height 9
click at [356, 364] on p at bounding box center [408, 361] width 292 height 9
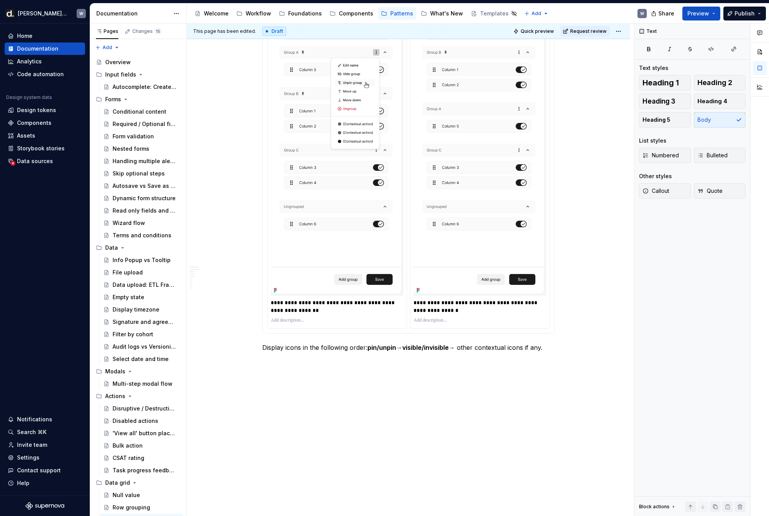
click at [281, 362] on p at bounding box center [408, 361] width 292 height 9
click at [278, 359] on p "Move groups" at bounding box center [408, 361] width 292 height 9
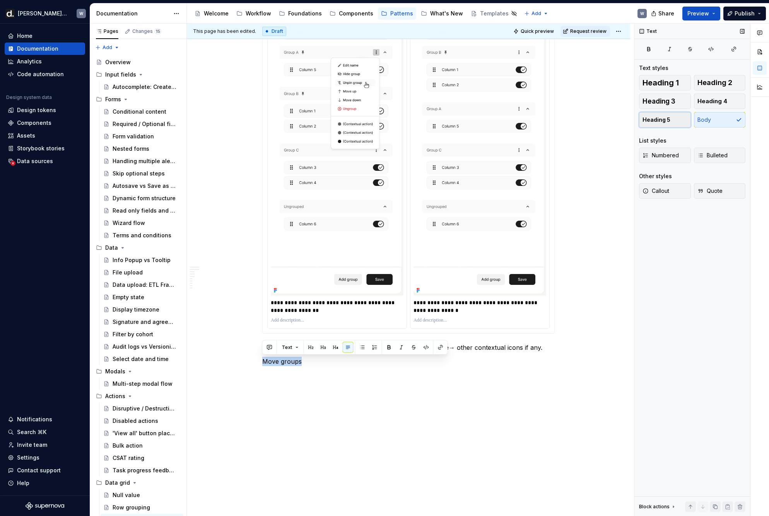
click at [629, 124] on button "Heading 5" at bounding box center [665, 119] width 52 height 15
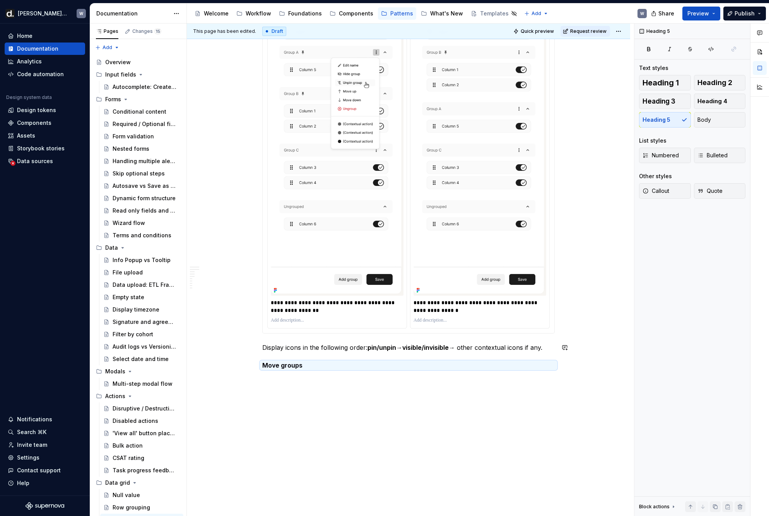
click at [320, 363] on h5 "Move groups" at bounding box center [408, 365] width 292 height 8
click at [319, 365] on h5 "Move groups" at bounding box center [408, 365] width 292 height 8
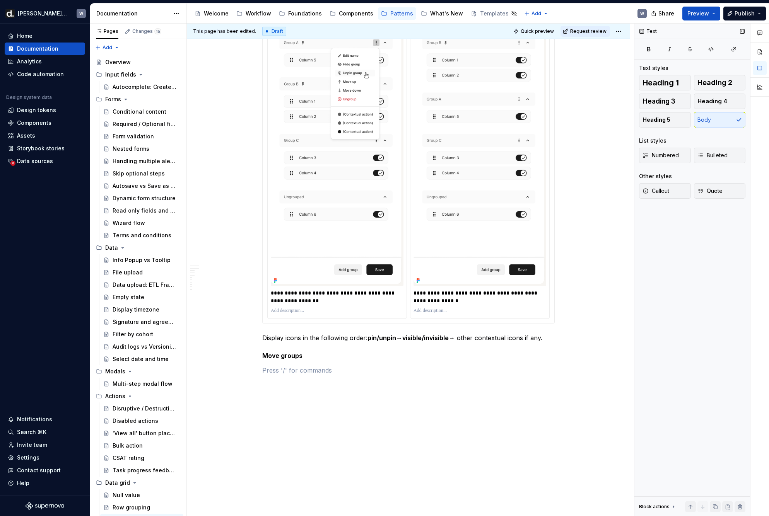
scroll to position [4052, 0]
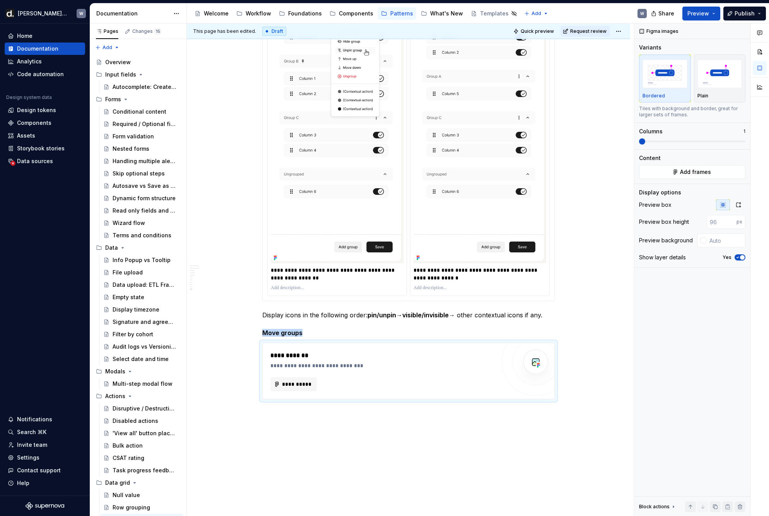
type textarea "*"
click at [295, 384] on span "**********" at bounding box center [296, 384] width 30 height 8
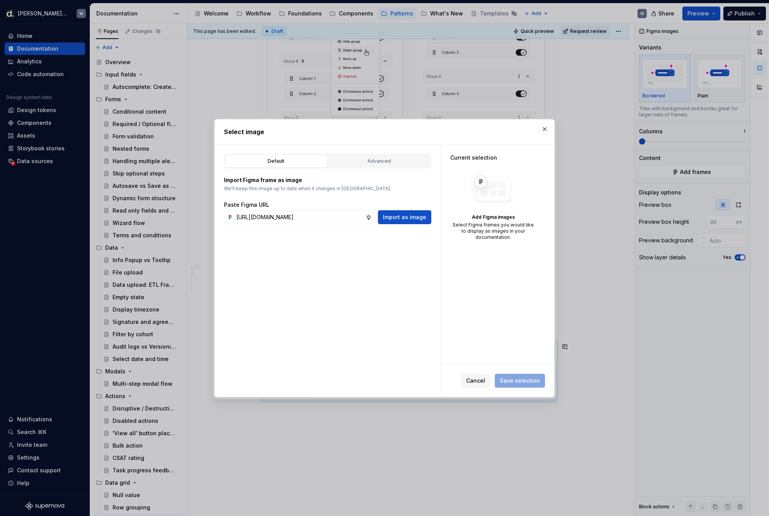
scroll to position [0, 232]
type input "[URL][DOMAIN_NAME]"
click at [413, 222] on button "Import as image" at bounding box center [404, 217] width 53 height 14
click at [327, 217] on input "text" at bounding box center [299, 217] width 132 height 14
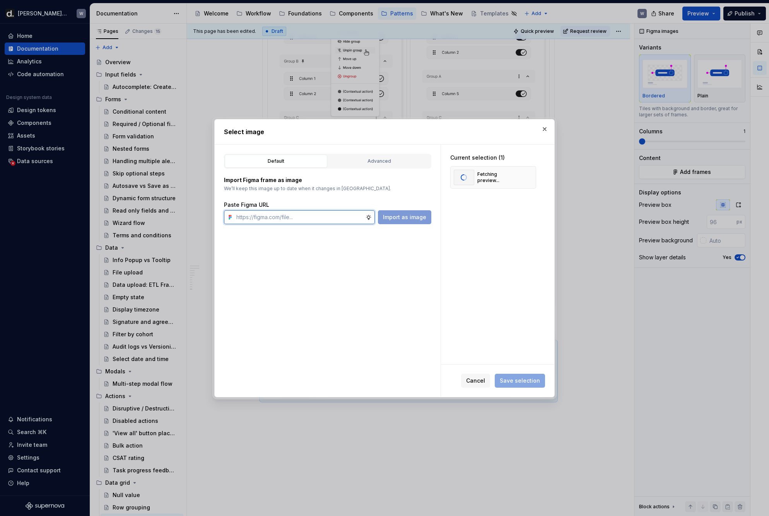
paste input "[URL][DOMAIN_NAME]"
type input "[URL][DOMAIN_NAME]"
click at [399, 219] on span "Import as image" at bounding box center [404, 217] width 43 height 8
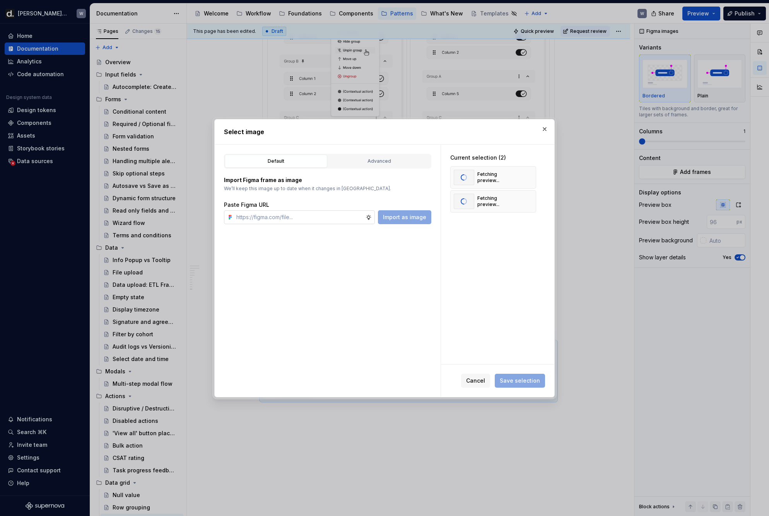
click at [295, 216] on input "text" at bounding box center [299, 217] width 132 height 14
paste input "[URL][DOMAIN_NAME]"
type input "[URL][DOMAIN_NAME]"
click at [397, 215] on span "Import as image" at bounding box center [404, 217] width 43 height 8
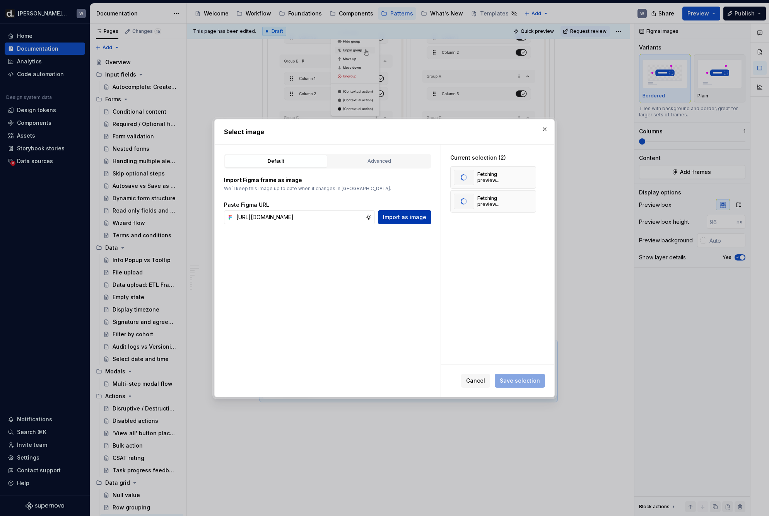
scroll to position [0, 0]
click at [271, 218] on input "text" at bounding box center [299, 217] width 132 height 14
paste input "[URL][DOMAIN_NAME]"
type input "[URL][DOMAIN_NAME]"
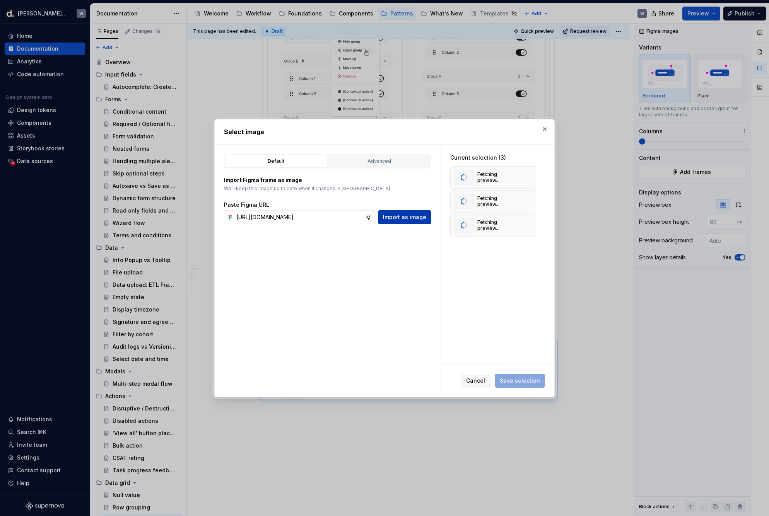
click at [398, 219] on span "Import as image" at bounding box center [404, 217] width 43 height 8
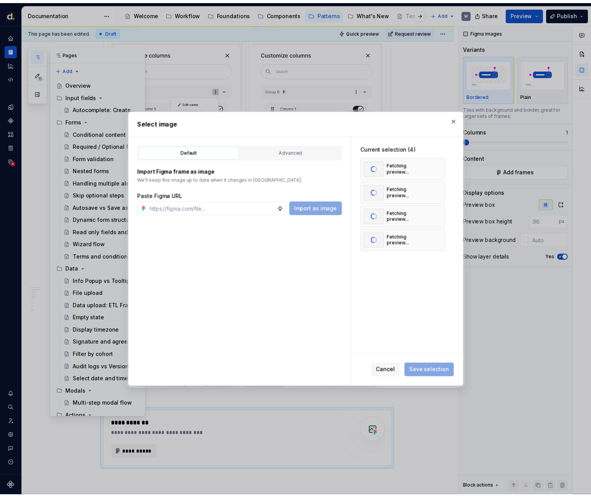
scroll to position [3922, 0]
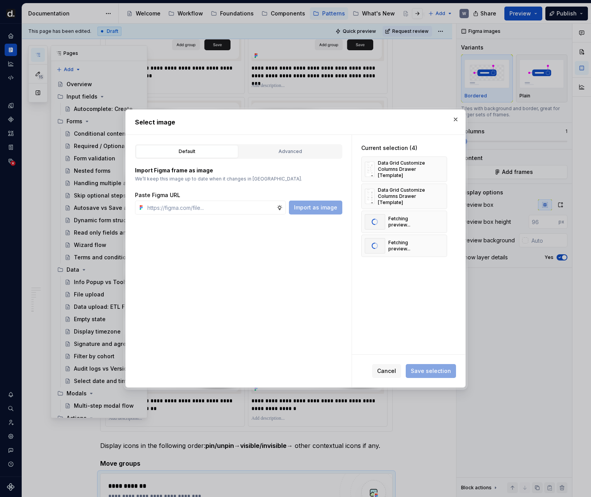
click at [438, 295] on div "Current selection (4) Data Grid Customize Columns Drawer [Template] Data Grid C…" at bounding box center [408, 245] width 113 height 220
click at [444, 302] on div "Current selection (4) Data Grid Customize Columns Drawer [Template] Data Grid C…" at bounding box center [408, 245] width 113 height 220
click at [442, 361] on div "Cancel Save selection" at bounding box center [408, 371] width 113 height 32
click at [441, 368] on span "Save selection" at bounding box center [431, 371] width 40 height 8
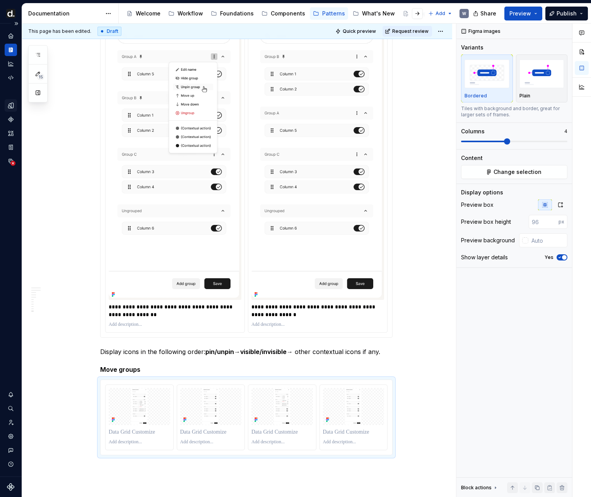
scroll to position [4046, 0]
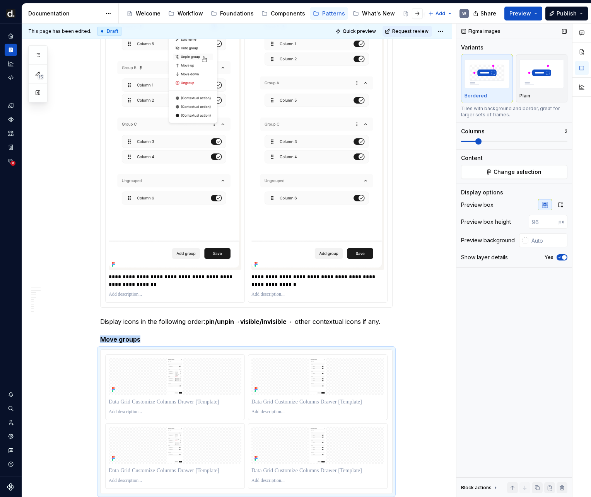
click at [477, 143] on span at bounding box center [478, 141] width 6 height 6
click at [561, 206] on icon "button" at bounding box center [560, 205] width 6 height 6
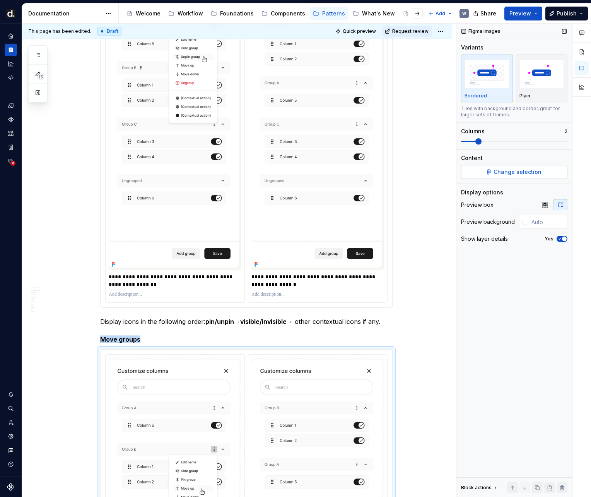
click at [518, 168] on button "Change selection" at bounding box center [514, 172] width 106 height 14
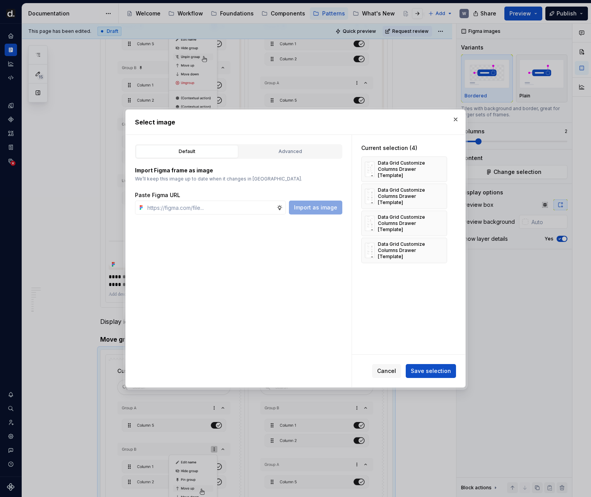
type textarea "*"
click at [242, 211] on input "text" at bounding box center [210, 208] width 132 height 14
click at [443, 370] on span "Save selection" at bounding box center [431, 371] width 40 height 8
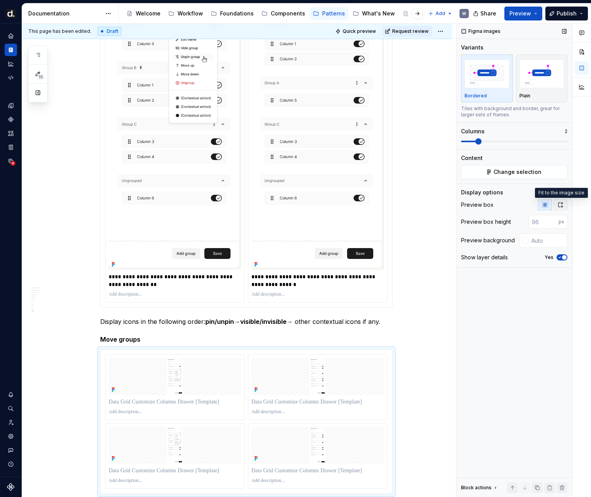
click at [558, 205] on icon "button" at bounding box center [560, 205] width 4 height 5
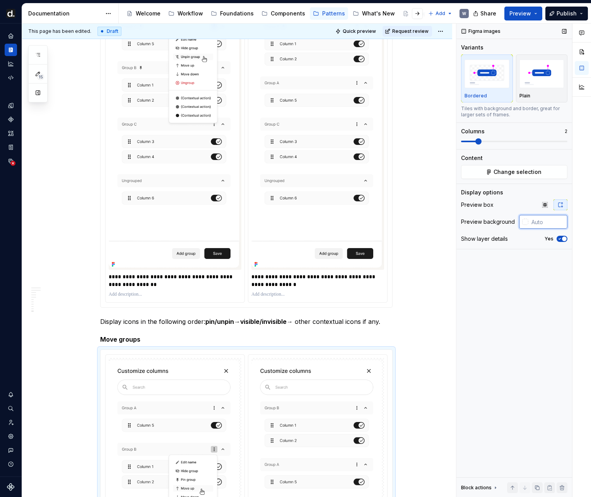
click at [539, 222] on input "text" at bounding box center [547, 222] width 39 height 14
type input "#F7F5F2"
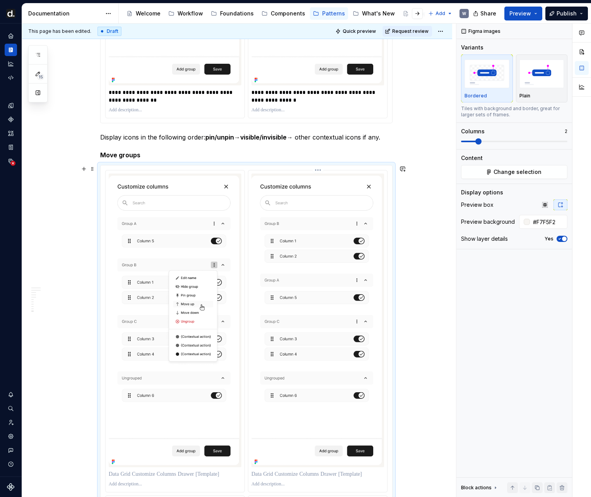
scroll to position [4291, 0]
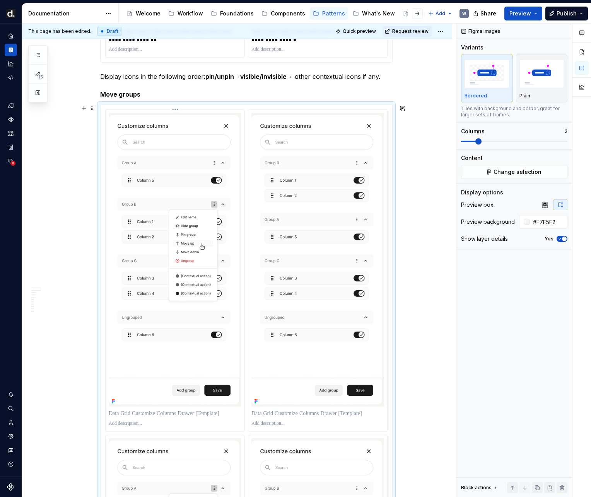
click at [159, 410] on p at bounding box center [175, 414] width 133 height 8
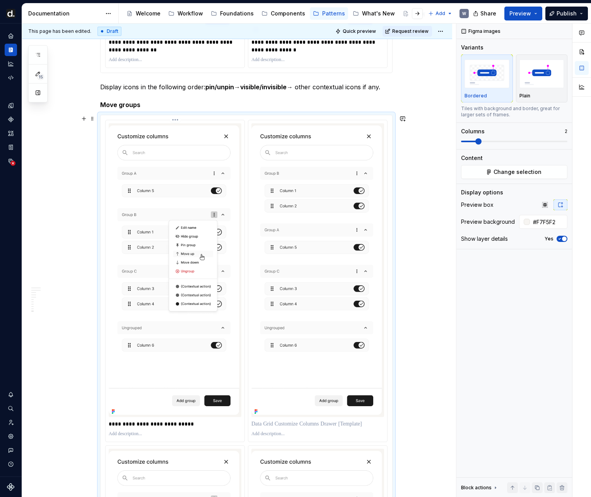
scroll to position [4119, 0]
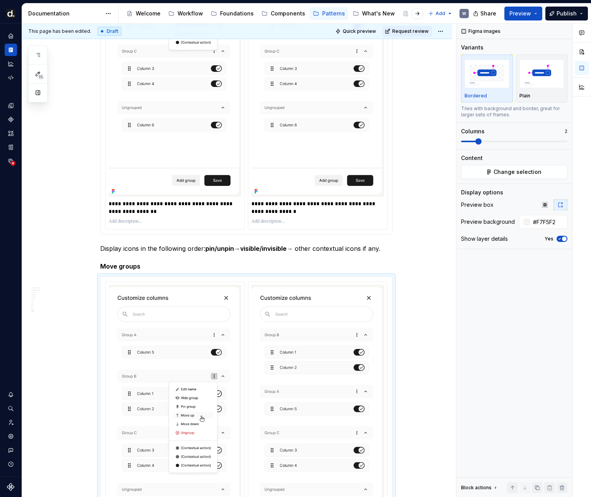
click at [151, 203] on p "**********" at bounding box center [175, 207] width 133 height 15
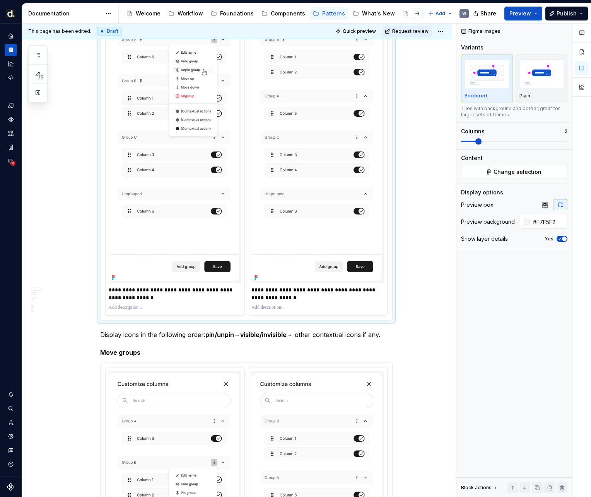
scroll to position [3888, 0]
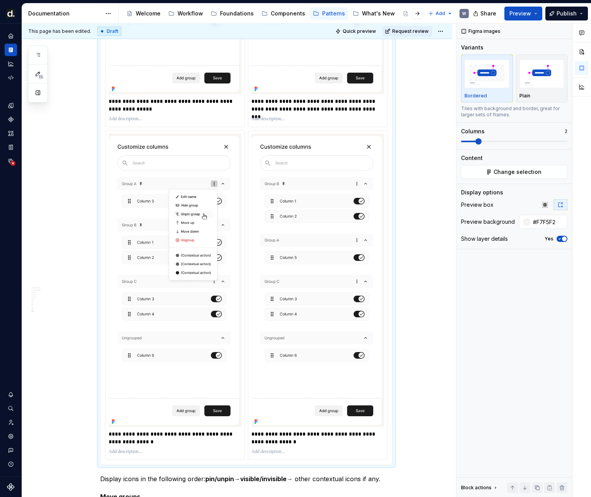
click at [156, 102] on p "**********" at bounding box center [175, 104] width 133 height 15
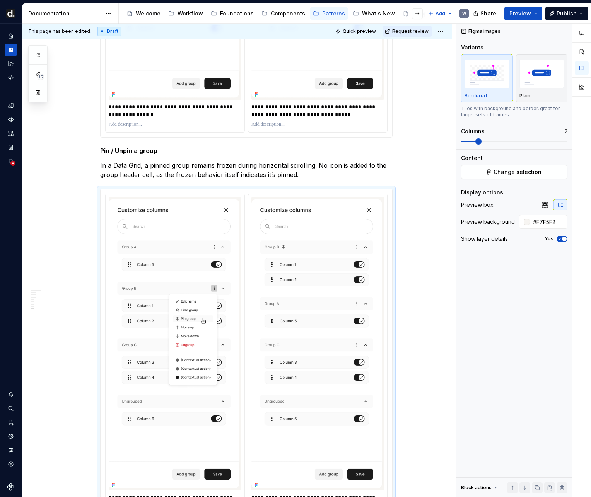
scroll to position [3453, 0]
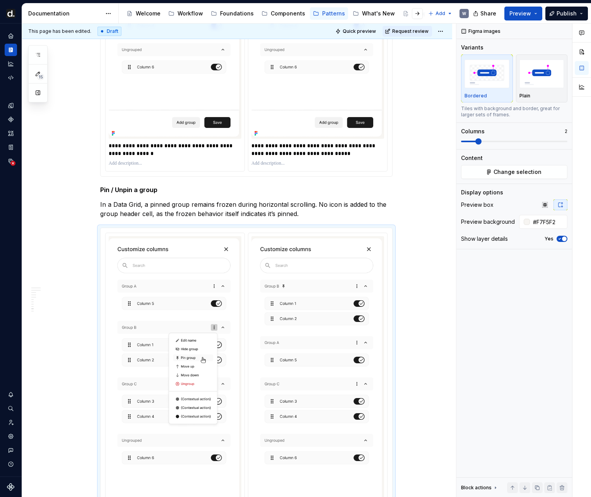
click at [155, 146] on p "**********" at bounding box center [175, 149] width 133 height 15
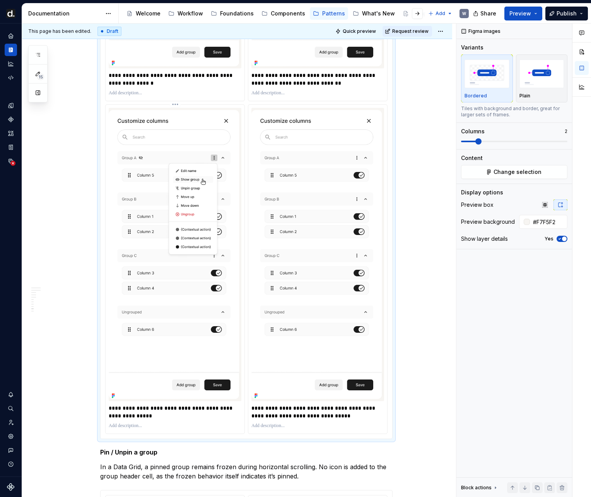
scroll to position [3116, 0]
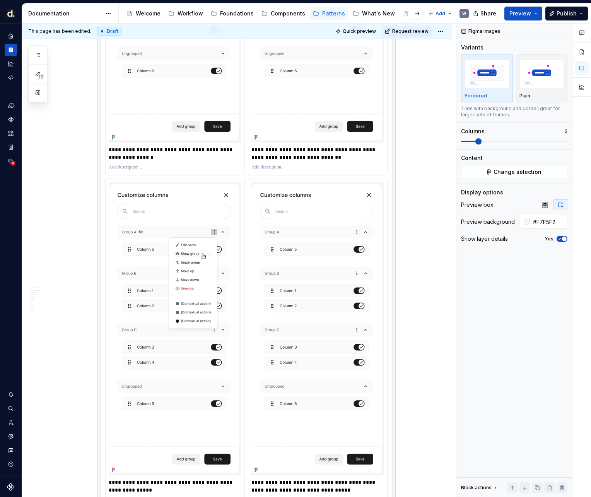
click at [149, 149] on p "**********" at bounding box center [175, 153] width 133 height 15
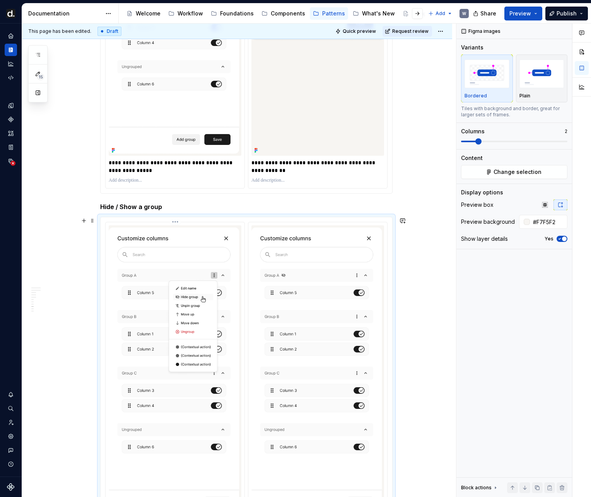
scroll to position [2725, 0]
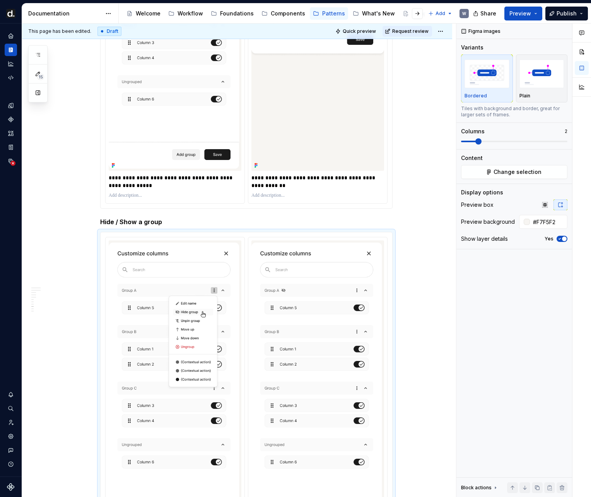
click at [153, 176] on p "**********" at bounding box center [175, 181] width 133 height 15
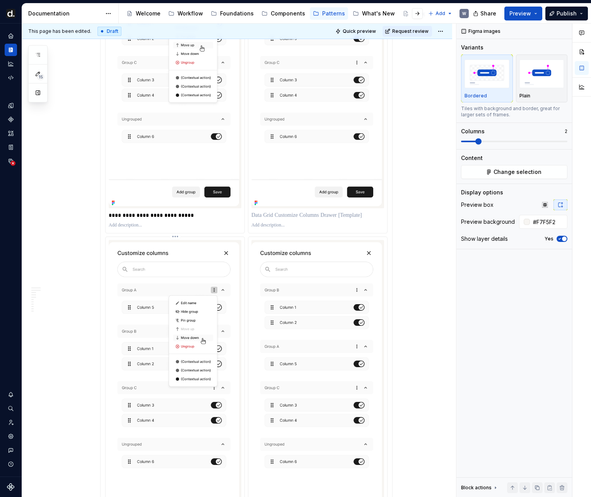
scroll to position [4477, 0]
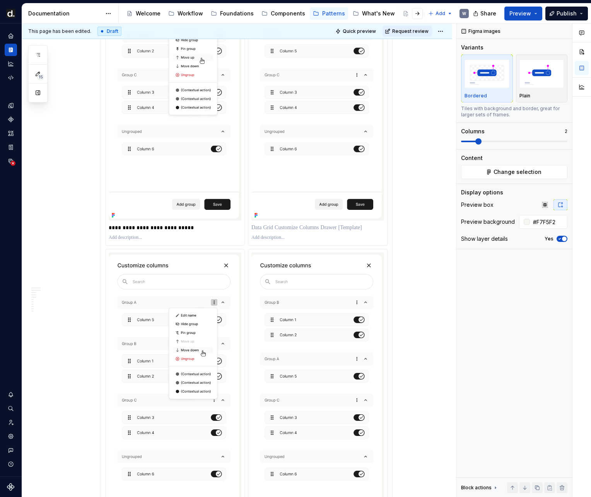
click at [193, 227] on p "**********" at bounding box center [175, 228] width 133 height 8
type textarea "*"
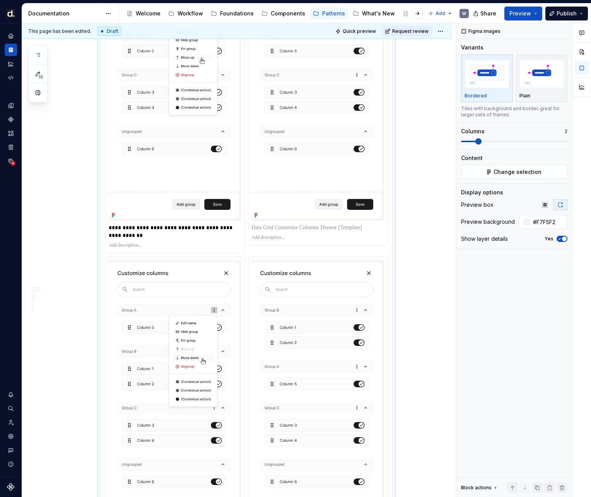
click at [276, 229] on p at bounding box center [317, 228] width 133 height 8
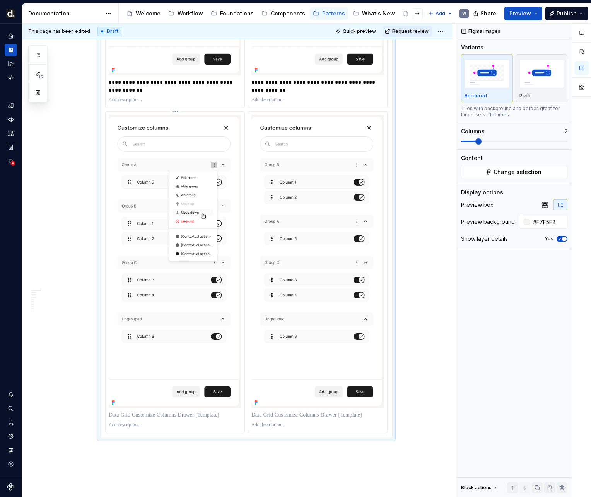
scroll to position [4654, 0]
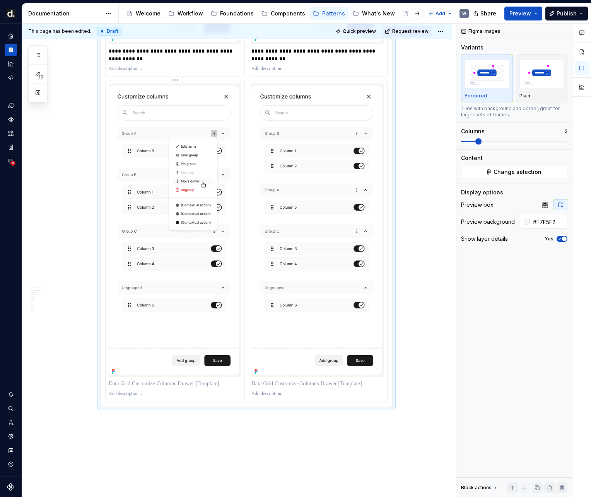
click at [141, 382] on p at bounding box center [175, 384] width 133 height 8
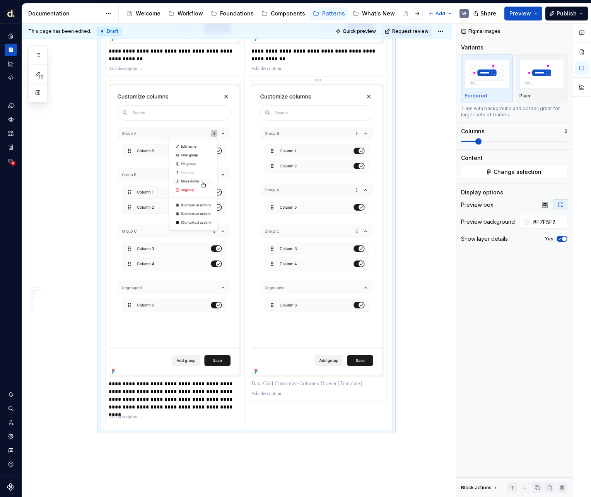
click at [265, 384] on p at bounding box center [317, 384] width 133 height 8
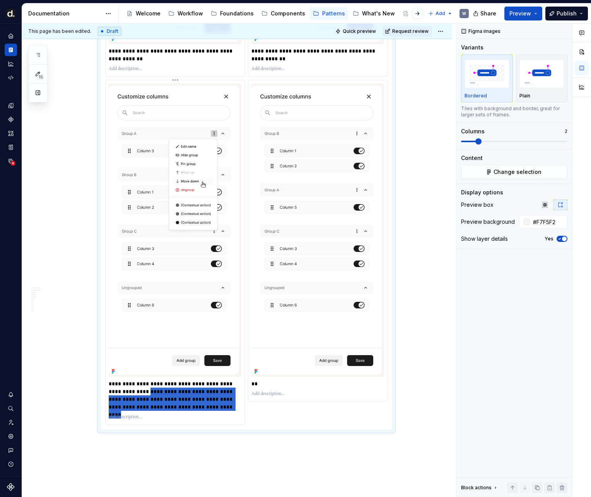
drag, startPoint x: 146, startPoint y: 392, endPoint x: 201, endPoint y: 406, distance: 56.6
click at [238, 415] on div "**********" at bounding box center [175, 252] width 139 height 344
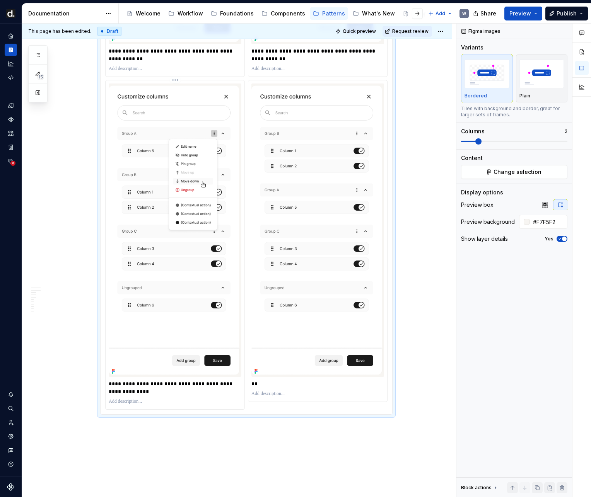
click at [150, 401] on p at bounding box center [175, 402] width 133 height 6
paste div
drag, startPoint x: 112, startPoint y: 401, endPoint x: 100, endPoint y: 401, distance: 12.4
click at [100, 401] on div "**********" at bounding box center [246, 84] width 292 height 685
click at [294, 384] on p "**" at bounding box center [317, 384] width 133 height 8
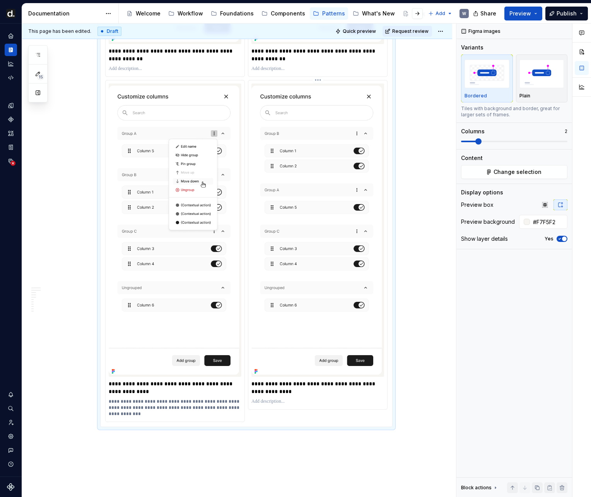
click at [302, 394] on p "**********" at bounding box center [317, 387] width 133 height 15
click at [280, 422] on div "**********" at bounding box center [246, 84] width 291 height 684
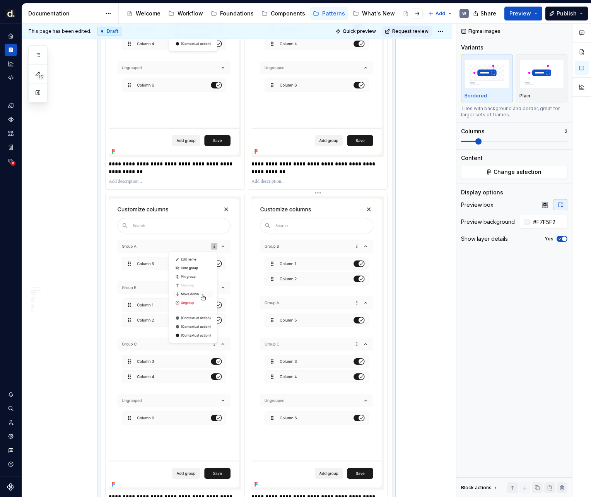
scroll to position [4657, 0]
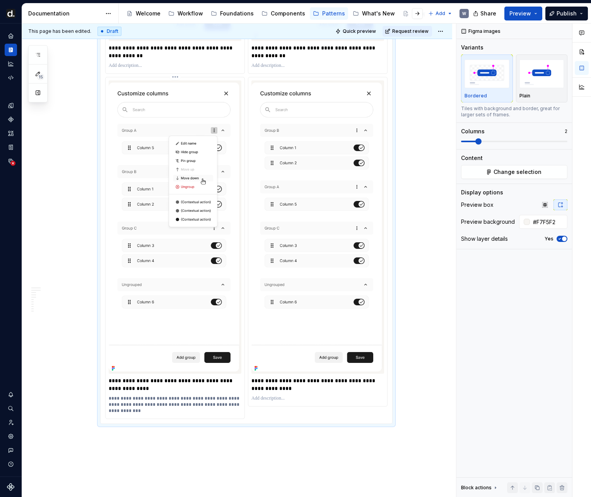
click at [182, 402] on p "**********" at bounding box center [175, 404] width 133 height 19
click at [269, 397] on p at bounding box center [317, 398] width 133 height 6
paste div
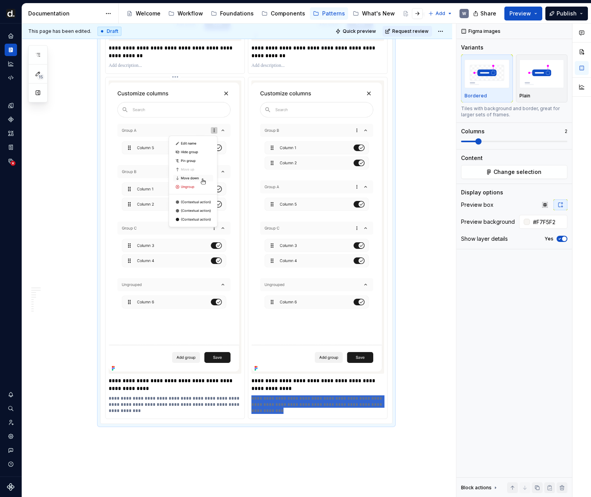
drag, startPoint x: 290, startPoint y: 411, endPoint x: 244, endPoint y: 399, distance: 48.0
click at [244, 399] on div "**********" at bounding box center [246, 81] width 282 height 675
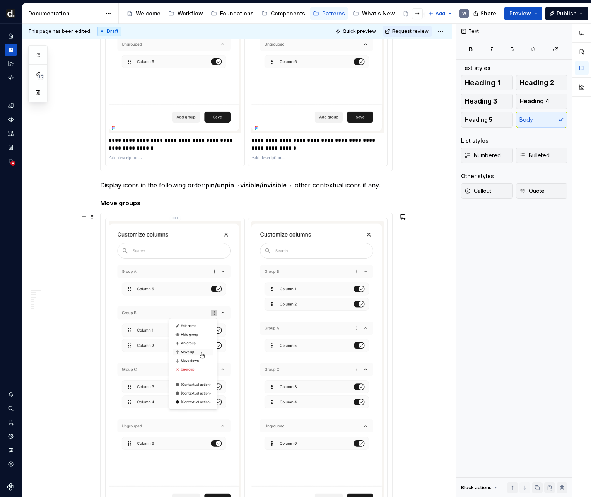
scroll to position [4021, 0]
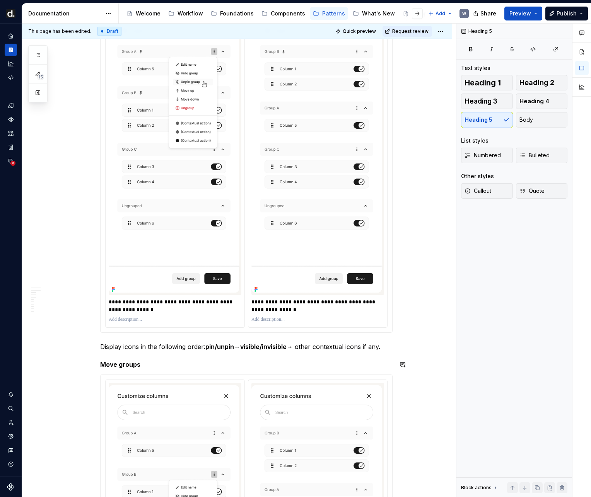
copy h5 "Move groups"
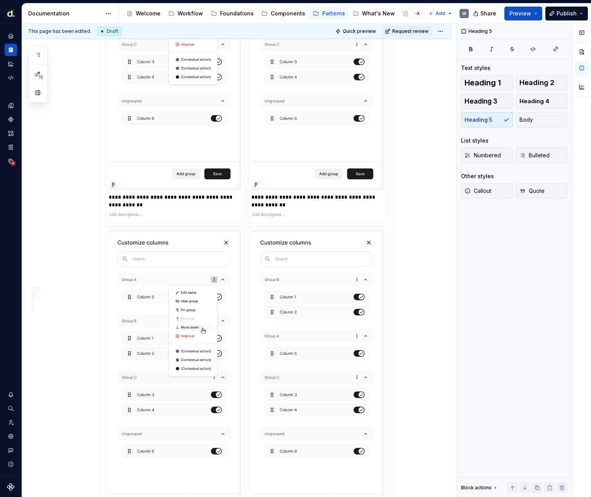
scroll to position [4760, 0]
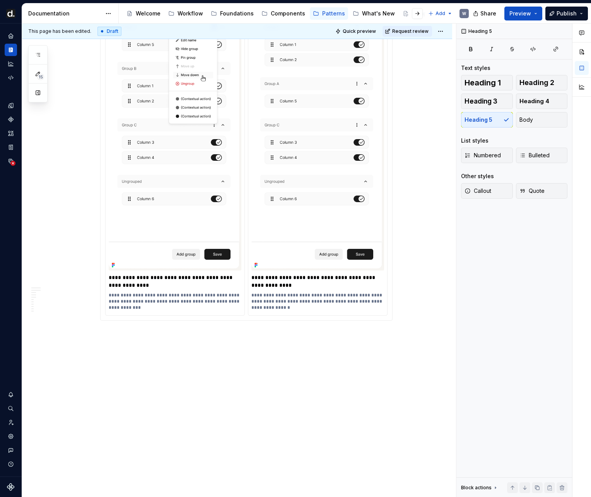
click at [144, 336] on p "Ungroup columns" at bounding box center [246, 334] width 292 height 9
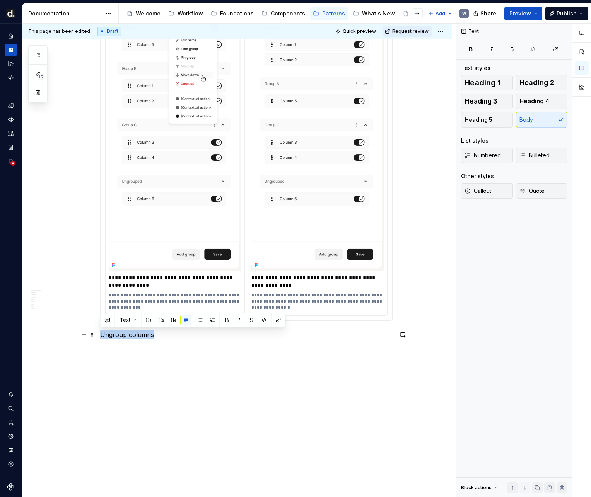
click at [144, 336] on p "Ungroup columns" at bounding box center [246, 334] width 292 height 9
click at [485, 123] on span "Heading 5" at bounding box center [478, 120] width 28 height 8
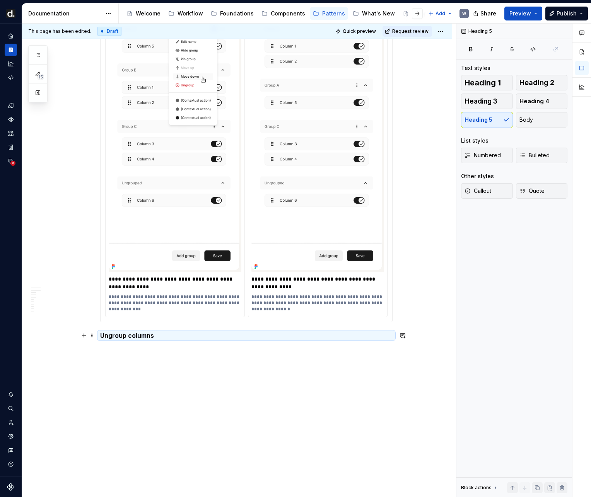
click at [172, 335] on h5 "Ungroup columns" at bounding box center [246, 336] width 292 height 8
click at [170, 333] on h5 "Ungroup columns" at bounding box center [246, 336] width 292 height 8
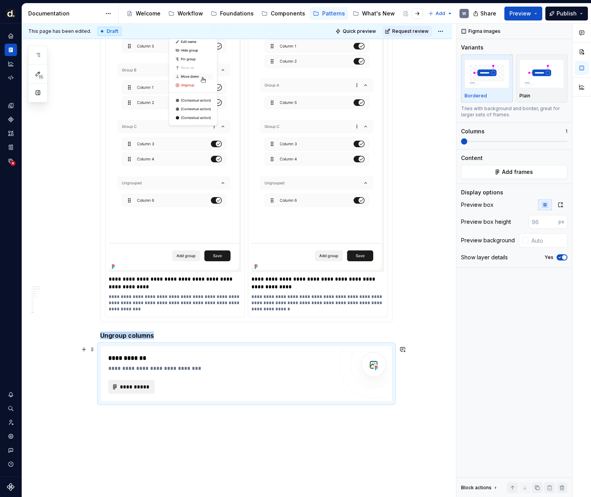
click at [138, 384] on span "**********" at bounding box center [134, 387] width 30 height 8
type textarea "*"
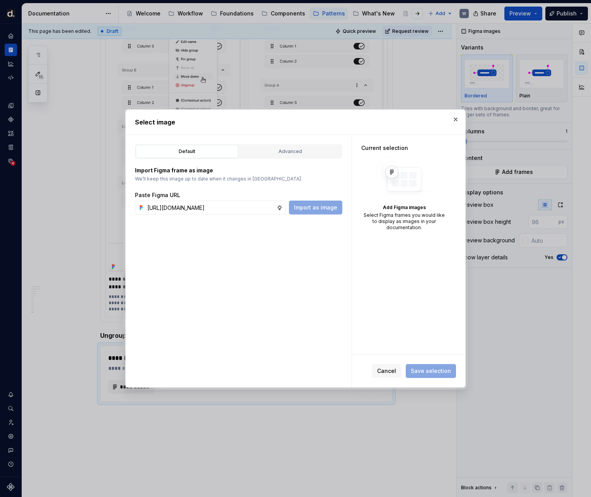
scroll to position [0, 231]
type input "[URL][DOMAIN_NAME]"
click at [317, 210] on span "Import as image" at bounding box center [315, 208] width 43 height 8
click at [243, 208] on input "text" at bounding box center [210, 208] width 132 height 14
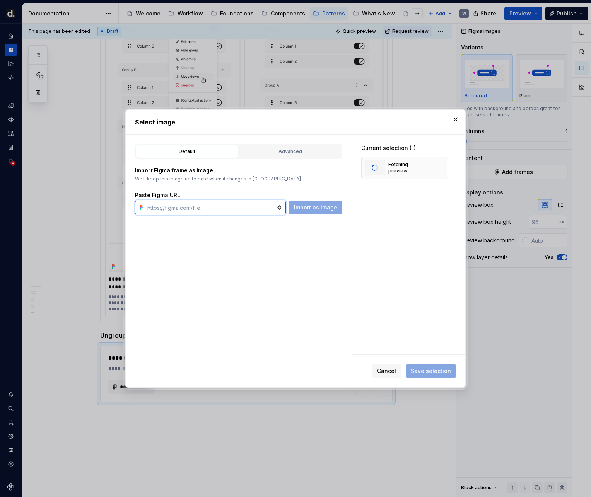
paste input "[URL][DOMAIN_NAME]"
type input "[URL][DOMAIN_NAME]"
click at [322, 216] on div "Default Advanced Import Figma frame as image We’ll keep this image up to date w…" at bounding box center [239, 261] width 226 height 252
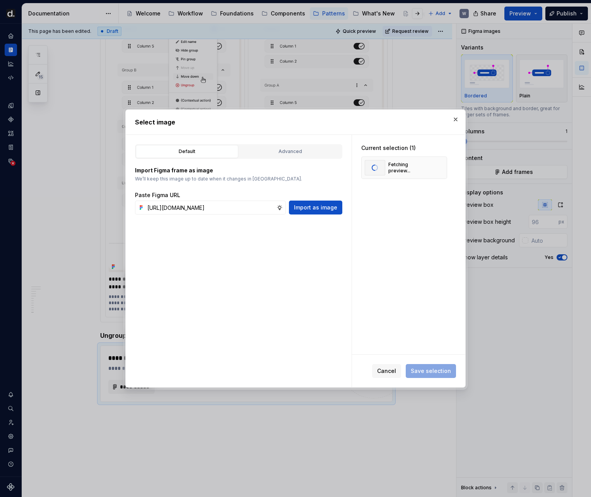
click at [322, 210] on span "Import as image" at bounding box center [315, 208] width 43 height 8
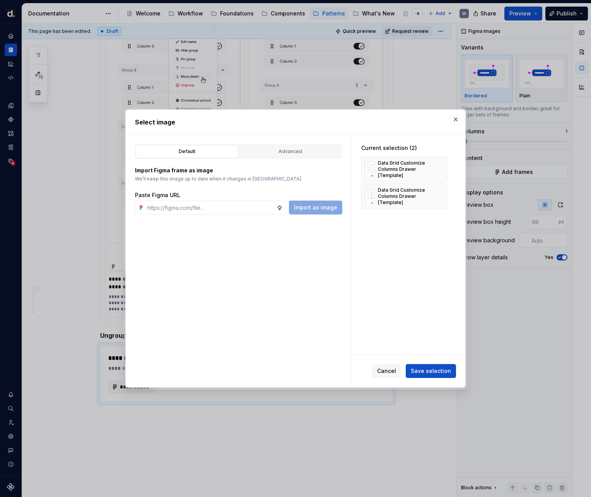
click at [440, 369] on span "Save selection" at bounding box center [431, 371] width 40 height 8
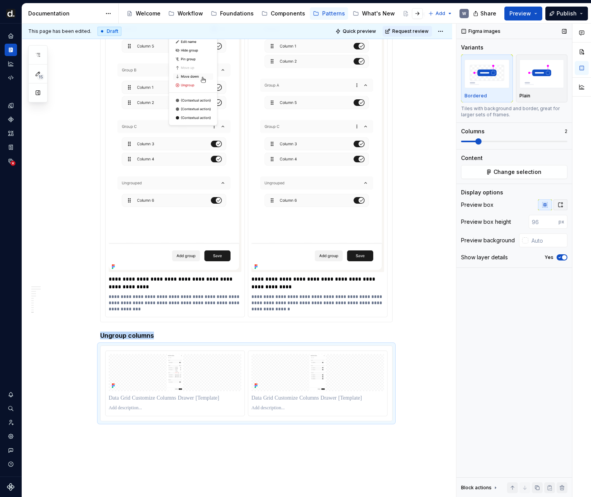
click at [560, 206] on icon "button" at bounding box center [560, 205] width 4 height 5
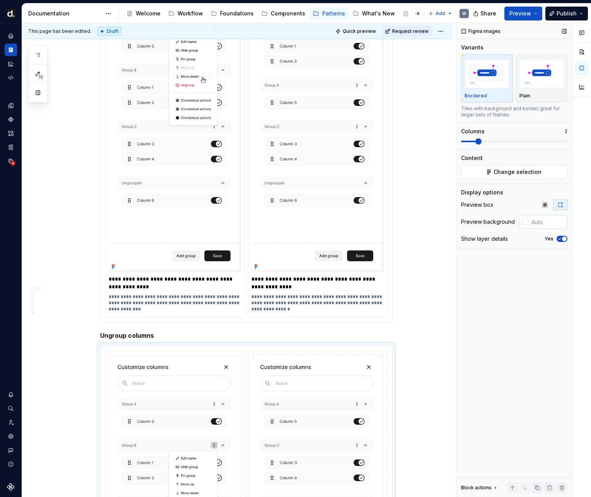
click at [539, 223] on input "text" at bounding box center [547, 222] width 39 height 14
type input "#F7F5F2"
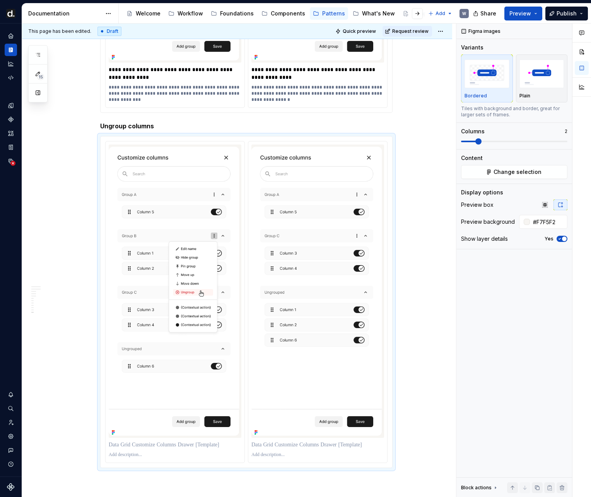
scroll to position [4984, 0]
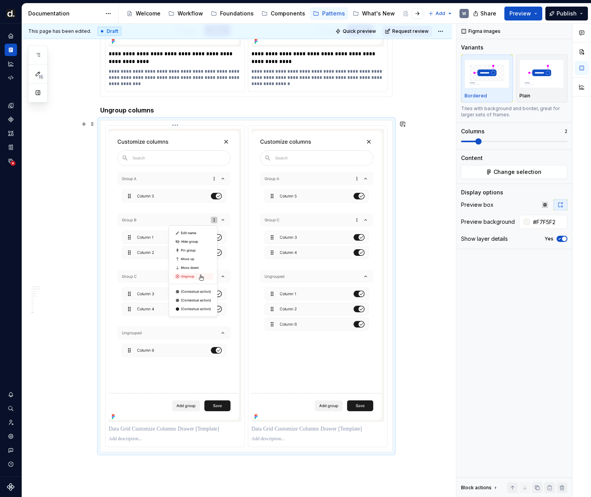
click at [202, 433] on div at bounding box center [175, 429] width 133 height 11
click at [202, 431] on p at bounding box center [175, 429] width 133 height 8
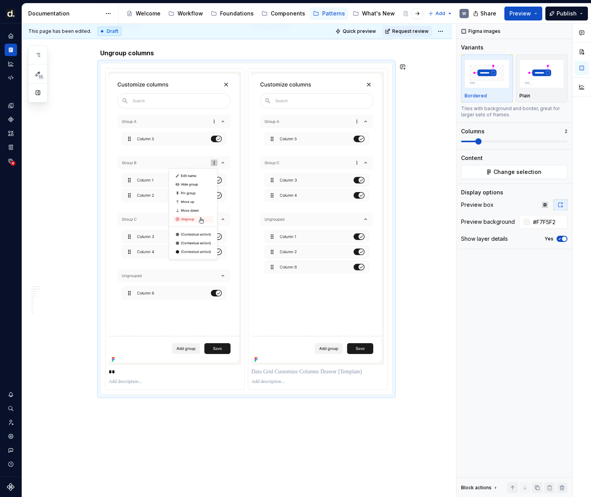
scroll to position [4971, 0]
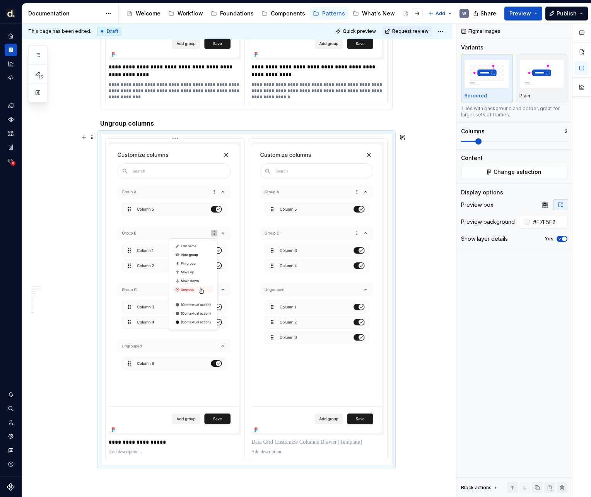
type textarea "*"
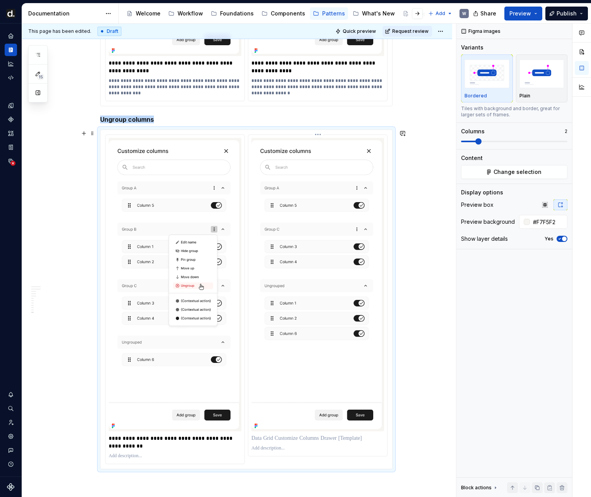
click at [274, 440] on p at bounding box center [317, 439] width 133 height 8
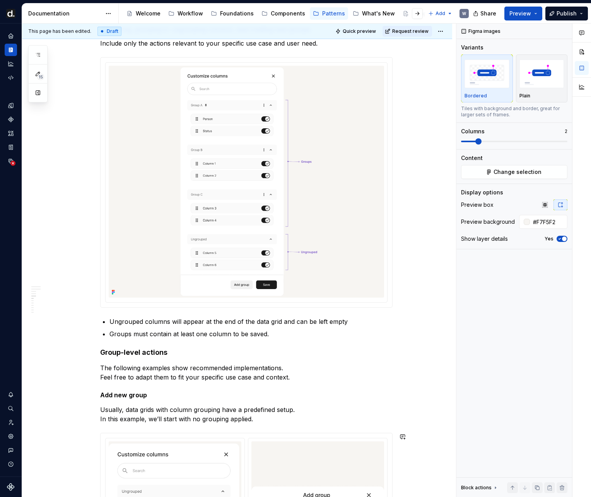
scroll to position [734, 0]
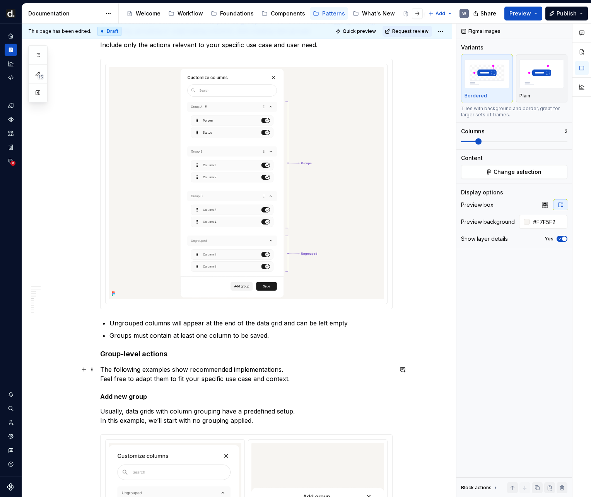
click at [158, 355] on h4 "Group-level actions" at bounding box center [246, 353] width 292 height 9
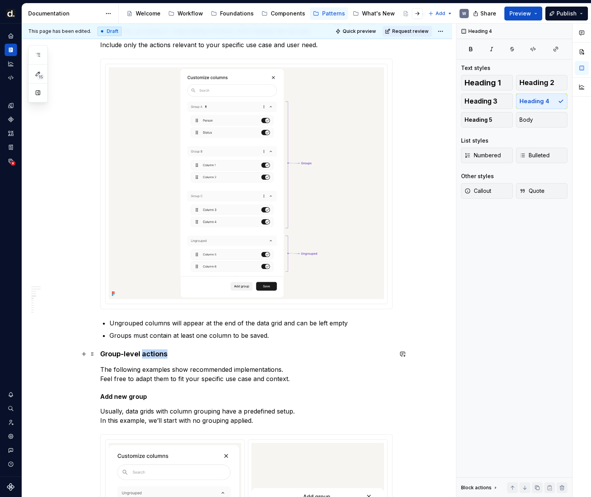
click at [158, 355] on h4 "Group-level actions" at bounding box center [246, 353] width 292 height 9
copy h4 "Group-level actions"
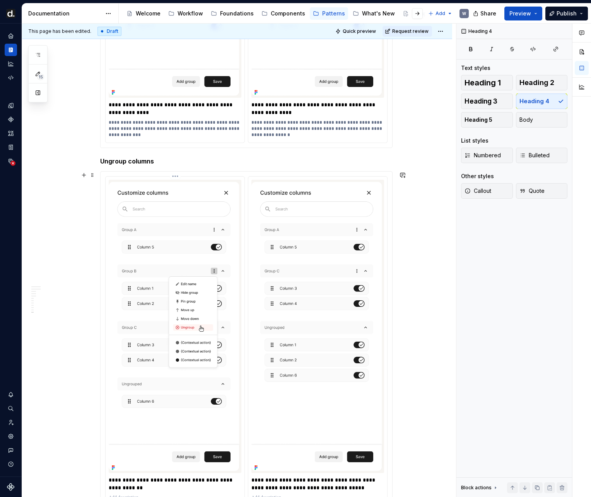
scroll to position [4932, 0]
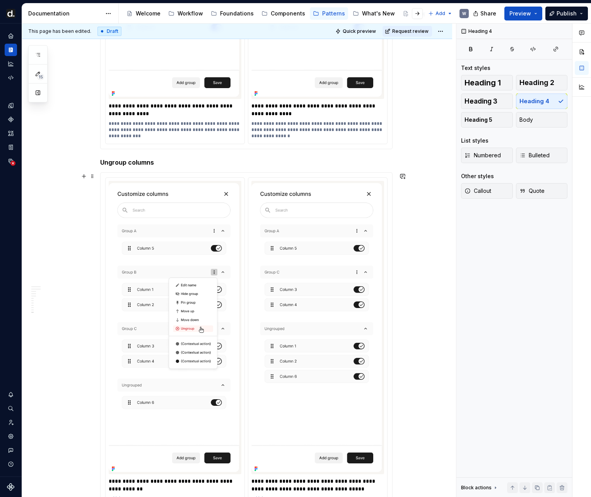
click at [133, 161] on h5 "Ungroup columns" at bounding box center [246, 163] width 292 height 8
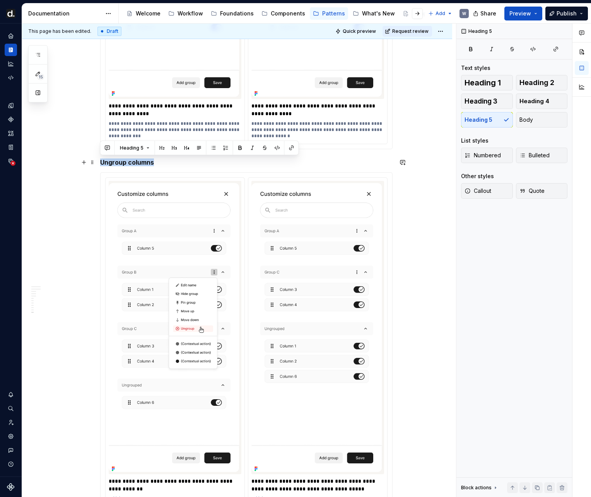
click at [133, 161] on h5 "Ungroup columns" at bounding box center [246, 163] width 292 height 8
copy h5 "Ungroup columns"
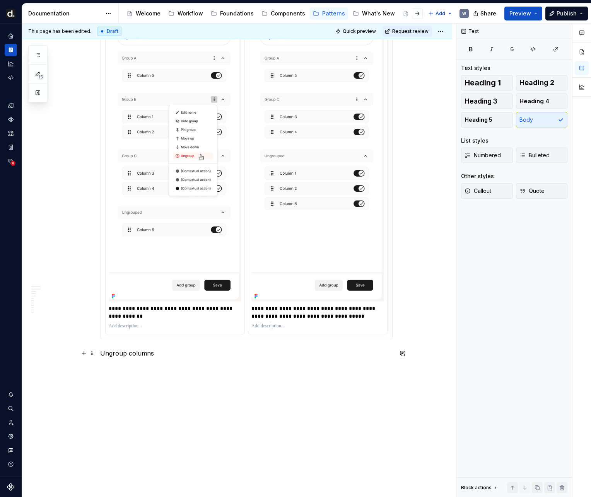
click at [129, 356] on p "Ungroup columns" at bounding box center [246, 353] width 292 height 9
click at [480, 123] on span "Heading 5" at bounding box center [478, 120] width 28 height 8
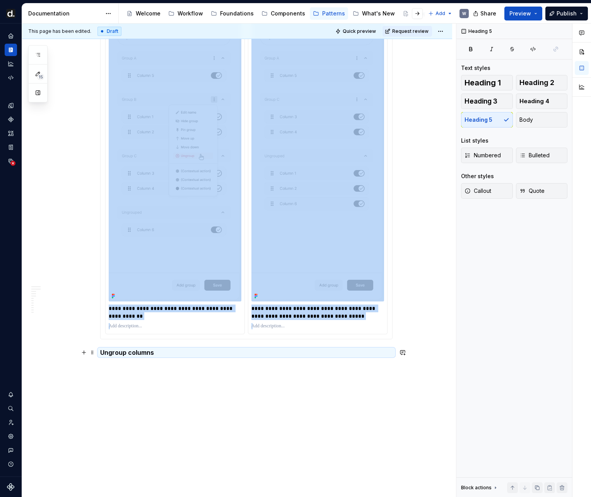
click at [136, 351] on h5 "Ungroup columns" at bounding box center [246, 353] width 292 height 8
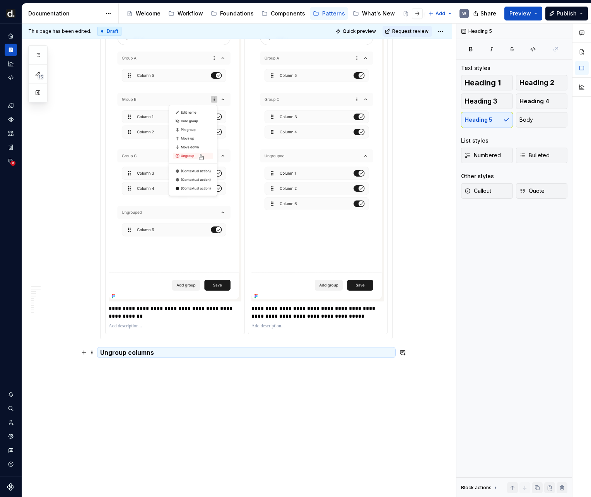
click at [136, 351] on h5 "Ungroup columns" at bounding box center [246, 353] width 292 height 8
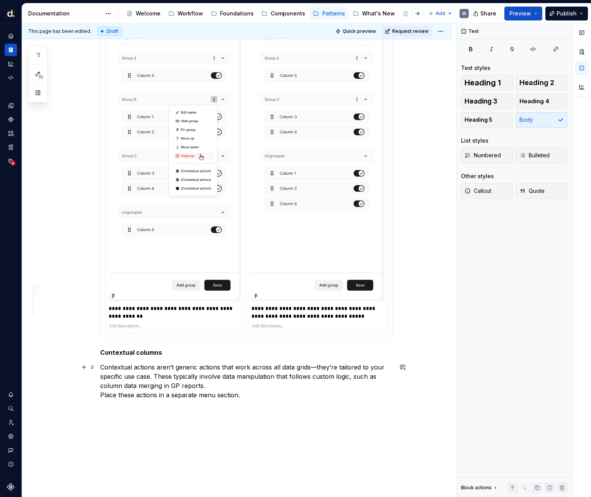
drag, startPoint x: 102, startPoint y: 394, endPoint x: 138, endPoint y: 389, distance: 36.0
click at [102, 394] on p "Contextual actions aren’t generic actions that work across all data grids—they’…" at bounding box center [246, 381] width 292 height 37
click at [155, 377] on p "Contextual actions aren’t generic actions that work across all data grids—they’…" at bounding box center [246, 377] width 292 height 28
click at [246, 397] on p "Place these actions in a separate menu section." at bounding box center [246, 399] width 292 height 9
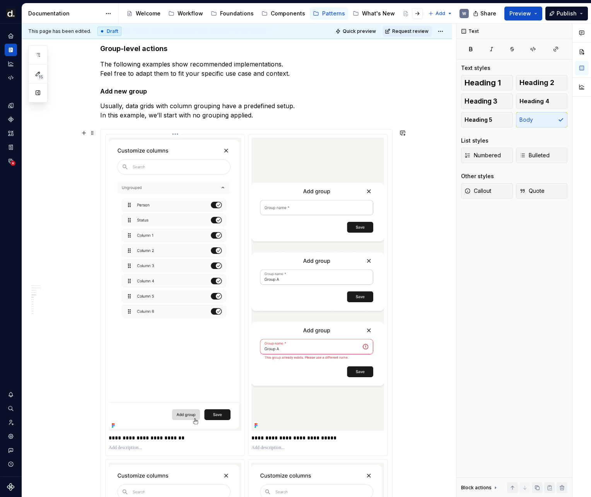
scroll to position [844, 0]
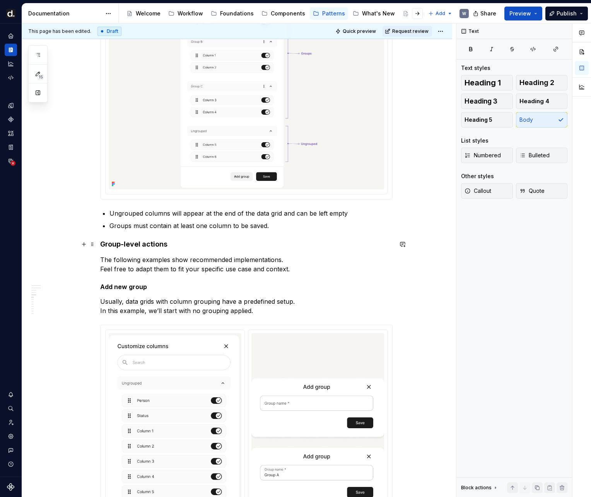
click at [120, 245] on h4 "Group-level actions" at bounding box center [246, 244] width 292 height 9
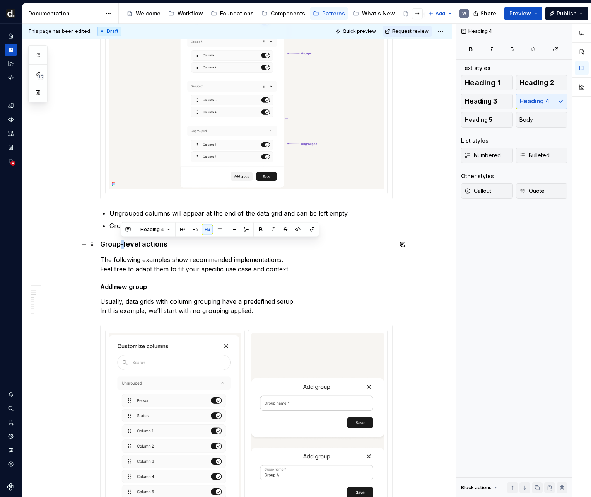
click at [120, 245] on h4 "Group-level actions" at bounding box center [246, 244] width 292 height 9
copy h4 "Group-level actions"
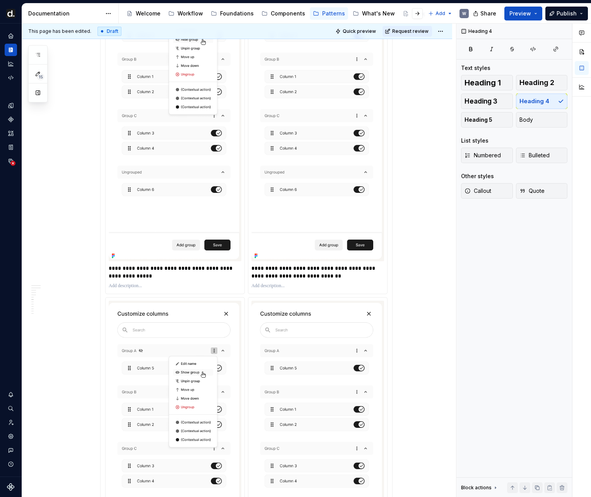
scroll to position [5169, 0]
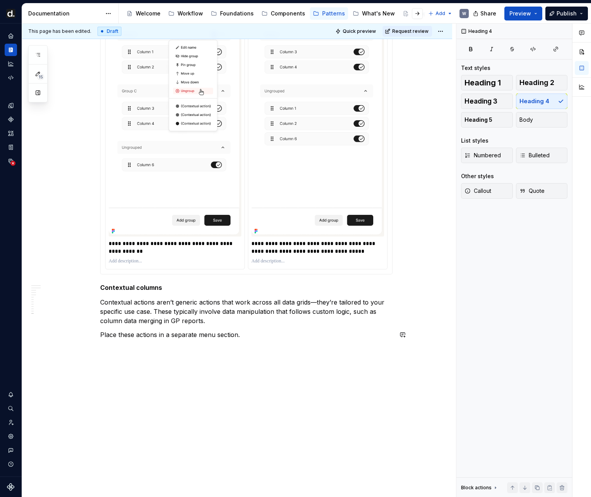
click at [135, 351] on p "Group-level actions" at bounding box center [246, 348] width 292 height 9
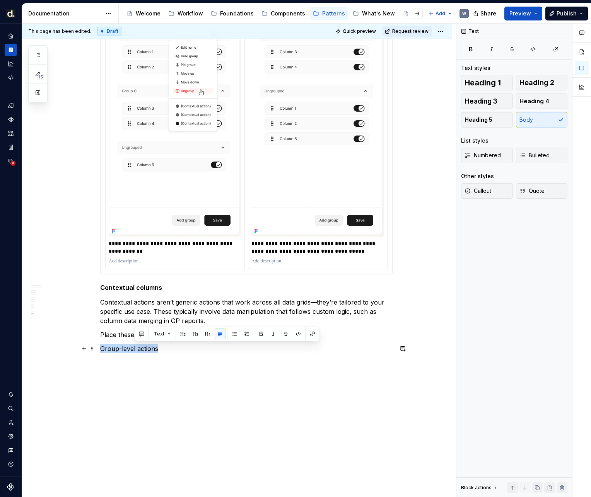
click at [135, 351] on p "Group-level actions" at bounding box center [246, 348] width 292 height 9
click at [173, 333] on button "button" at bounding box center [173, 334] width 11 height 11
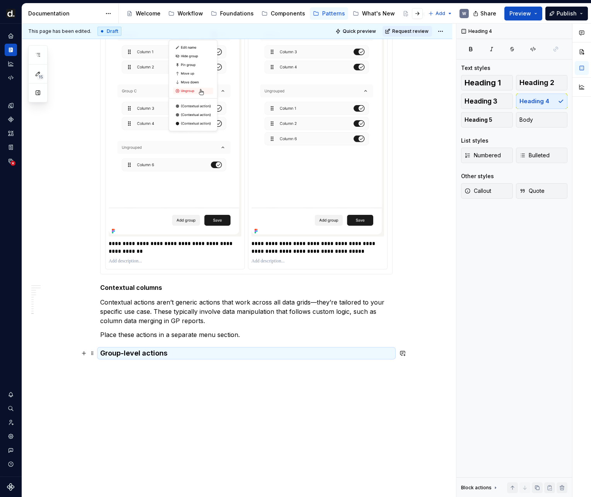
click at [138, 353] on h4 "Group-level actions" at bounding box center [246, 353] width 292 height 9
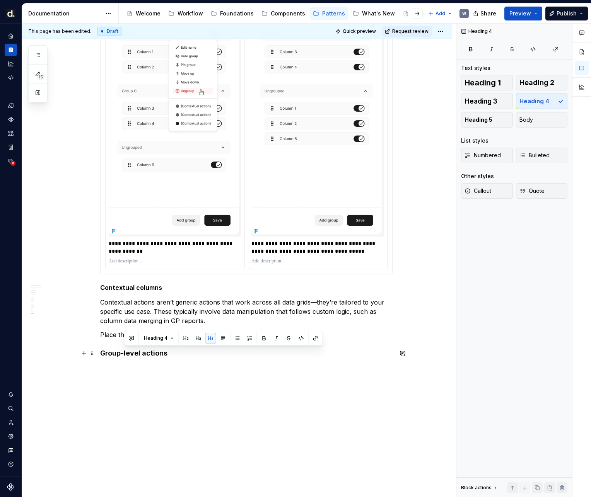
click at [138, 353] on h4 "Group-level actions" at bounding box center [246, 353] width 292 height 9
click at [114, 354] on h4 "Group-level actions" at bounding box center [246, 353] width 292 height 9
drag, startPoint x: 221, startPoint y: 399, endPoint x: 249, endPoint y: 367, distance: 43.0
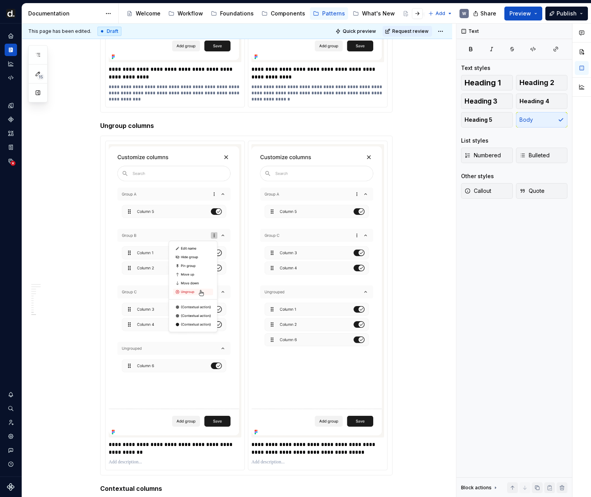
scroll to position [5203, 0]
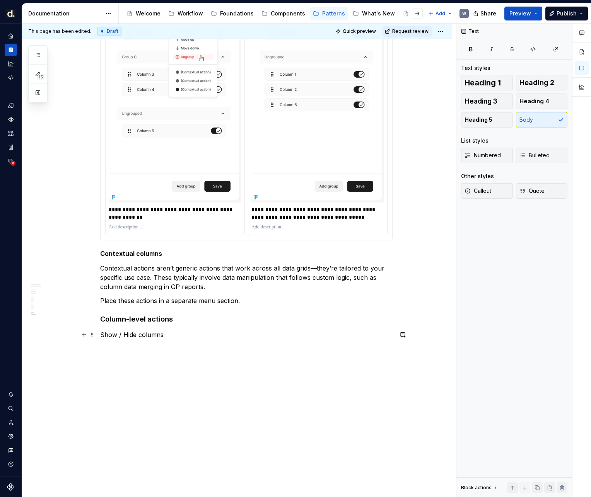
click at [114, 335] on p "Show / Hide columns" at bounding box center [246, 334] width 292 height 9
click at [114, 336] on p "Show / Hide columns" at bounding box center [246, 334] width 292 height 9
drag, startPoint x: 137, startPoint y: 337, endPoint x: 197, endPoint y: 335, distance: 60.3
click at [197, 335] on p "Hide / Show columns" at bounding box center [246, 334] width 292 height 9
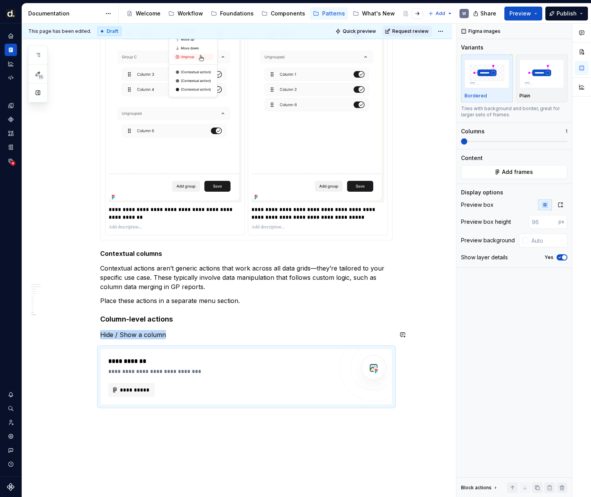
type textarea "*"
click at [140, 384] on button "**********" at bounding box center [131, 390] width 46 height 14
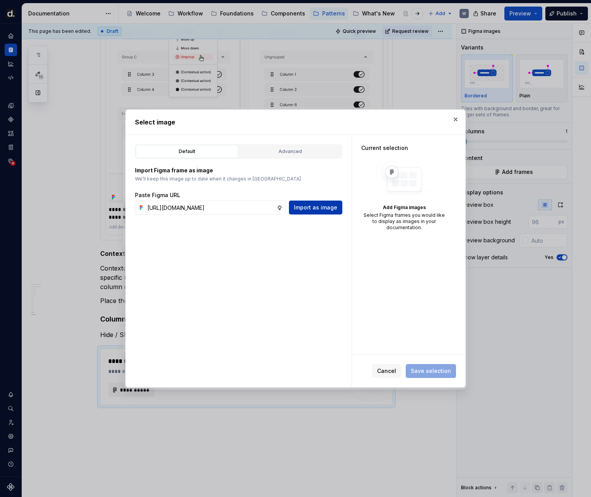
scroll to position [0, 232]
type input "[URL][DOMAIN_NAME]"
click at [318, 210] on span "Import as image" at bounding box center [315, 208] width 43 height 8
type textarea "*"
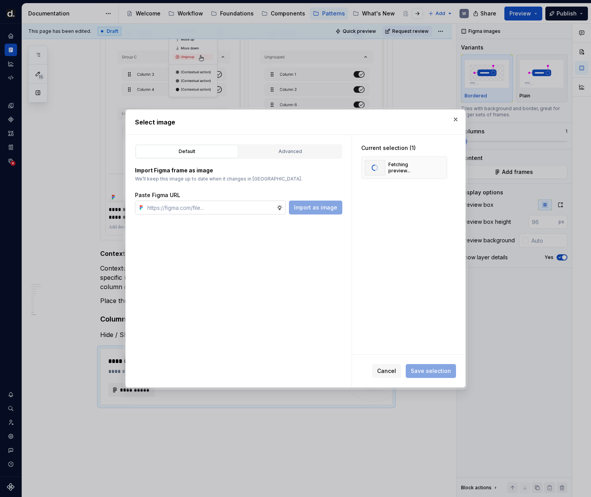
click at [247, 212] on input "text" at bounding box center [210, 208] width 132 height 14
paste input "[URL][DOMAIN_NAME]"
type input "[URL][DOMAIN_NAME]"
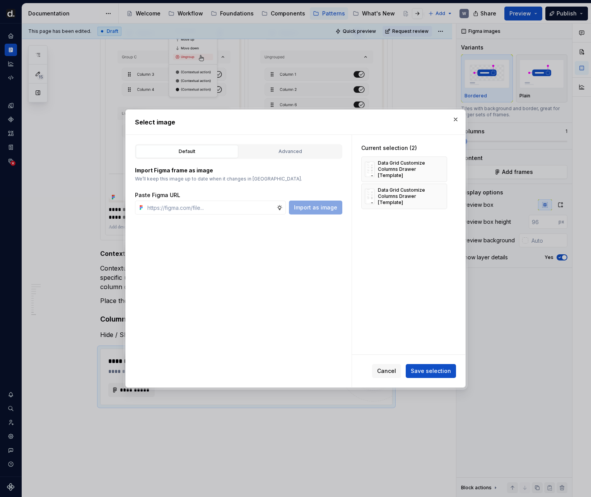
click at [422, 357] on div "Cancel Save selection" at bounding box center [408, 371] width 113 height 32
click at [428, 366] on button "Save selection" at bounding box center [431, 371] width 50 height 14
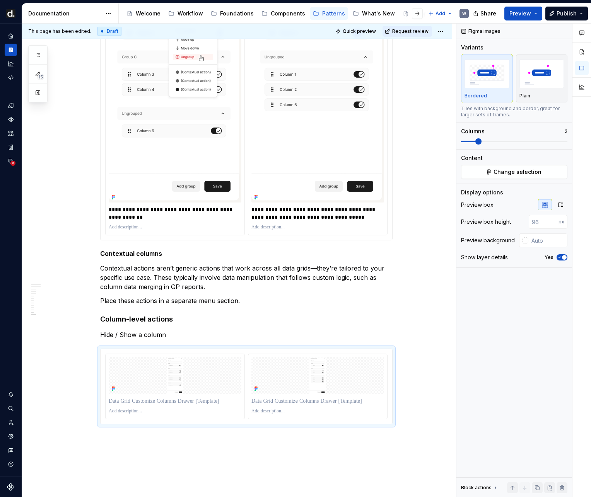
type textarea "*"
click at [557, 209] on button "button" at bounding box center [560, 204] width 14 height 11
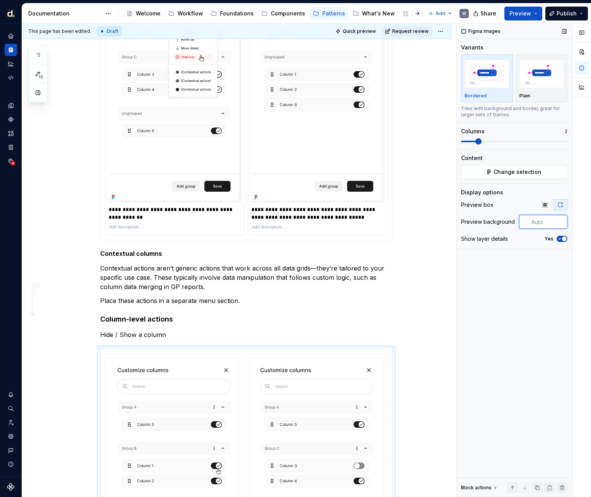
click at [550, 219] on input "text" at bounding box center [547, 222] width 39 height 14
type input "#F7F5F2"
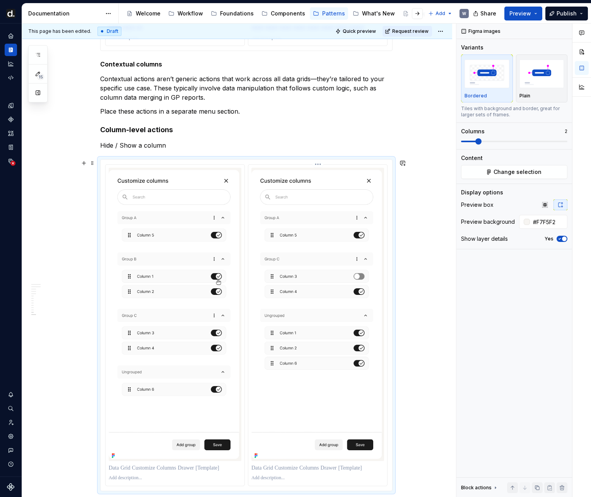
scroll to position [5507, 0]
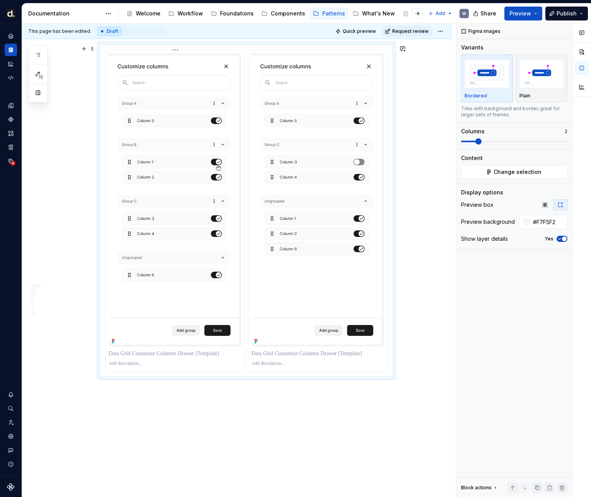
click at [202, 349] on div at bounding box center [175, 353] width 133 height 11
click at [199, 353] on p at bounding box center [175, 354] width 133 height 8
click at [138, 357] on p "**********" at bounding box center [175, 354] width 133 height 8
click at [559, 236] on button "Yes" at bounding box center [561, 239] width 11 height 6
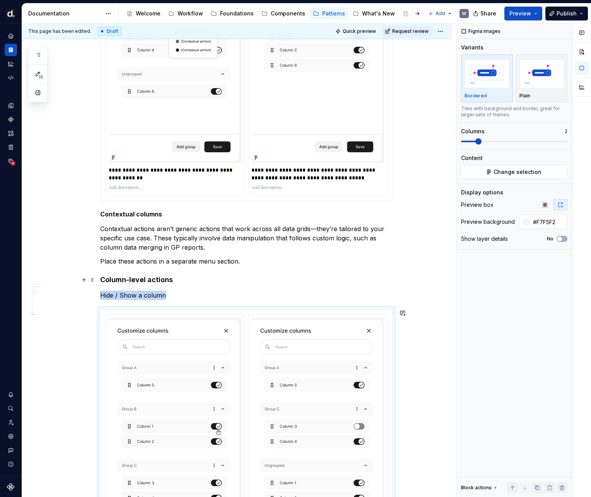
scroll to position [5242, 0]
click at [181, 295] on p "Hide / Show a column" at bounding box center [246, 295] width 292 height 9
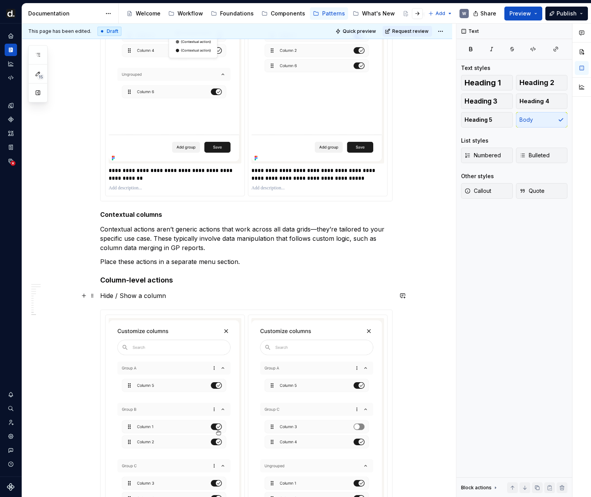
click at [147, 298] on p "Hide / Show a column" at bounding box center [246, 295] width 292 height 9
click at [487, 123] on span "Heading 5" at bounding box center [478, 120] width 28 height 8
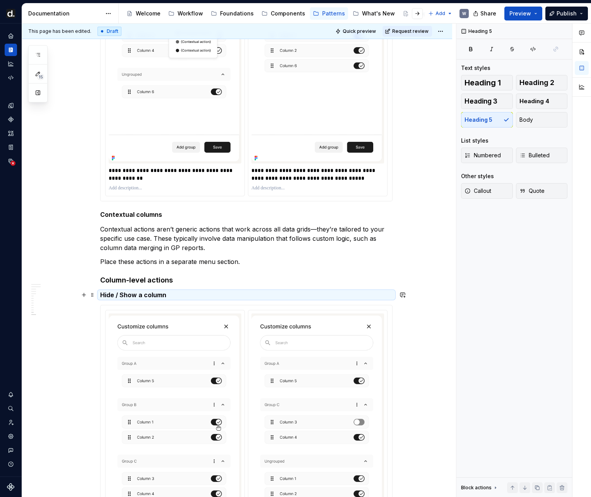
click at [194, 296] on h5 "Hide / Show a column" at bounding box center [246, 295] width 292 height 8
click at [193, 293] on h5 "Hide / Show a column" at bounding box center [246, 295] width 292 height 8
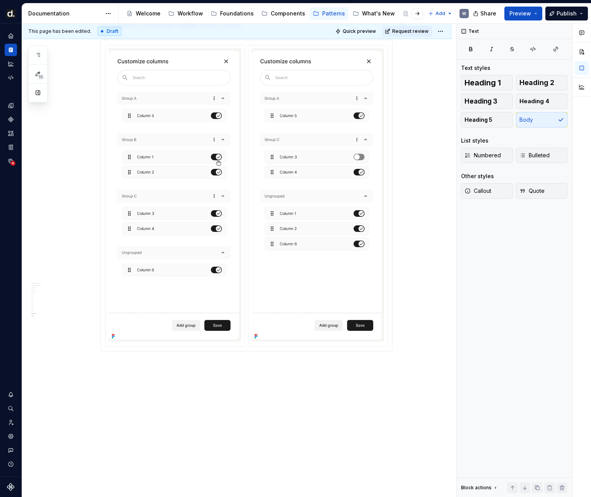
scroll to position [5538, 0]
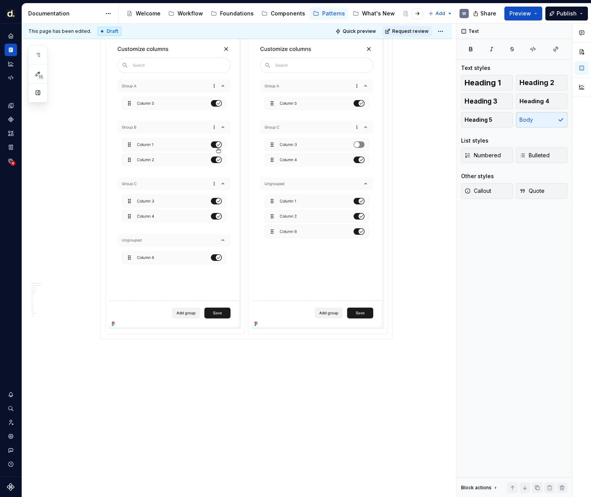
click at [416, 36] on button "Request review" at bounding box center [406, 31] width 49 height 11
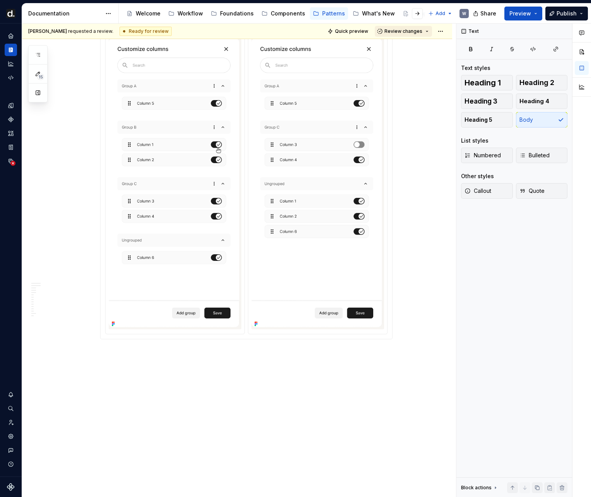
click at [415, 36] on button "Review changes" at bounding box center [403, 31] width 57 height 11
click at [412, 47] on div "Approve" at bounding box center [424, 47] width 68 height 8
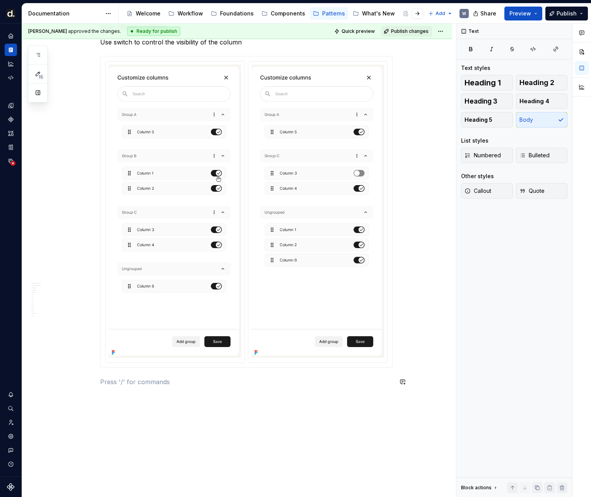
scroll to position [5183, 0]
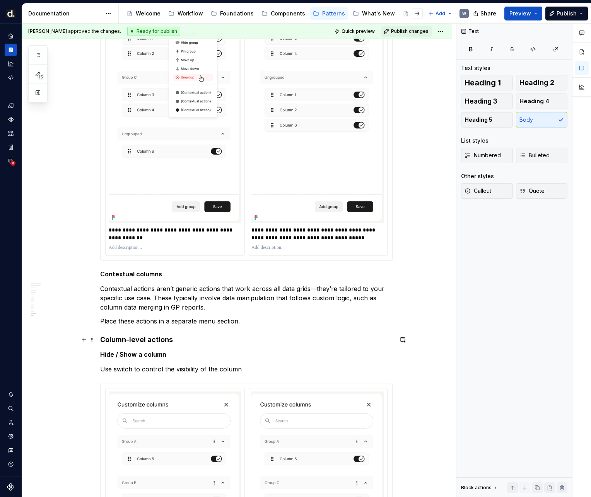
click at [127, 340] on h4 "Column-level actions" at bounding box center [246, 339] width 292 height 9
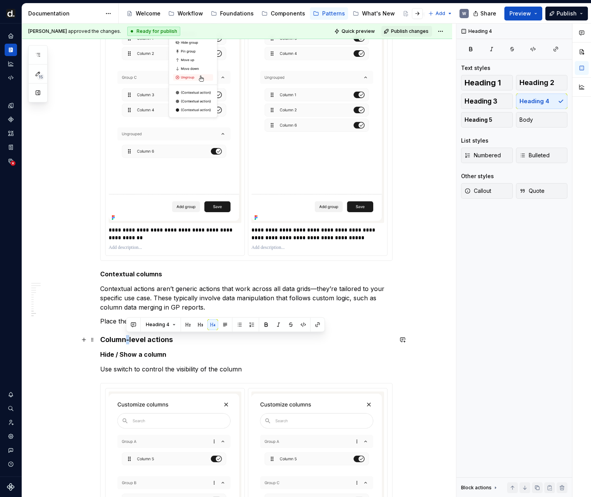
click at [127, 340] on h4 "Column-level actions" at bounding box center [246, 339] width 292 height 9
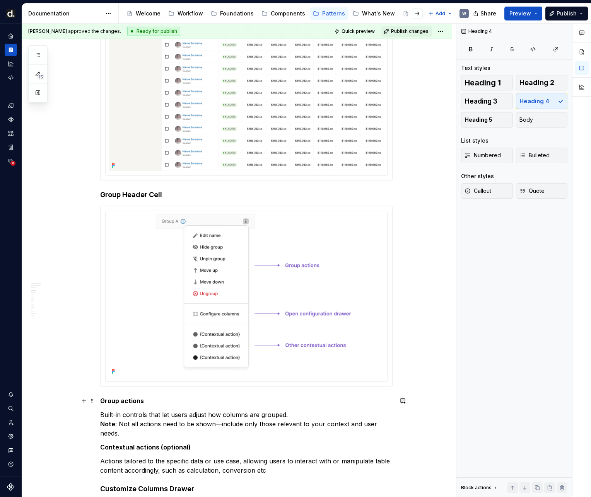
scroll to position [0, 0]
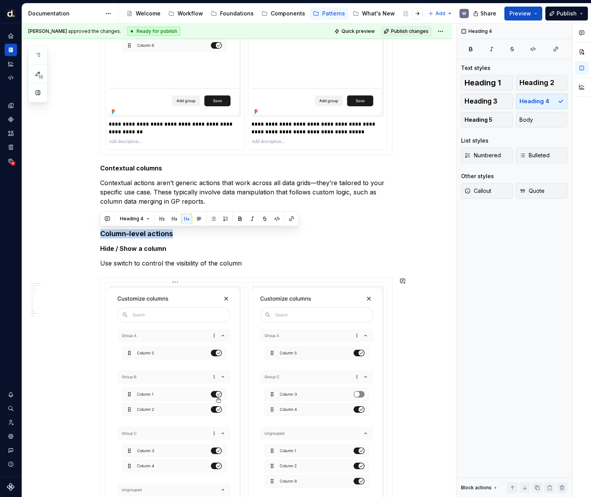
copy h4 "Column-level actions"
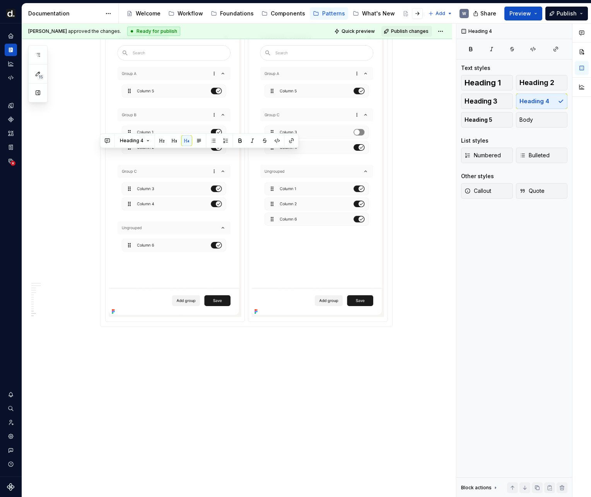
scroll to position [5557, 0]
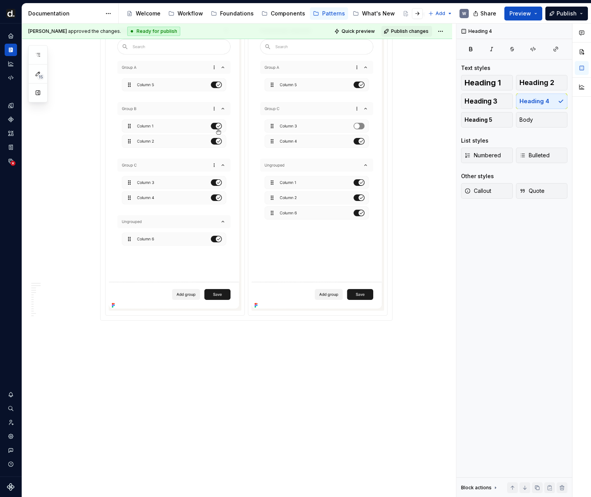
click at [137, 337] on p "Column-level actions" at bounding box center [246, 334] width 292 height 9
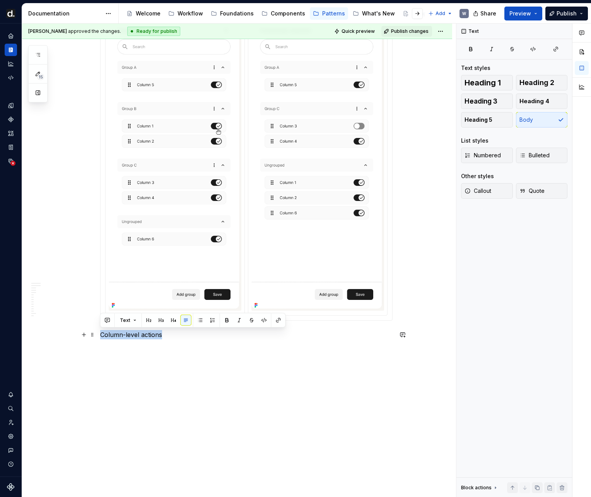
click at [137, 337] on p "Column-level actions" at bounding box center [246, 334] width 292 height 9
click at [527, 102] on span "Heading 4" at bounding box center [534, 101] width 30 height 8
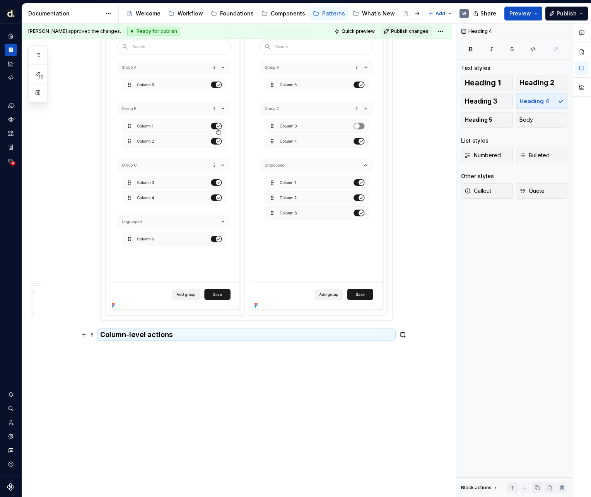
click at [155, 334] on h4 "Column-level actions" at bounding box center [246, 334] width 292 height 9
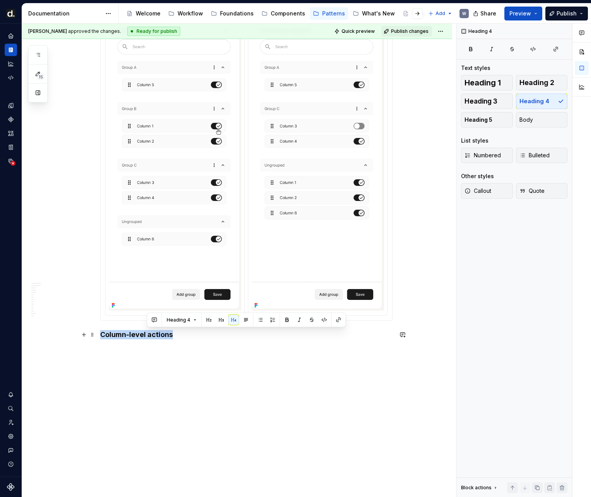
click at [155, 334] on h4 "Column-level actions" at bounding box center [246, 334] width 292 height 9
click at [149, 337] on h4 "Extendability" at bounding box center [246, 334] width 292 height 9
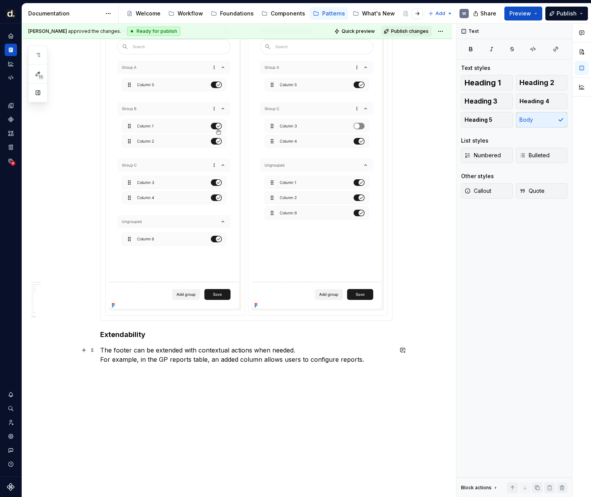
click at [237, 366] on p "For example, in the GP reports table, an added column allows users to configure…" at bounding box center [246, 364] width 292 height 9
click at [217, 364] on p "For example, in the GP reports table, an adding column allows users to configur…" at bounding box center [246, 364] width 292 height 9
click at [353, 365] on p "For example, in the GP reports table, adding column allows users to configure r…" at bounding box center [246, 364] width 292 height 9
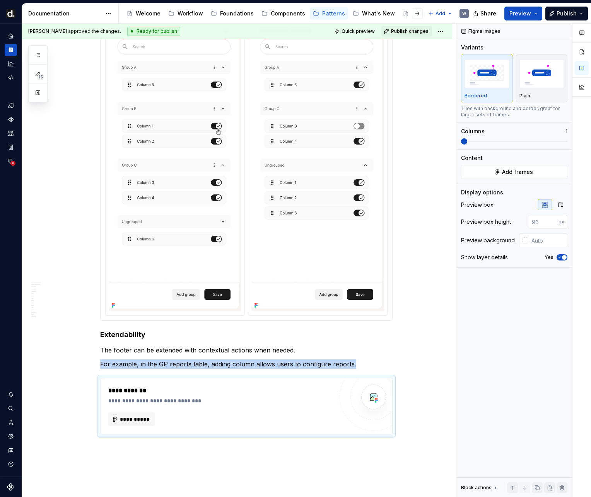
type textarea "*"
click at [144, 414] on button "**********" at bounding box center [131, 420] width 46 height 14
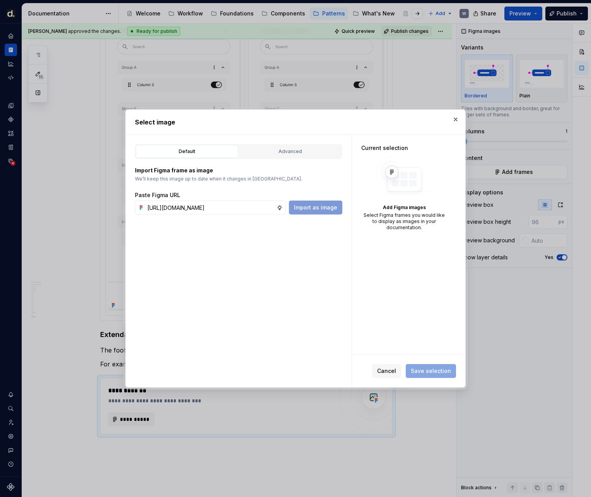
scroll to position [0, 230]
type input "[URL][DOMAIN_NAME]"
click at [322, 204] on span "Import as image" at bounding box center [315, 208] width 43 height 8
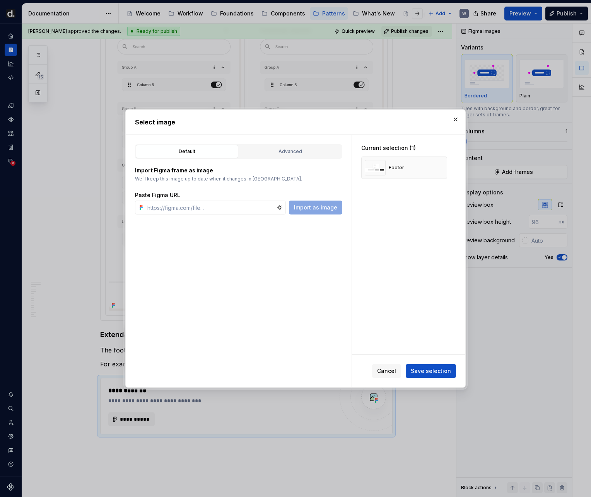
type textarea "*"
click at [432, 368] on span "Save selection" at bounding box center [431, 371] width 40 height 8
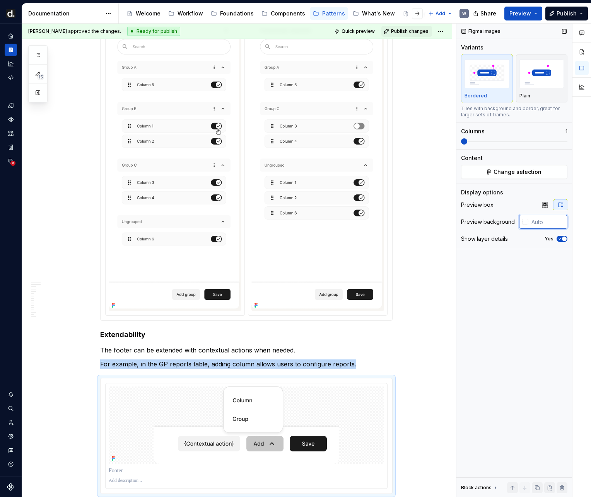
click at [544, 223] on input "text" at bounding box center [547, 222] width 39 height 14
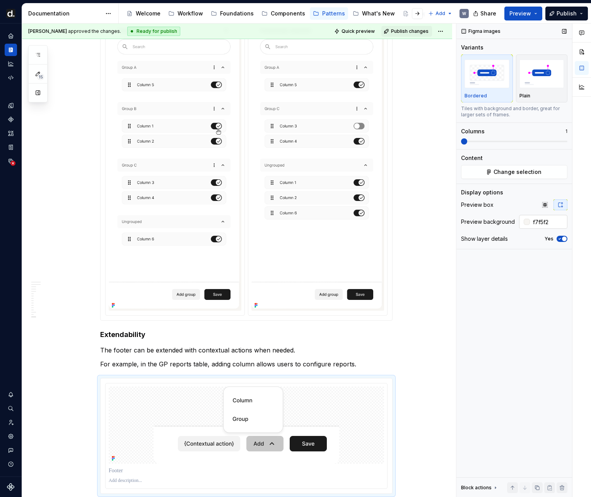
type input "#F7F5F2"
click at [424, 31] on span "Publish changes" at bounding box center [410, 31] width 38 height 6
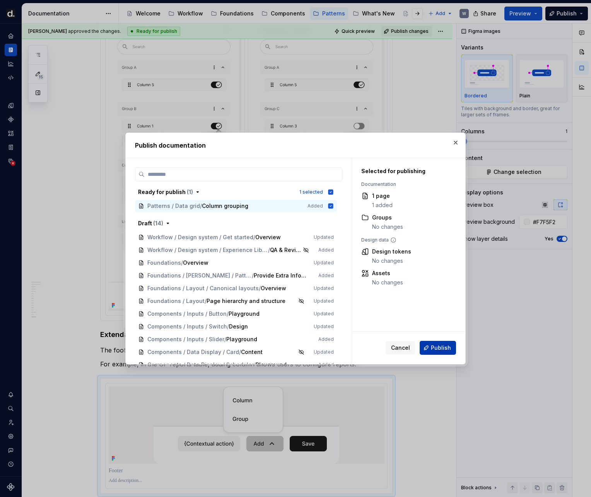
click at [445, 346] on span "Publish" at bounding box center [441, 348] width 20 height 8
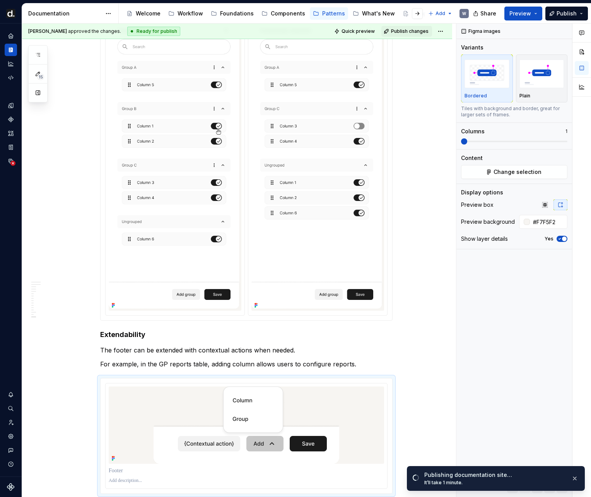
click at [409, 34] on span "Publish changes" at bounding box center [410, 31] width 38 height 6
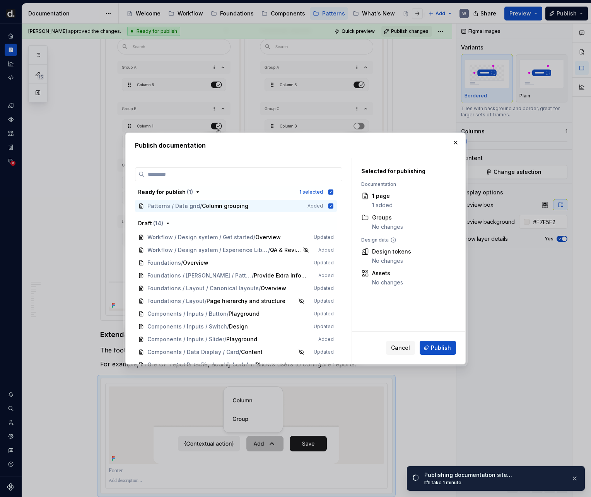
click at [455, 140] on button "button" at bounding box center [455, 142] width 11 height 11
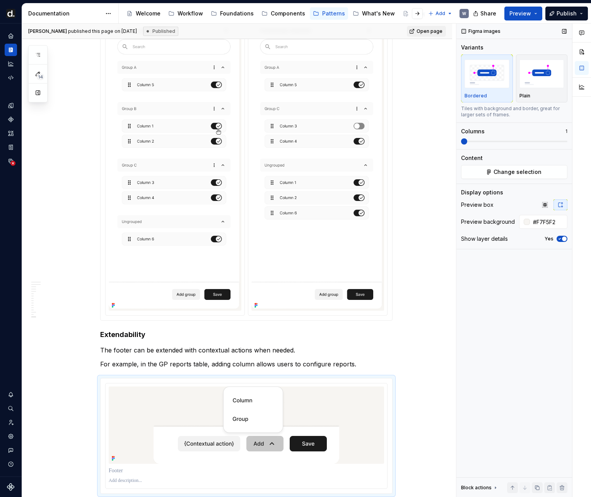
click at [557, 240] on icon "button" at bounding box center [559, 239] width 6 height 5
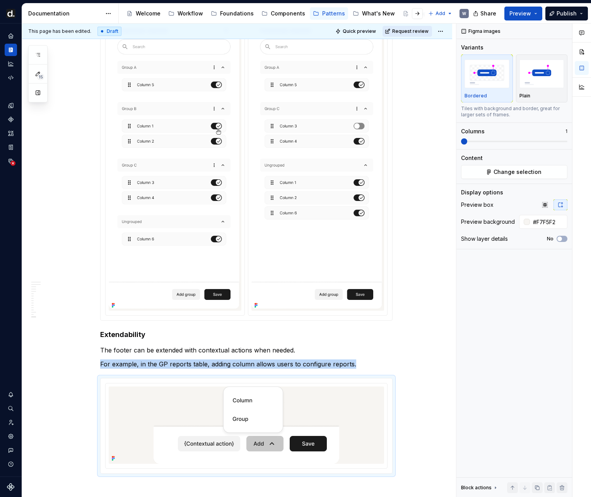
click at [410, 32] on span "Request review" at bounding box center [410, 31] width 36 height 6
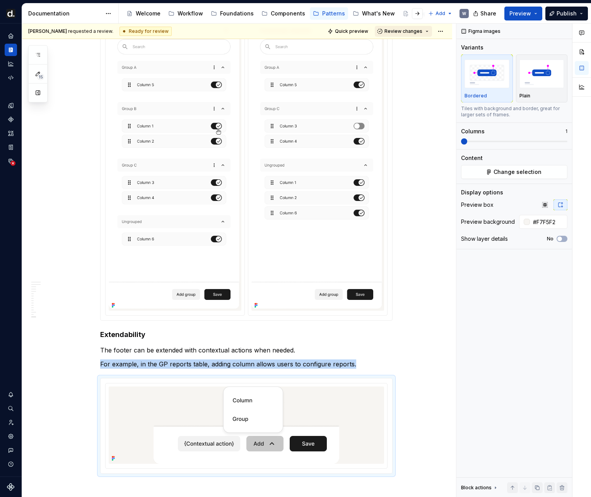
click at [403, 34] on span "Review changes" at bounding box center [403, 31] width 38 height 6
click at [403, 49] on div "Approve" at bounding box center [424, 47] width 68 height 8
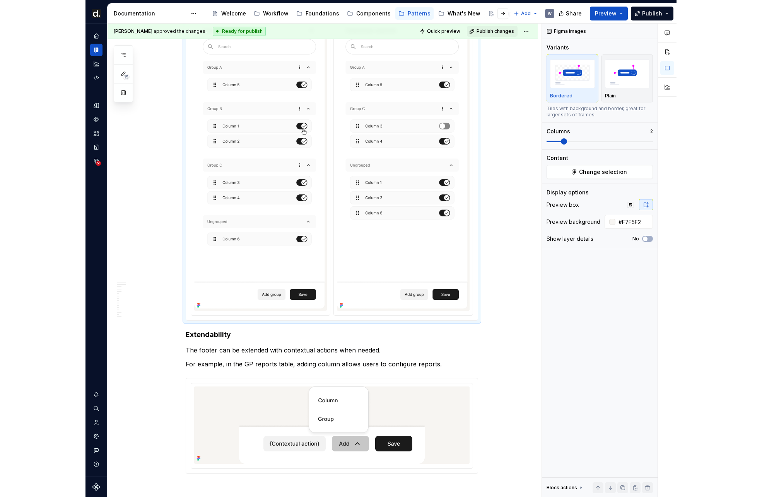
scroll to position [5542, 0]
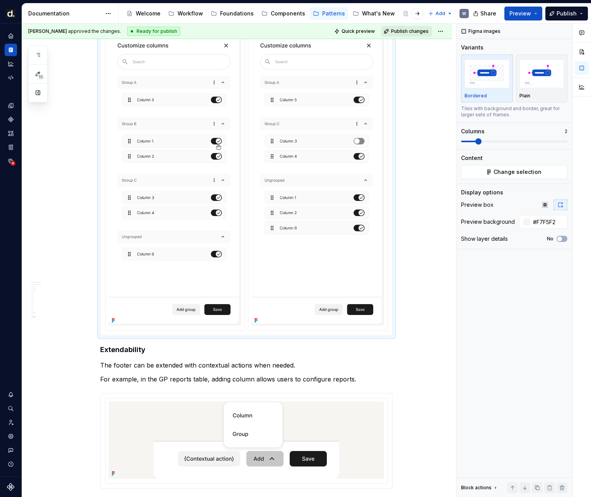
click at [412, 36] on button "Publish changes" at bounding box center [406, 31] width 51 height 11
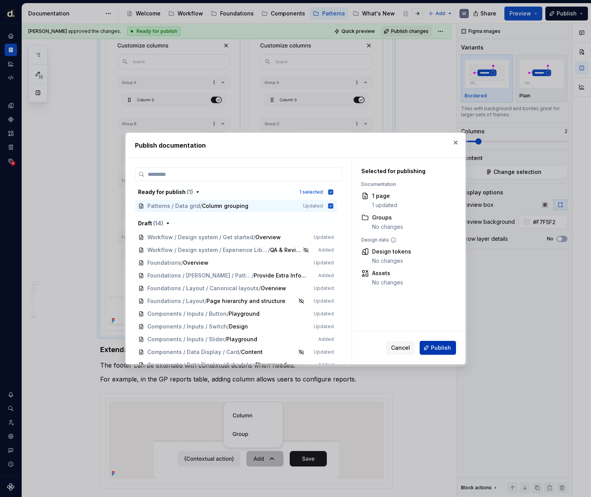
click at [450, 352] on button "Publish" at bounding box center [437, 348] width 36 height 14
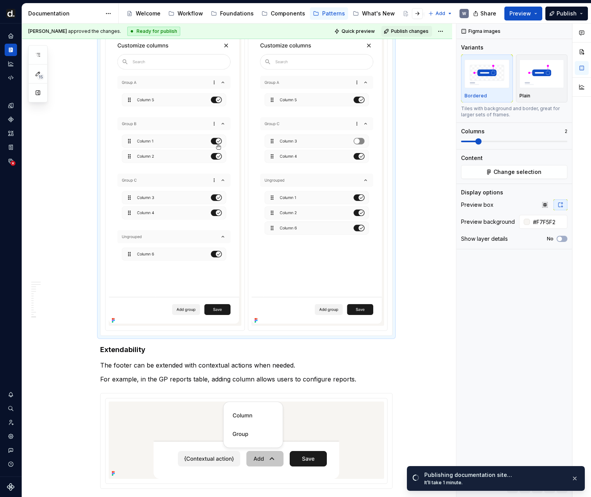
click at [361, 32] on span "Quick preview" at bounding box center [357, 31] width 33 height 6
click at [403, 32] on span "Publish changes" at bounding box center [410, 31] width 38 height 6
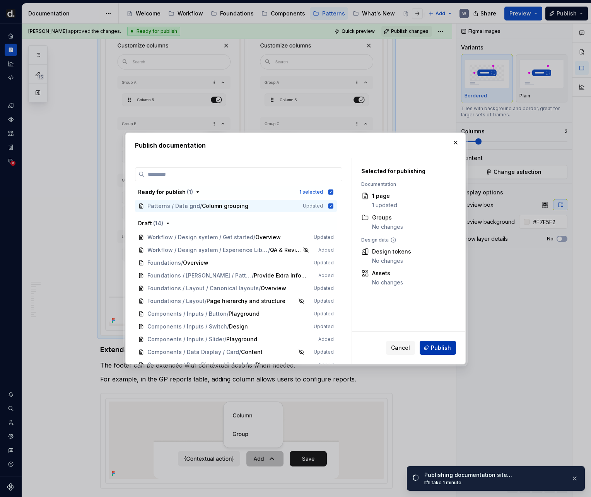
click at [448, 348] on span "Publish" at bounding box center [441, 348] width 20 height 8
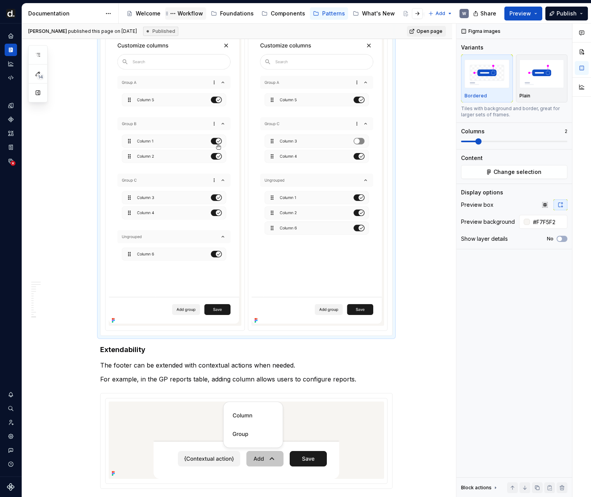
click at [189, 17] on div "Workflow" at bounding box center [185, 13] width 35 height 9
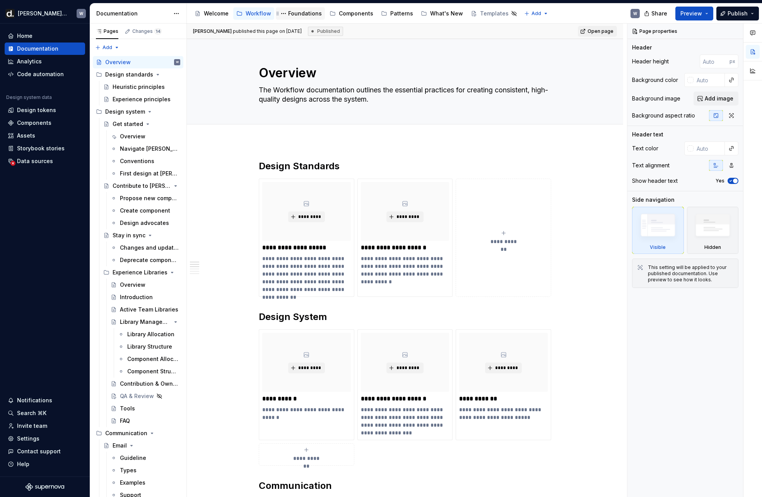
click at [301, 13] on div "Foundations" at bounding box center [305, 14] width 34 height 8
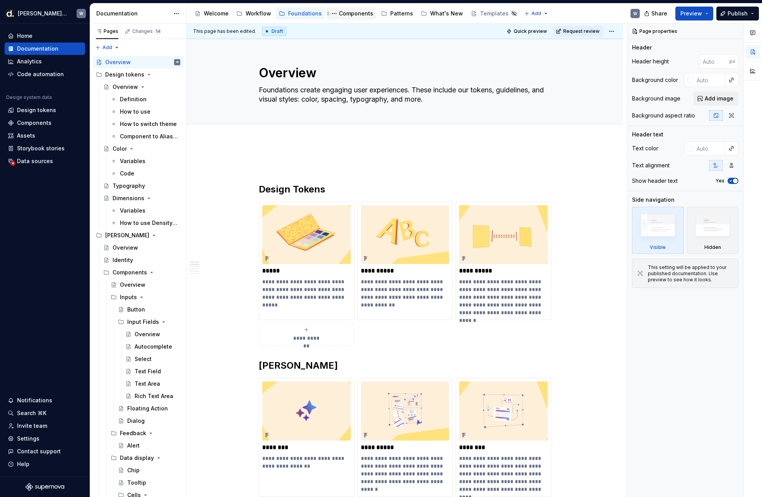
click at [351, 15] on div "Components" at bounding box center [356, 14] width 34 height 8
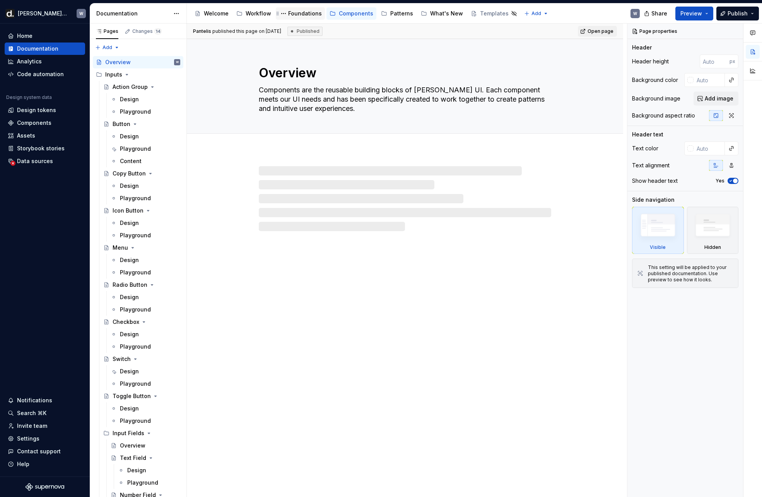
click at [300, 15] on div "Foundations" at bounding box center [305, 14] width 34 height 8
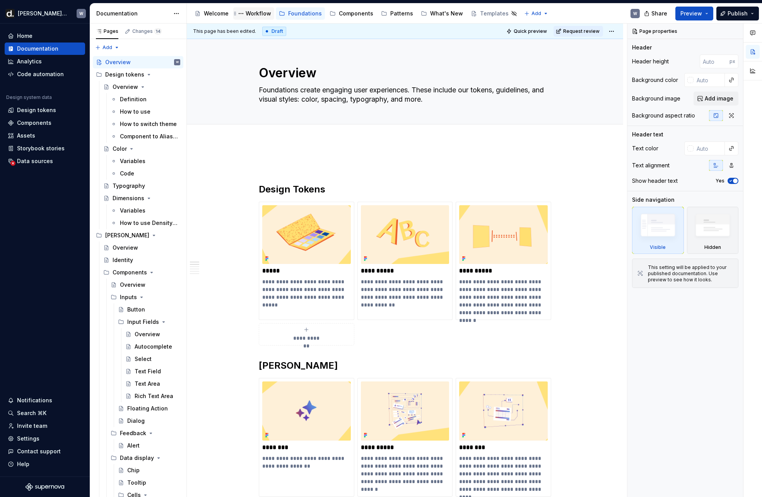
click at [262, 15] on div "Workflow" at bounding box center [258, 14] width 26 height 8
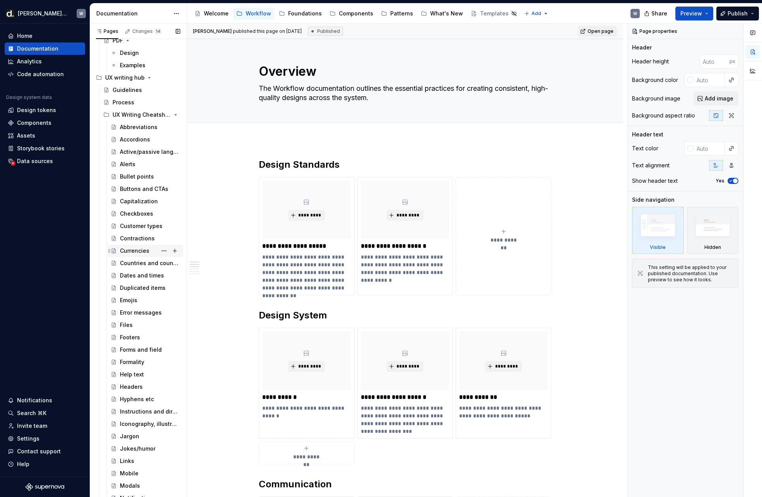
scroll to position [280, 0]
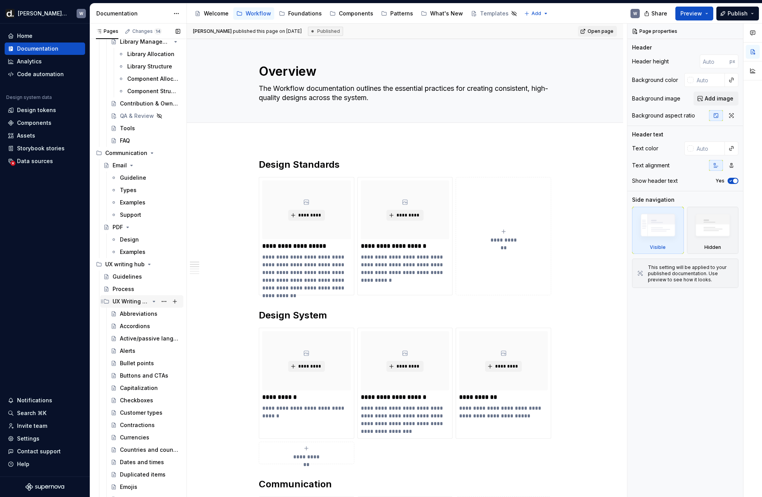
click at [153, 301] on icon "Page tree" at bounding box center [154, 301] width 2 height 1
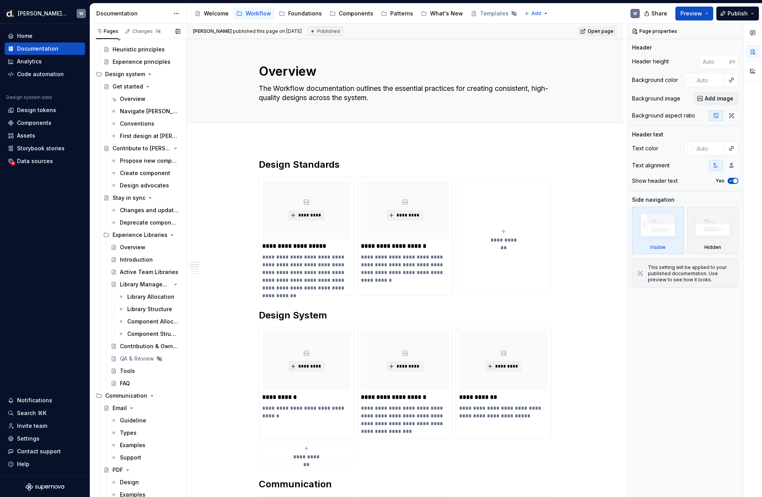
scroll to position [0, 0]
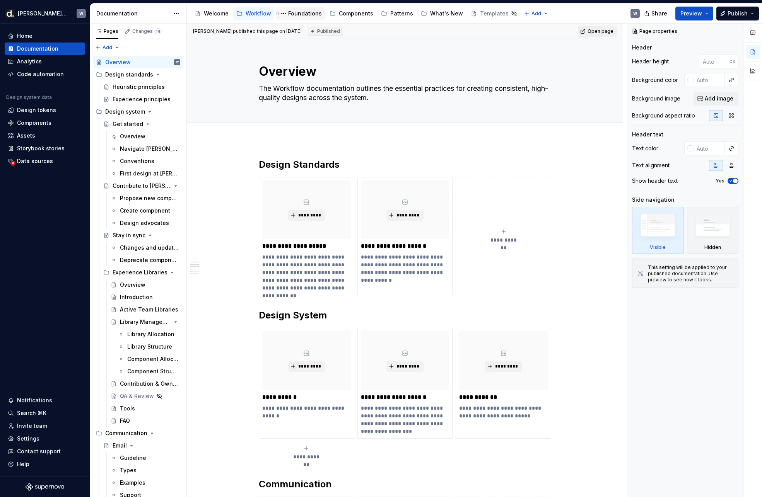
click at [301, 16] on div "Foundations" at bounding box center [305, 14] width 34 height 8
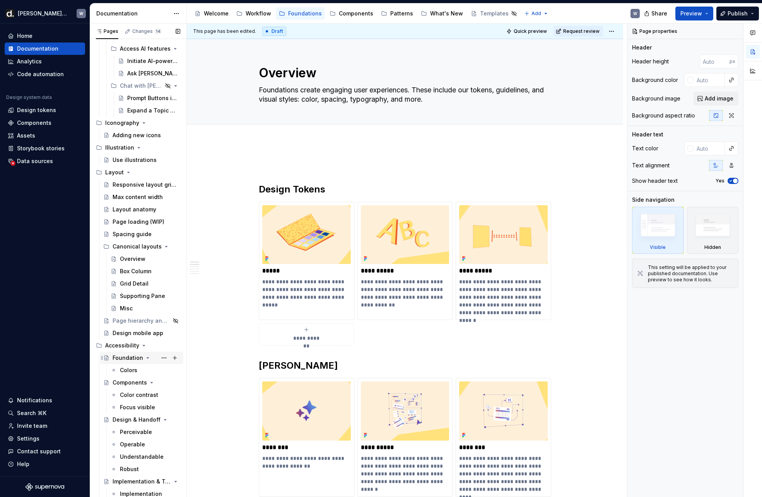
scroll to position [658, 0]
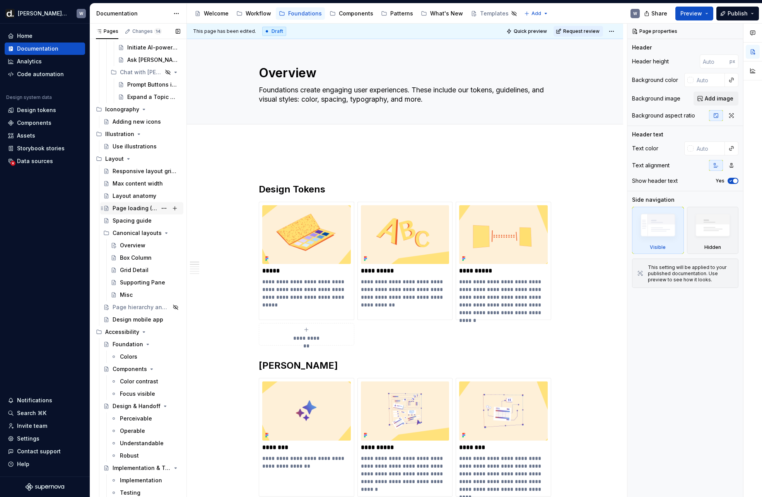
click at [136, 211] on div "Page loading (WIP)" at bounding box center [135, 209] width 44 height 8
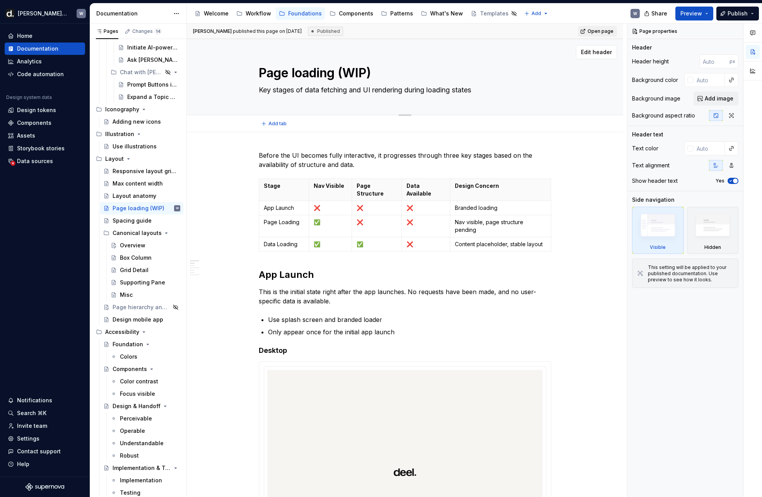
click at [341, 82] on div "Page loading (WIP) Key stages of data fetching and UI rendering during loading …" at bounding box center [405, 77] width 292 height 76
drag, startPoint x: 341, startPoint y: 75, endPoint x: 387, endPoint y: 74, distance: 46.4
click at [387, 74] on textarea "Page loading (WIP)" at bounding box center [403, 73] width 292 height 19
type textarea "*"
type textarea "Page loading (WIP"
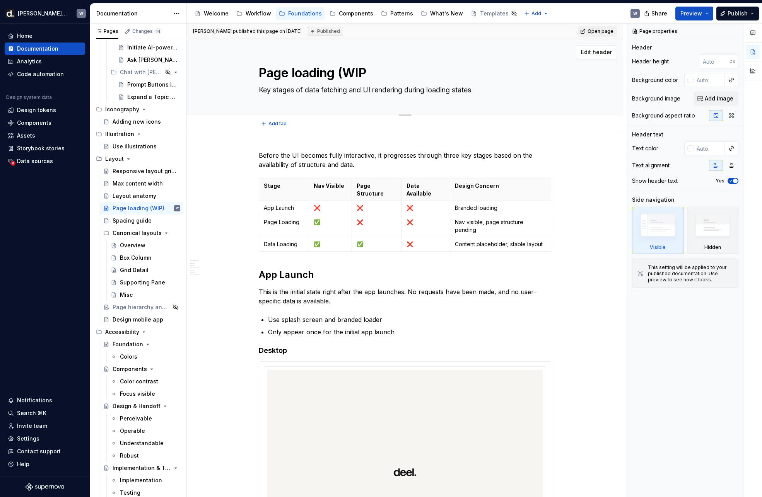
type textarea "*"
type textarea "Page loading ([GEOGRAPHIC_DATA]"
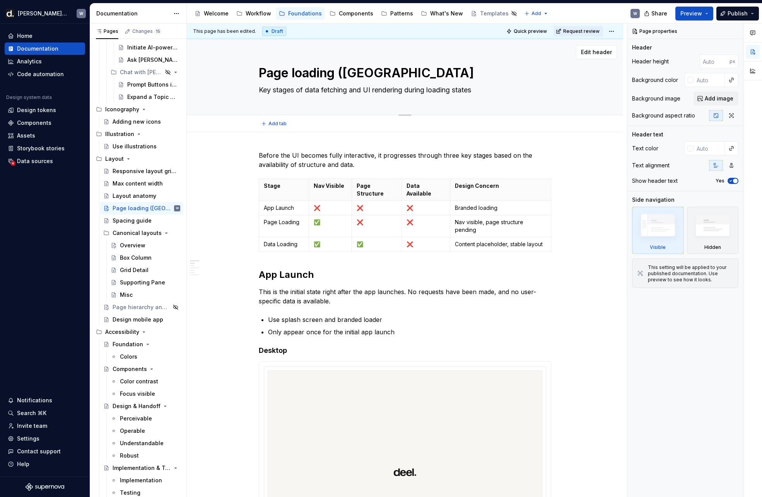
type textarea "*"
type textarea "Page loading (W"
type textarea "*"
type textarea "Page loading ("
type textarea "*"
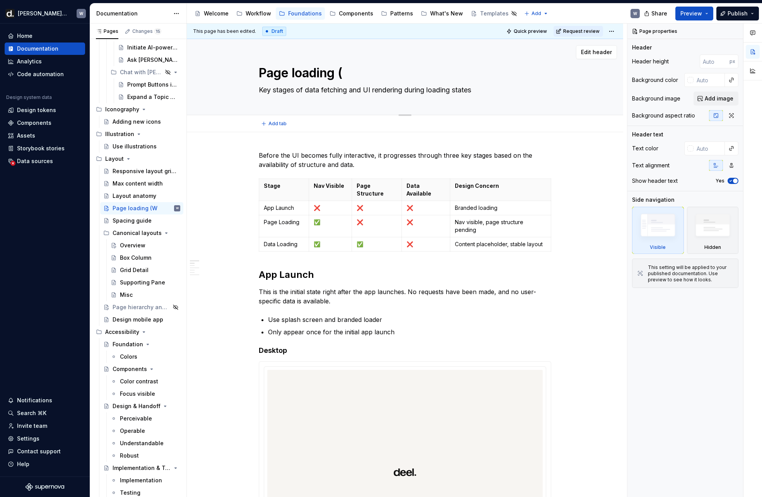
type textarea "Page loading"
type textarea "*"
type textarea "Page loading"
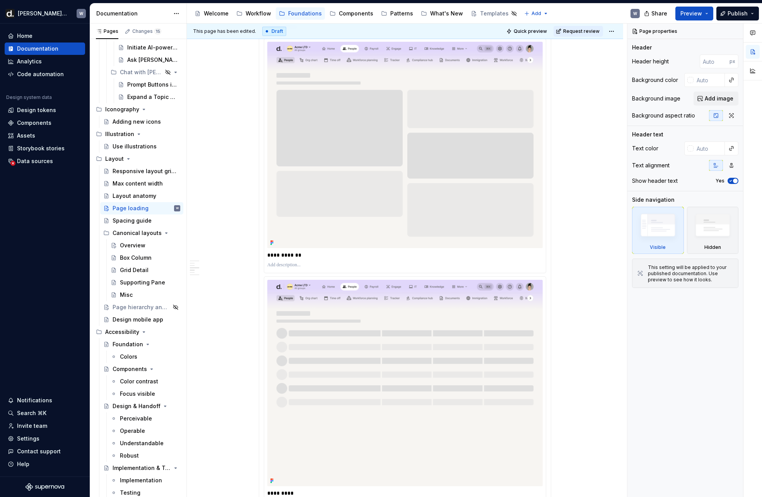
scroll to position [2188, 0]
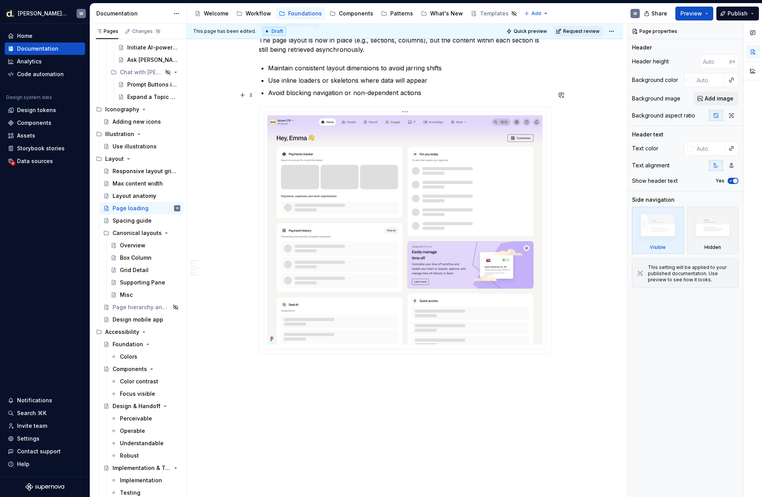
type textarea "*"
type textarea "Page loading"
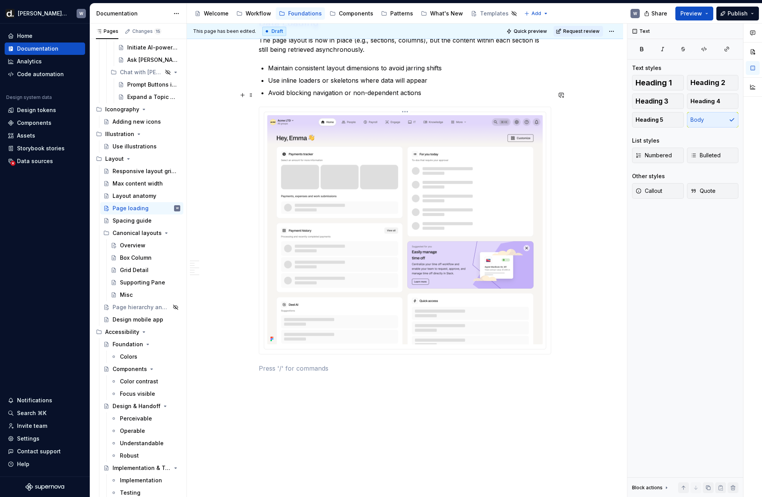
click at [406, 97] on html "[PERSON_NAME] UI W Home Documentation Analytics Code automation Design system d…" at bounding box center [381, 248] width 762 height 497
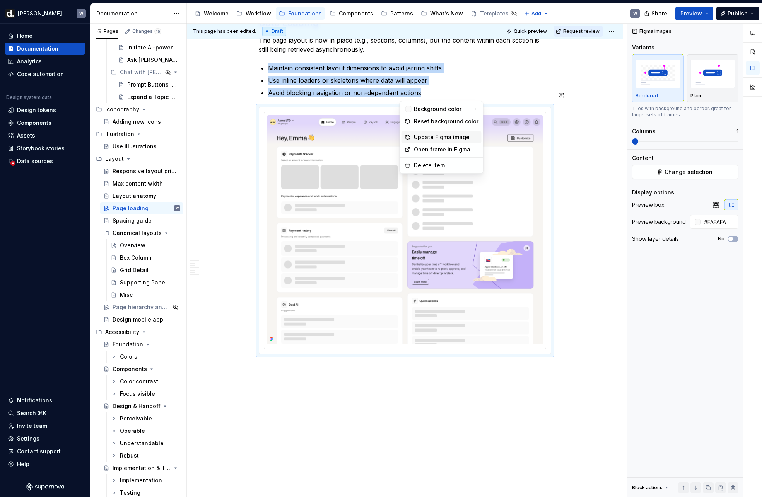
click at [431, 137] on div "Update Figma image" at bounding box center [446, 137] width 65 height 8
click at [404, 96] on html "[PERSON_NAME] UI W Home Documentation Analytics Code automation Design system d…" at bounding box center [381, 248] width 762 height 497
click at [442, 147] on div "Open frame in Figma" at bounding box center [446, 150] width 65 height 8
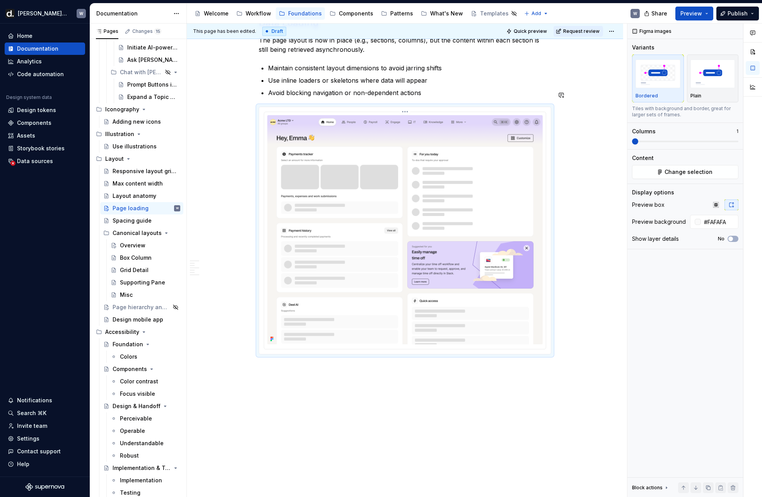
type textarea "*"
